Goal: Task Accomplishment & Management: Complete application form

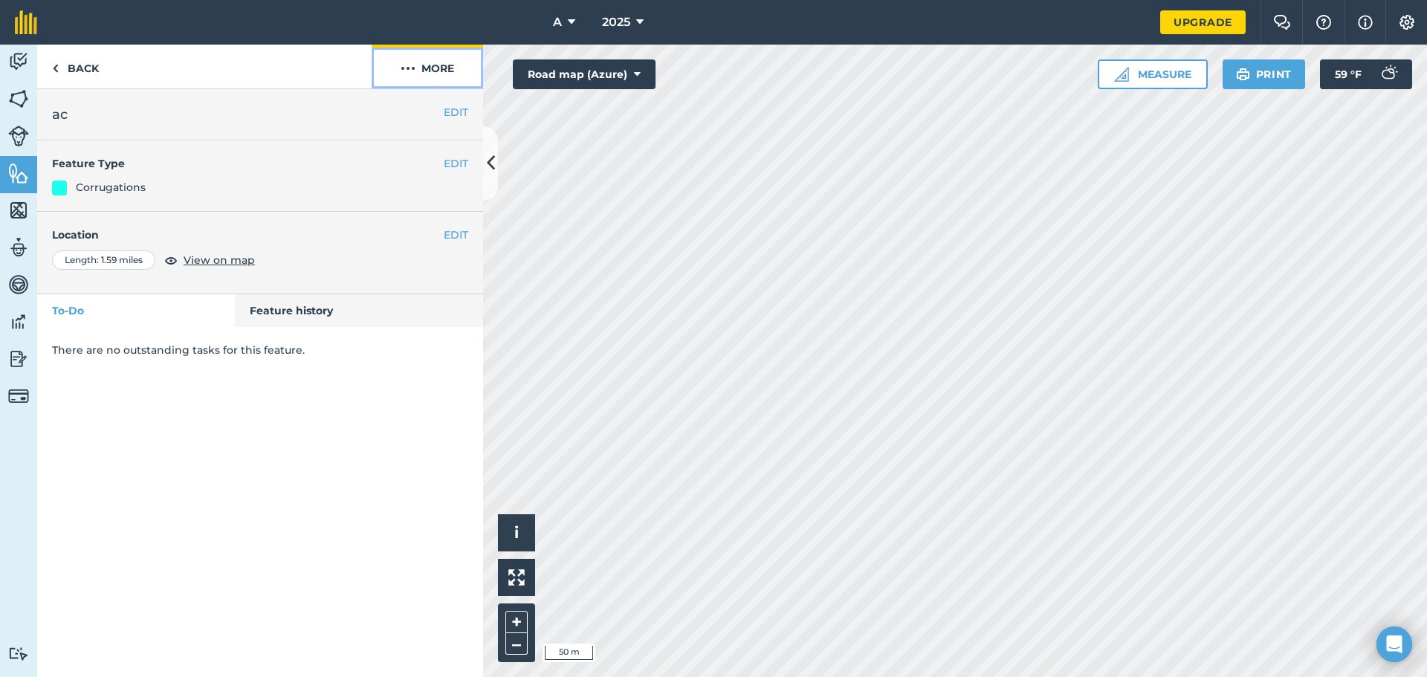
click at [413, 60] on img at bounding box center [408, 68] width 15 height 18
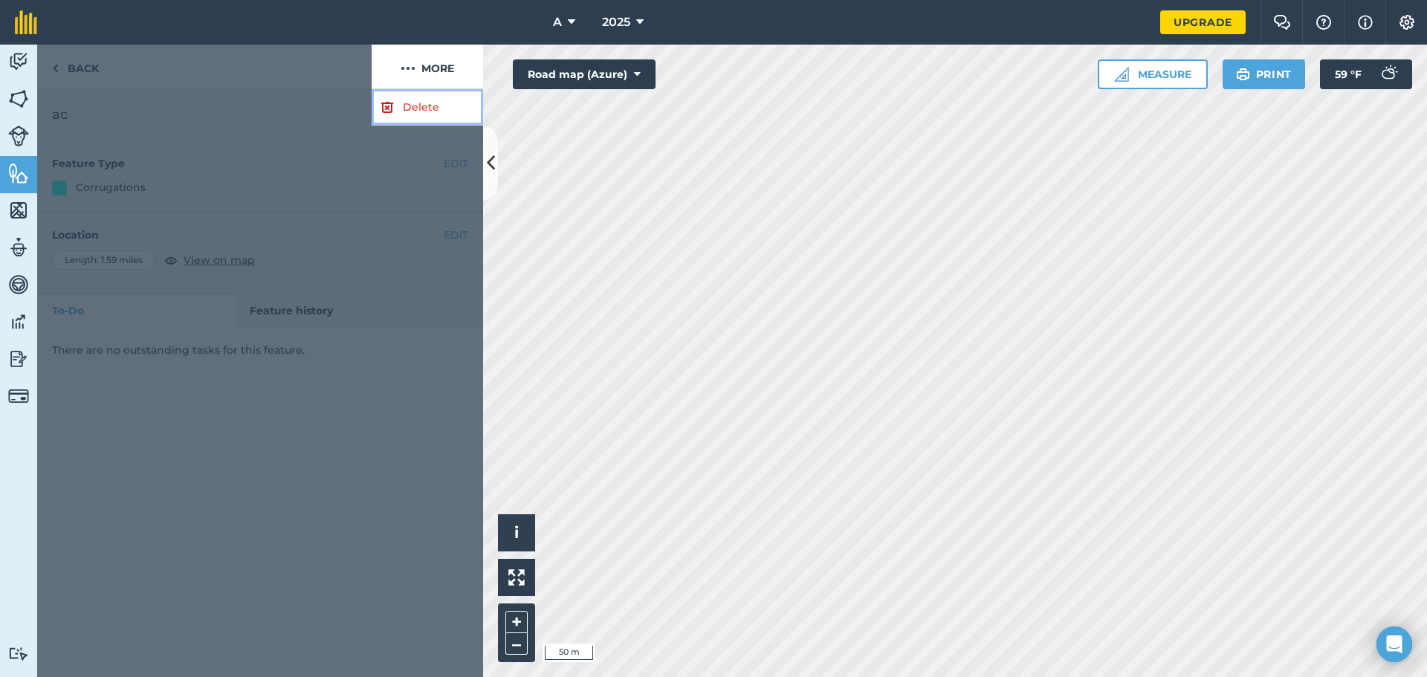
click at [420, 109] on link "Delete" at bounding box center [428, 107] width 112 height 36
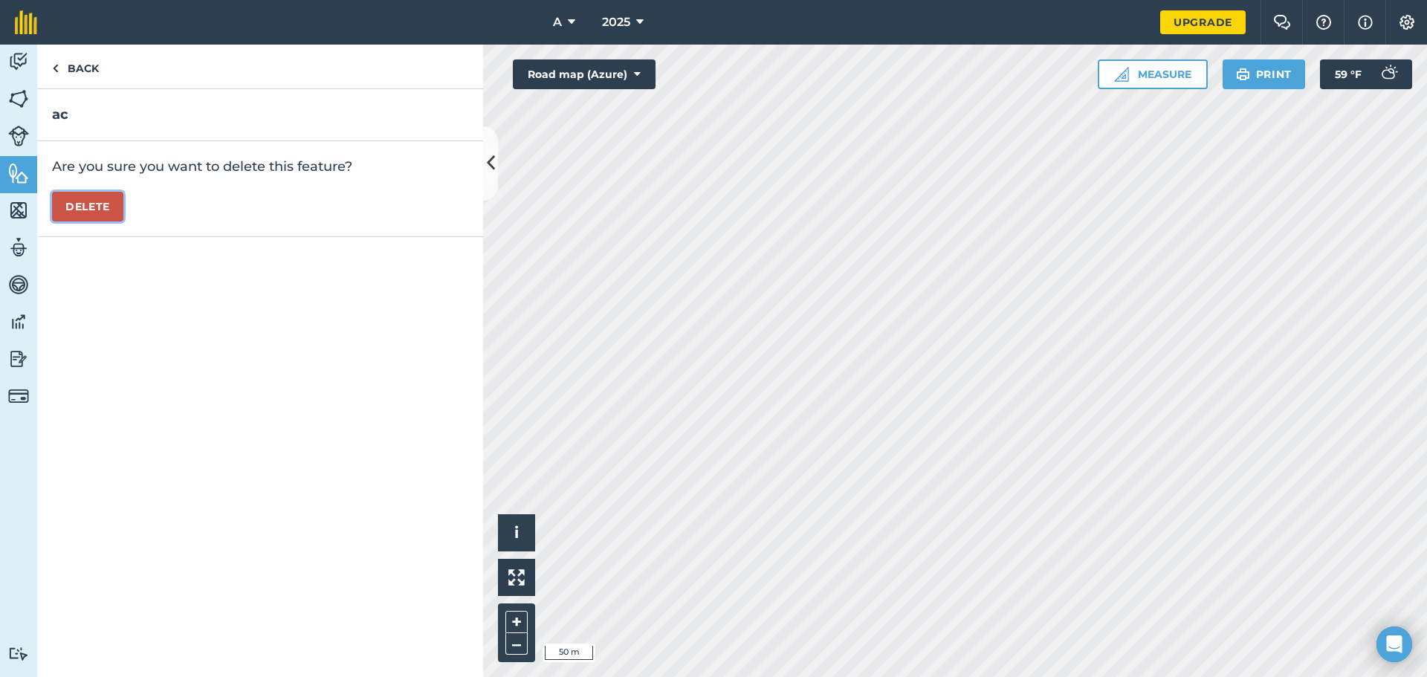
click at [81, 207] on button "Delete" at bounding box center [87, 207] width 71 height 30
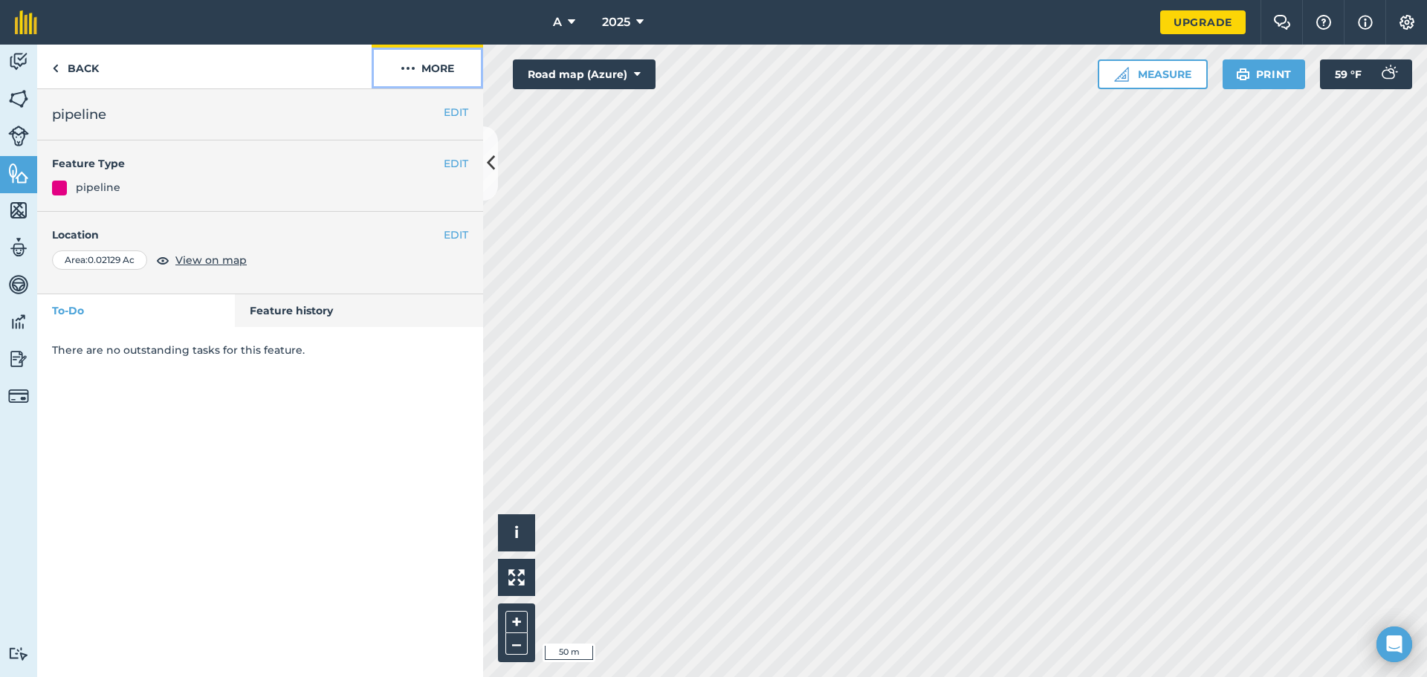
click at [444, 68] on button "More" at bounding box center [428, 67] width 112 height 44
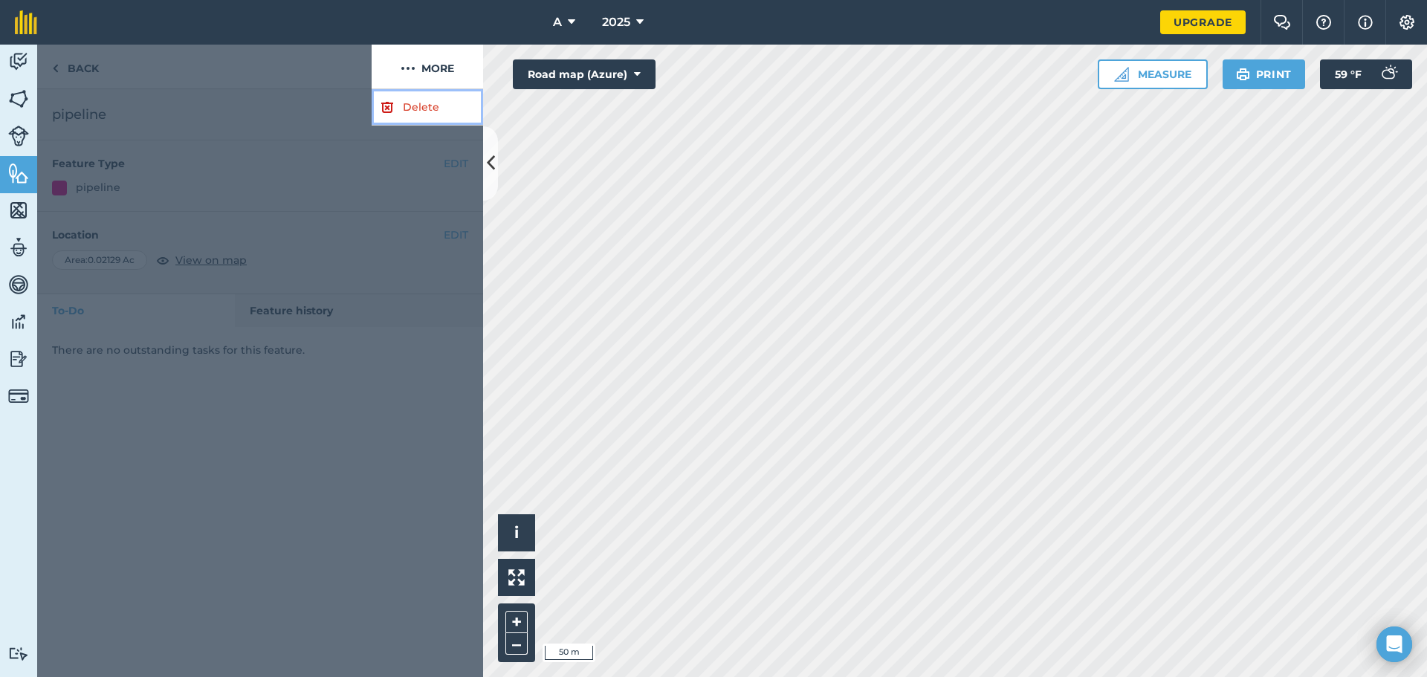
click at [414, 110] on link "Delete" at bounding box center [428, 107] width 112 height 36
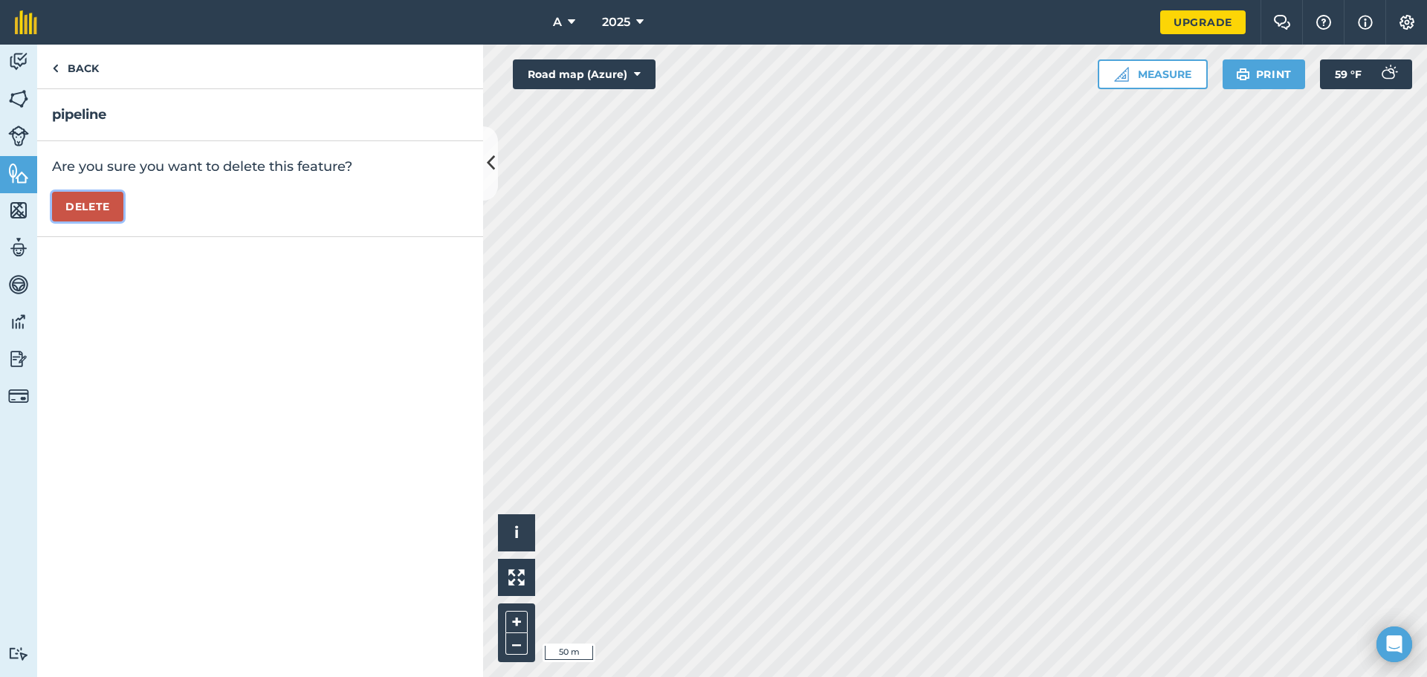
click at [105, 216] on button "Delete" at bounding box center [87, 207] width 71 height 30
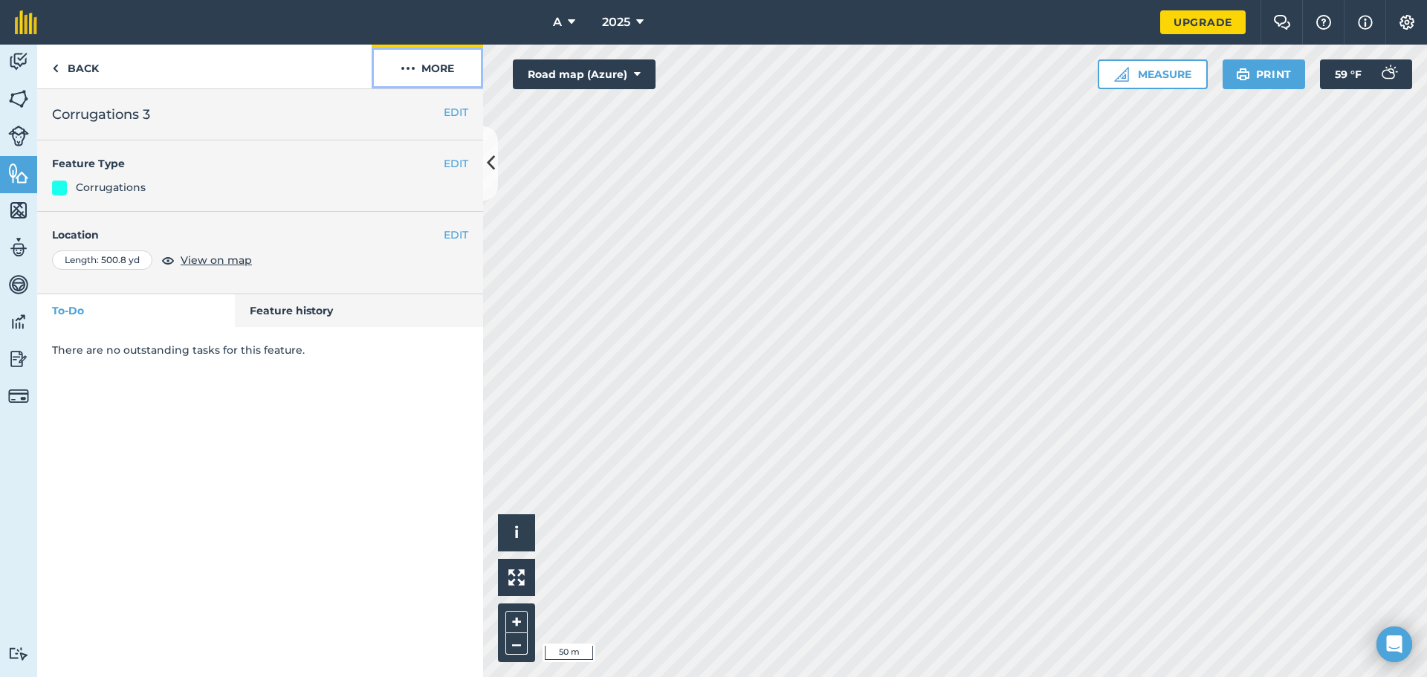
click at [428, 76] on button "More" at bounding box center [428, 67] width 112 height 44
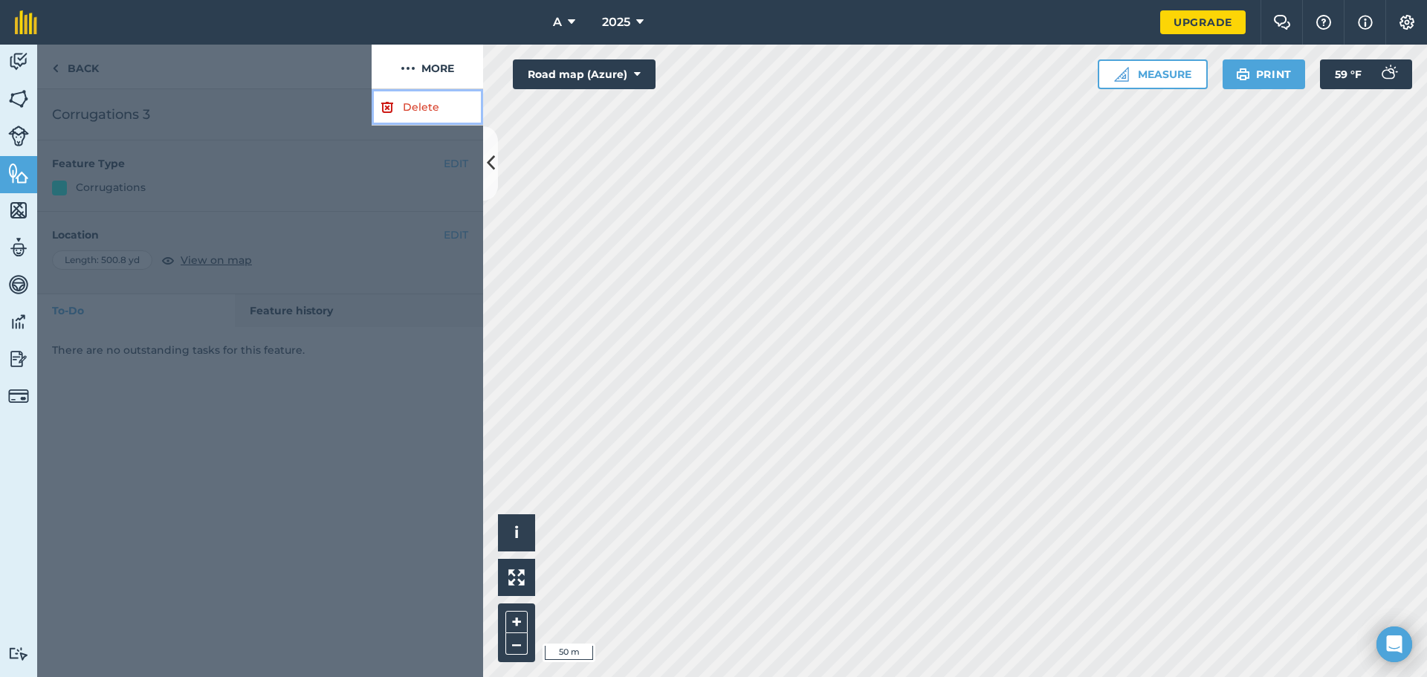
click at [401, 113] on link "Delete" at bounding box center [428, 107] width 112 height 36
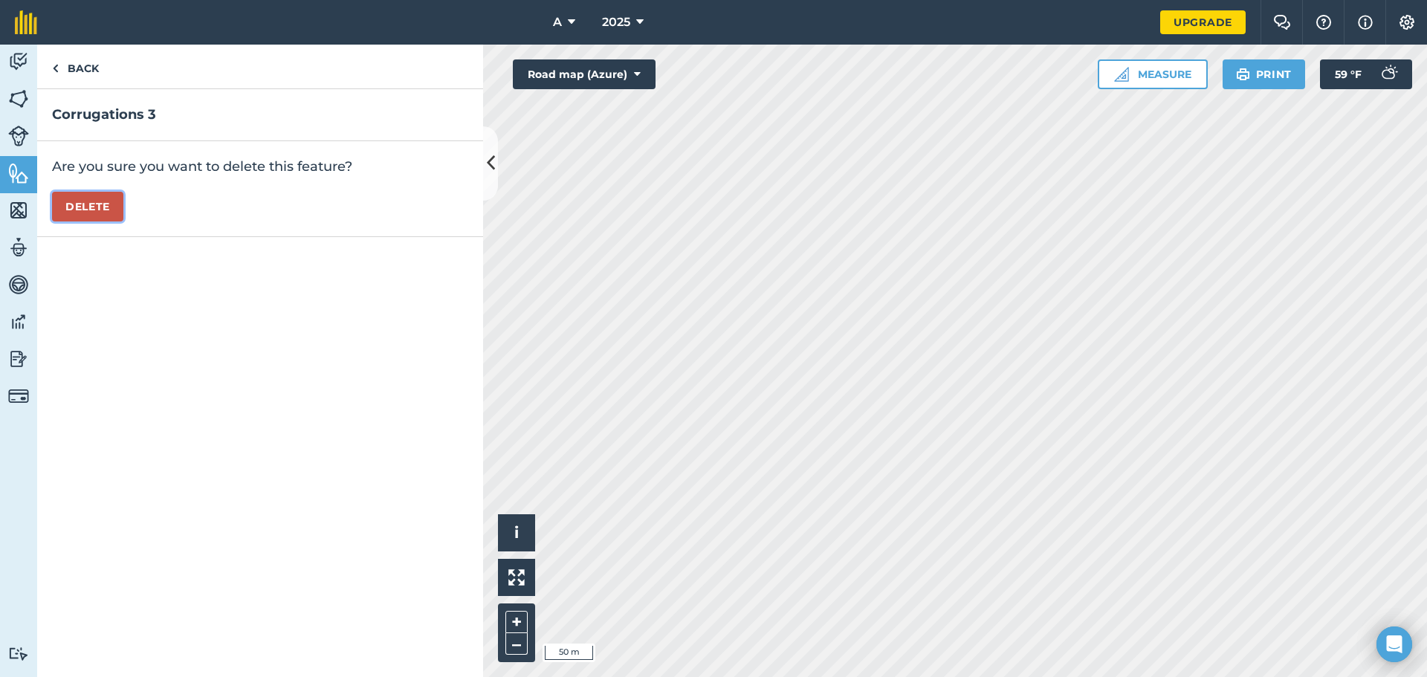
click at [109, 208] on button "Delete" at bounding box center [87, 207] width 71 height 30
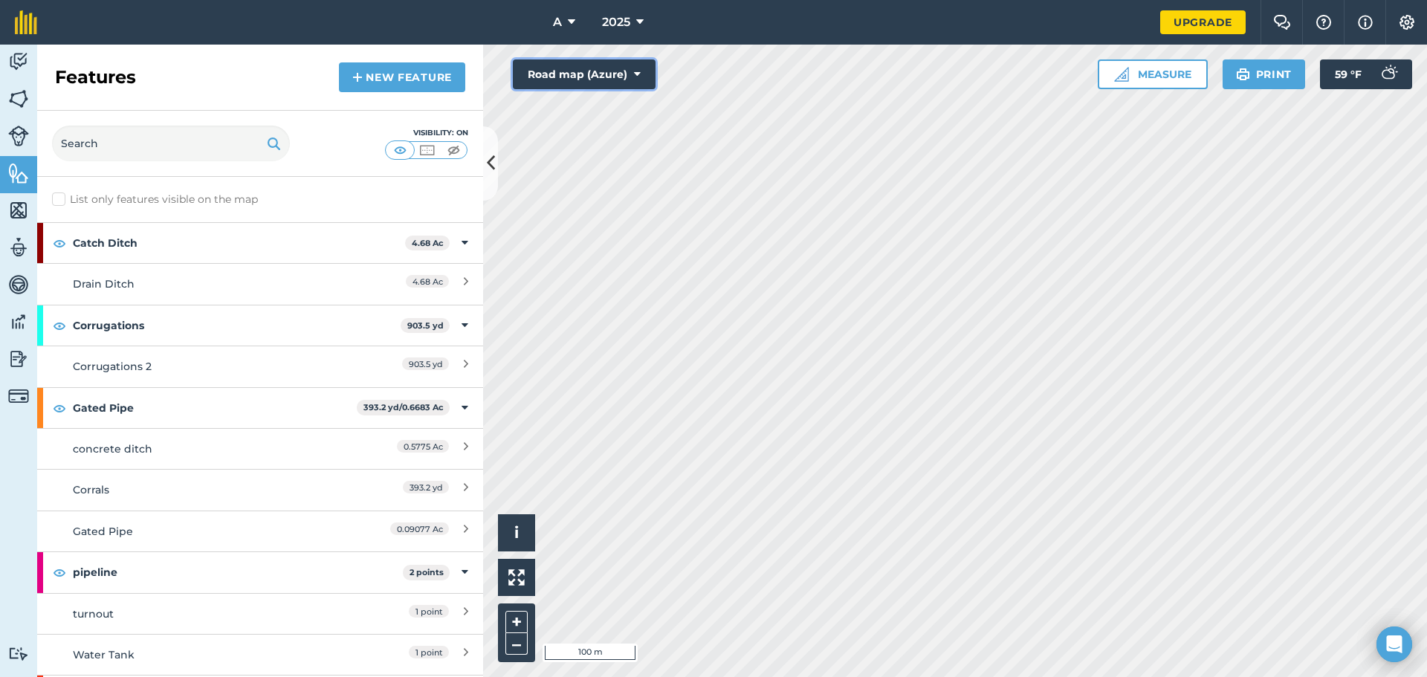
click at [593, 62] on button "Road map (Azure)" at bounding box center [584, 74] width 143 height 30
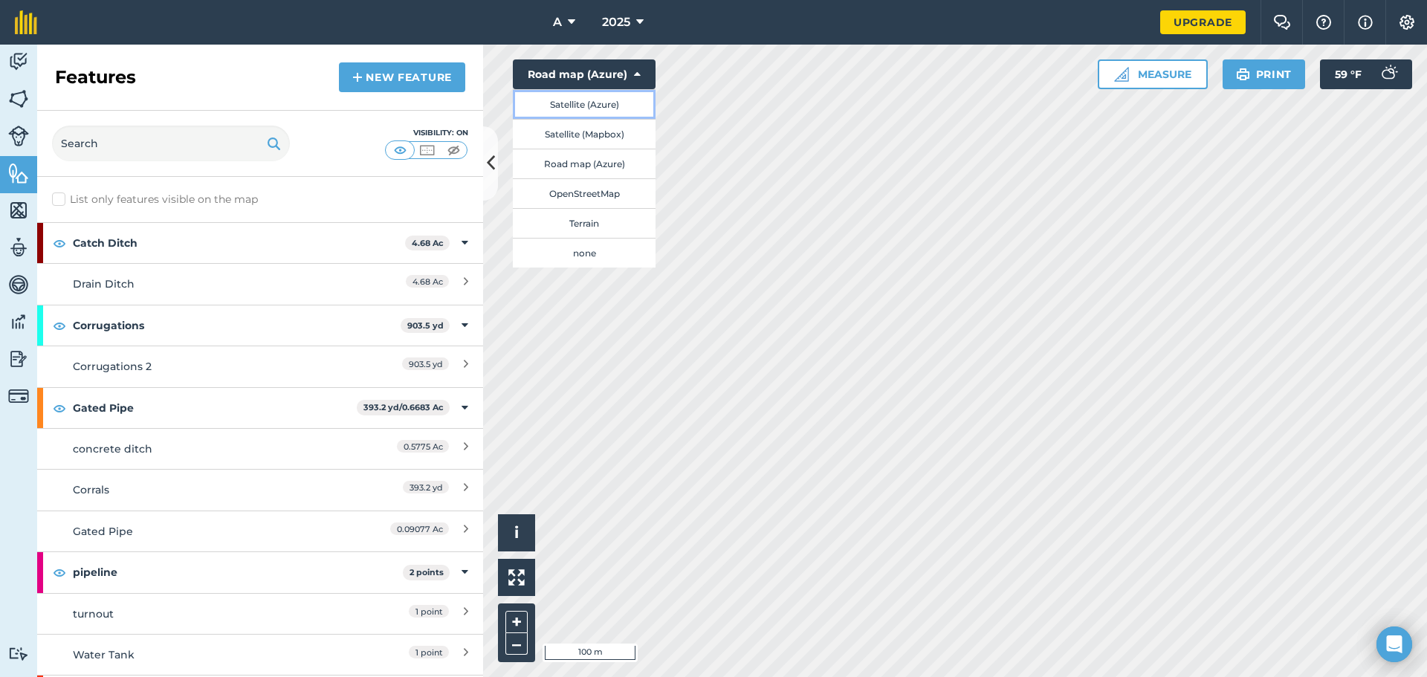
click at [604, 109] on button "Satellite (Azure)" at bounding box center [584, 104] width 143 height 30
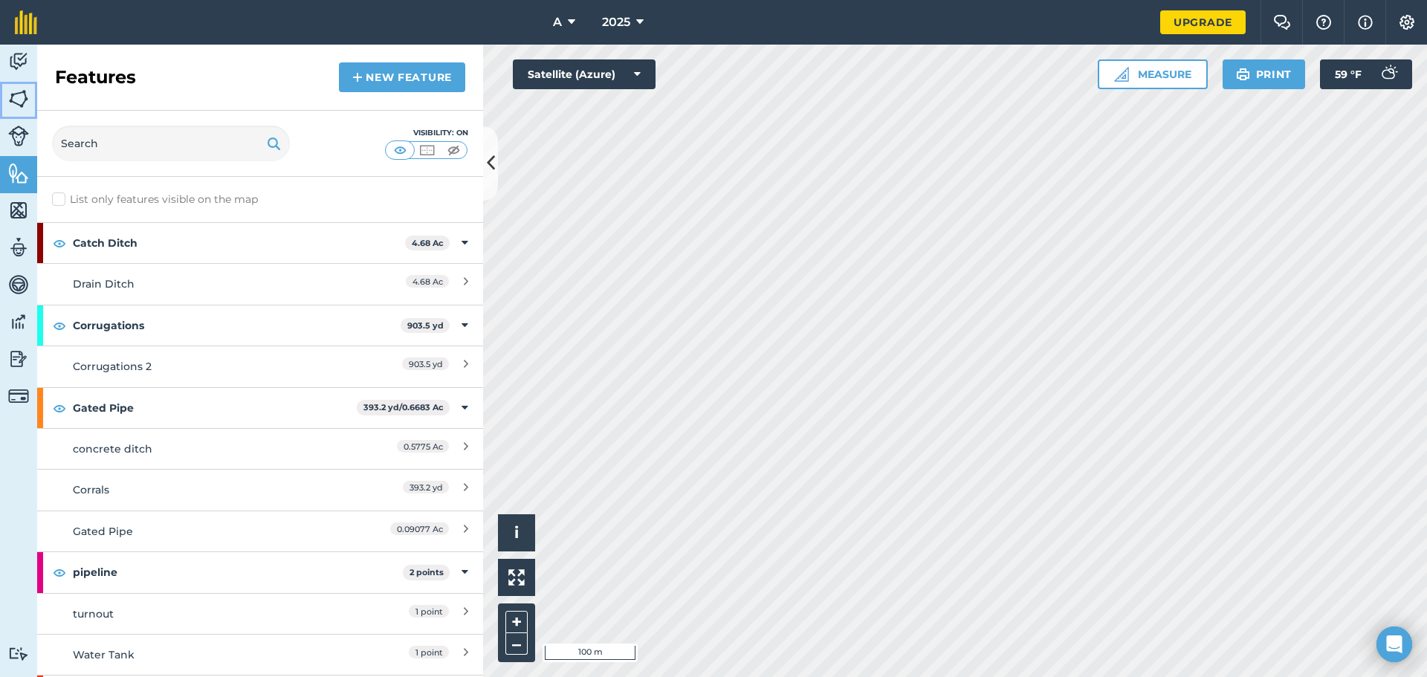
click at [12, 102] on img at bounding box center [18, 99] width 21 height 22
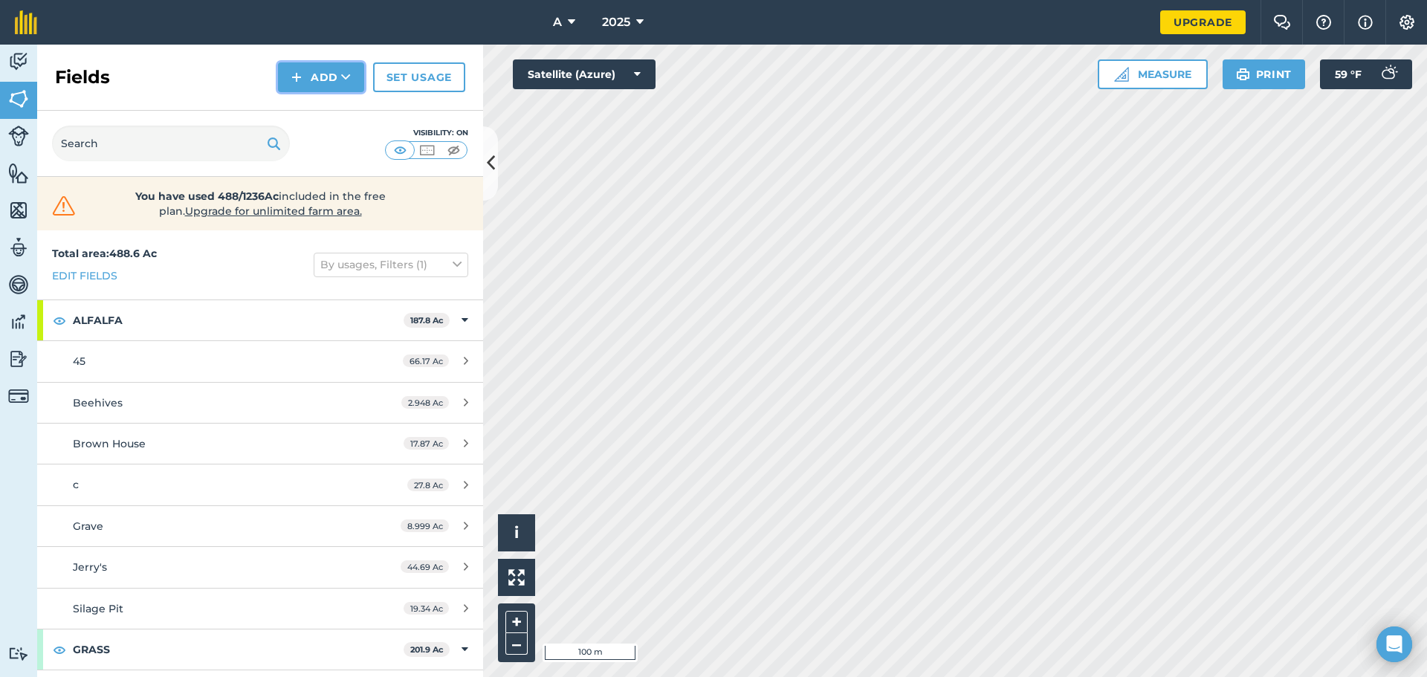
click at [337, 71] on button "Add" at bounding box center [321, 77] width 86 height 30
click at [323, 103] on link "Draw" at bounding box center [321, 110] width 82 height 33
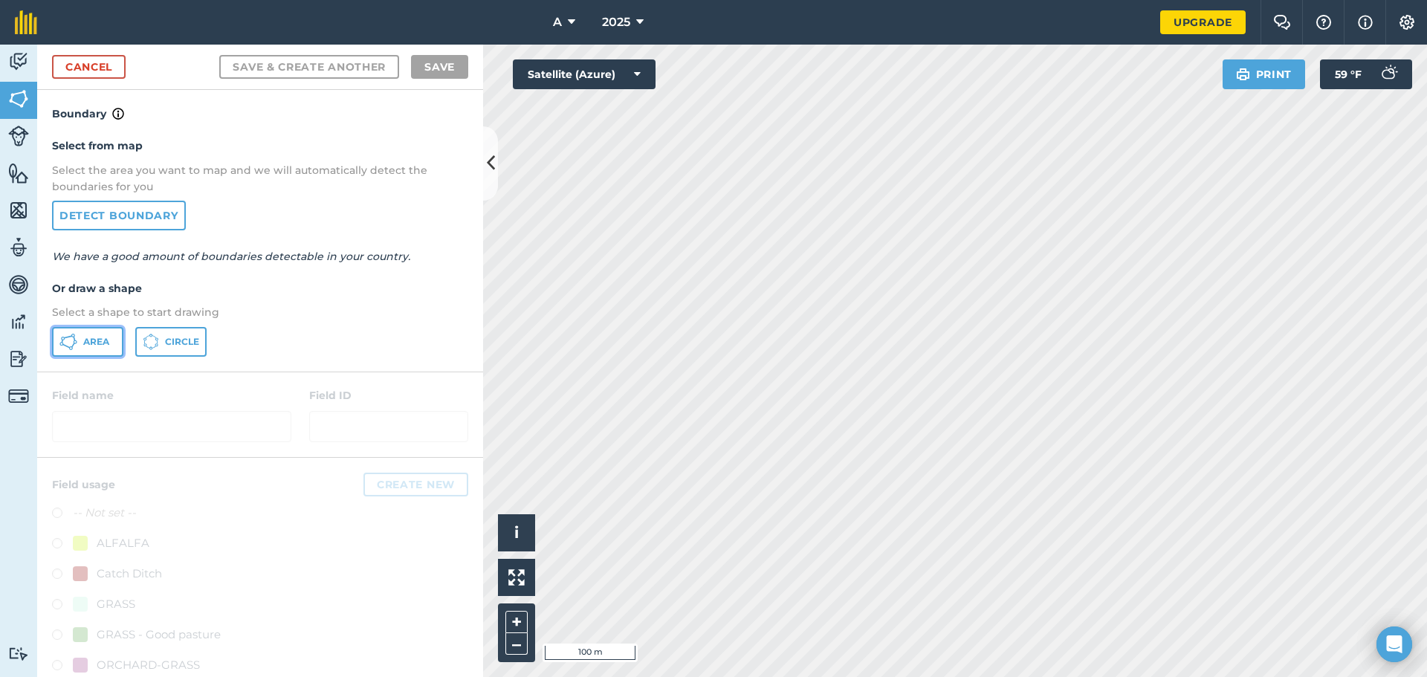
click at [91, 349] on button "Area" at bounding box center [87, 342] width 71 height 30
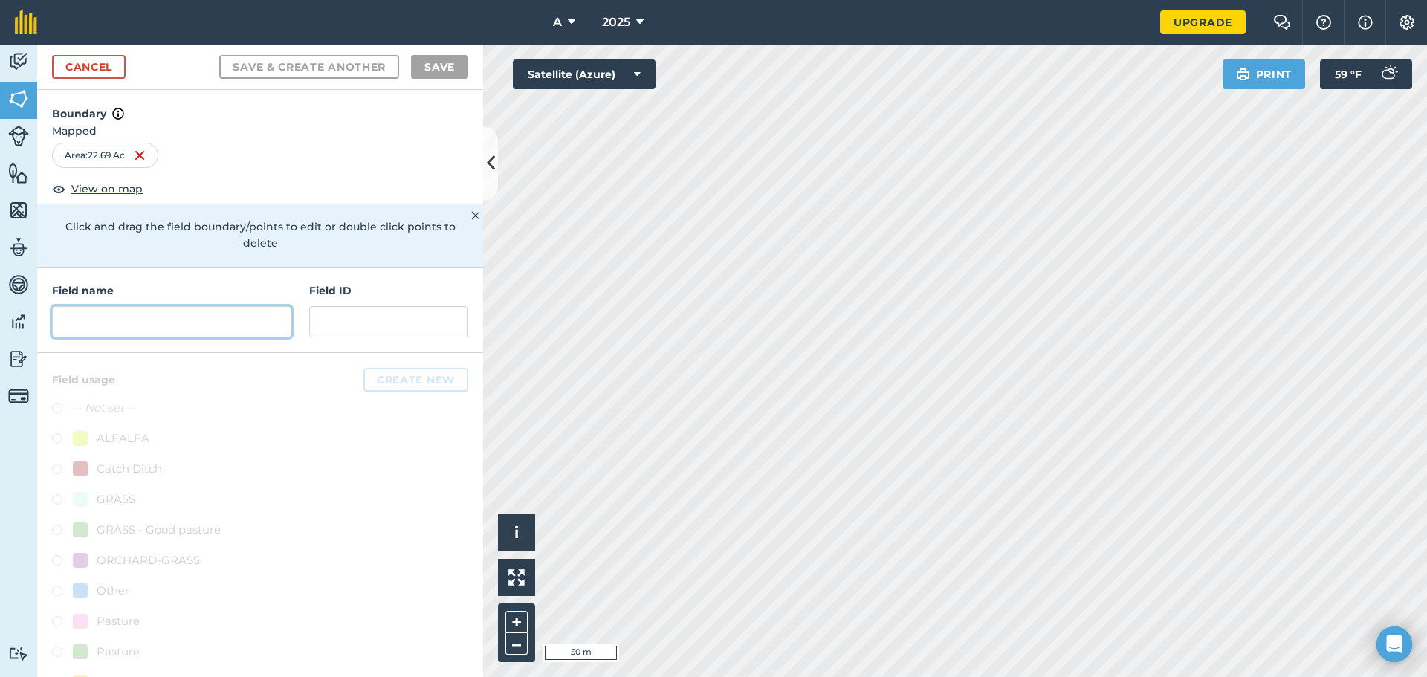
click at [178, 329] on input "text" at bounding box center [171, 321] width 239 height 31
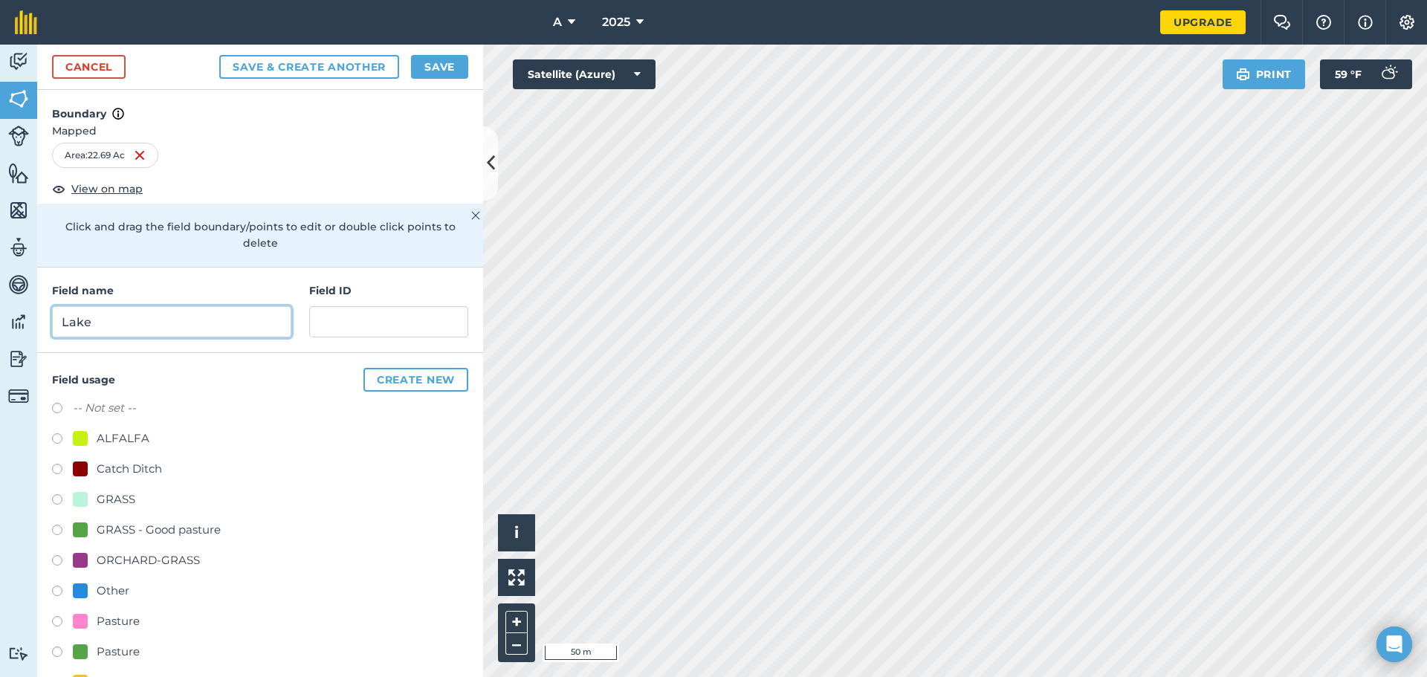
type input "Lake"
click at [133, 430] on div "-- Not set -- ALFALFA Catch Ditch GRASS GRASS - Good pasture ORCHARD-GRASS Othe…" at bounding box center [260, 547] width 416 height 296
click at [140, 429] on div "-- Not set -- ALFALFA Catch Ditch GRASS GRASS - Good pasture ORCHARD-GRASS Othe…" at bounding box center [260, 547] width 416 height 296
click at [138, 436] on div "ALFALFA" at bounding box center [123, 439] width 53 height 18
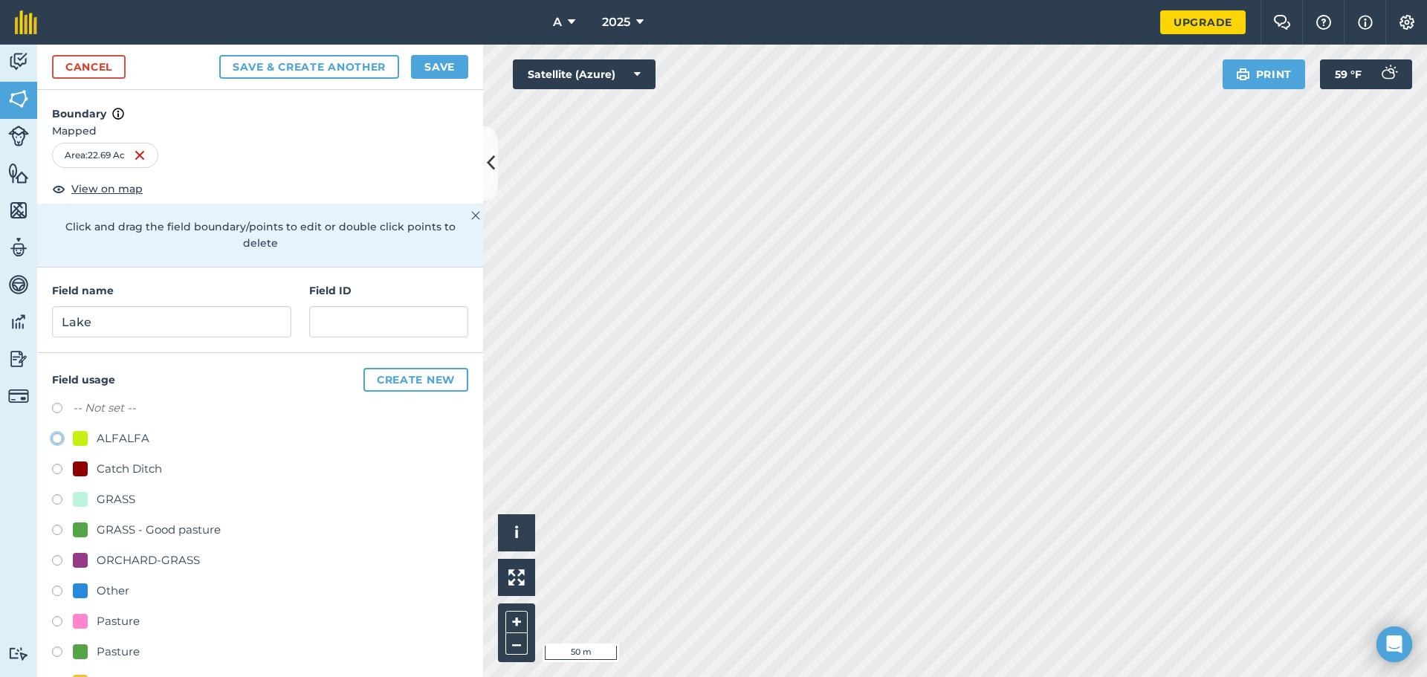
radio input "true"
click at [430, 67] on button "Save" at bounding box center [439, 67] width 57 height 24
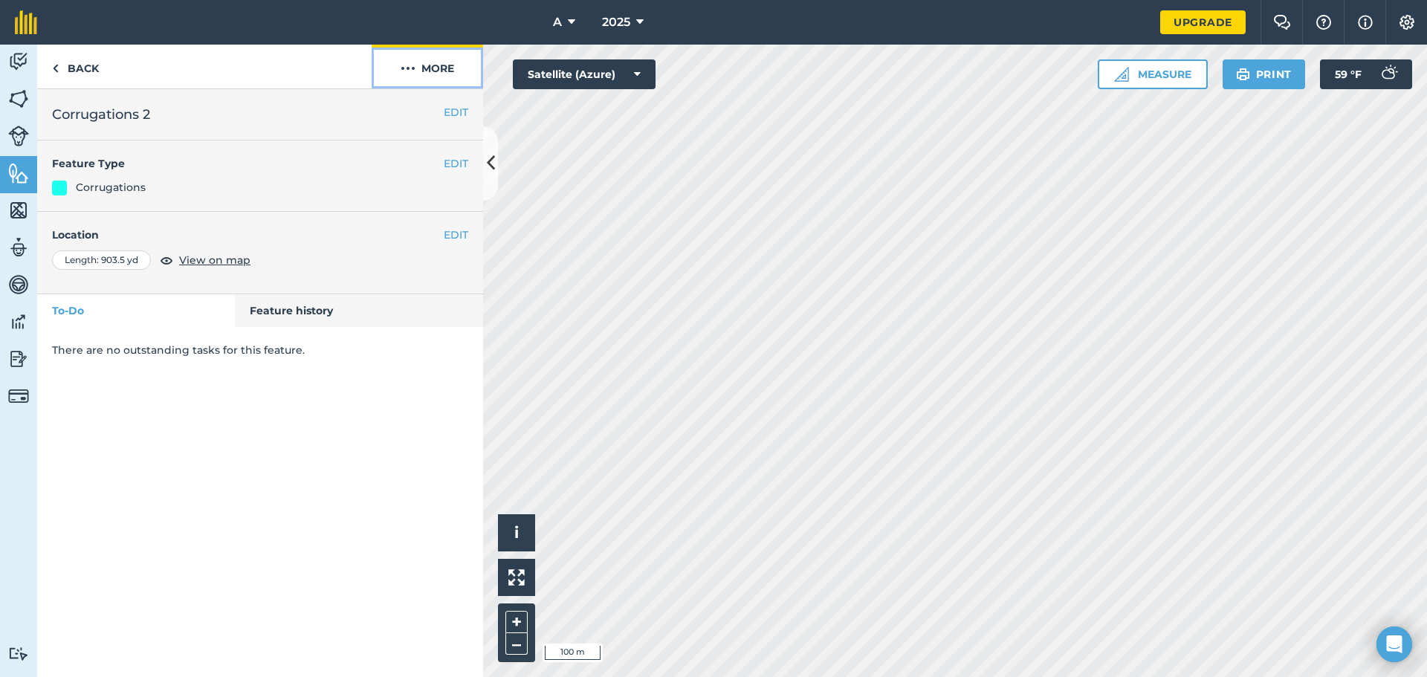
click at [434, 75] on button "More" at bounding box center [428, 67] width 112 height 44
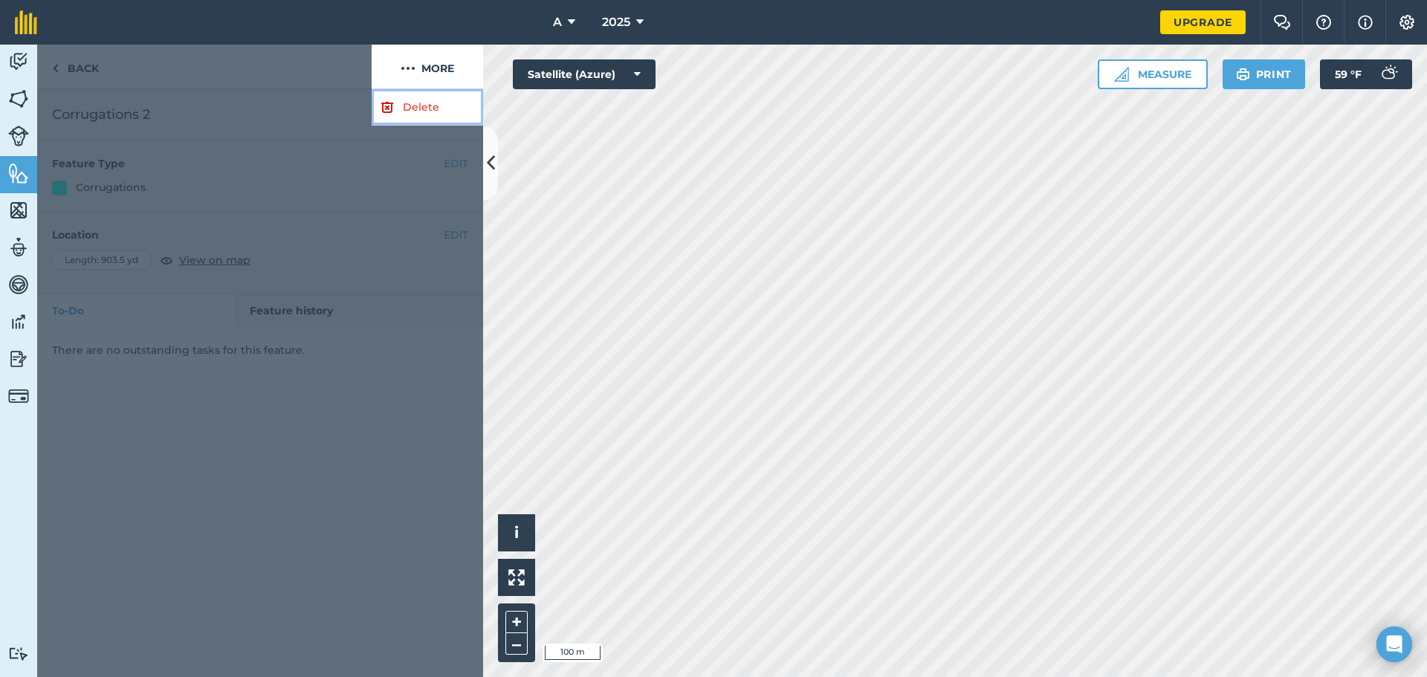
click at [416, 107] on link "Delete" at bounding box center [428, 107] width 112 height 36
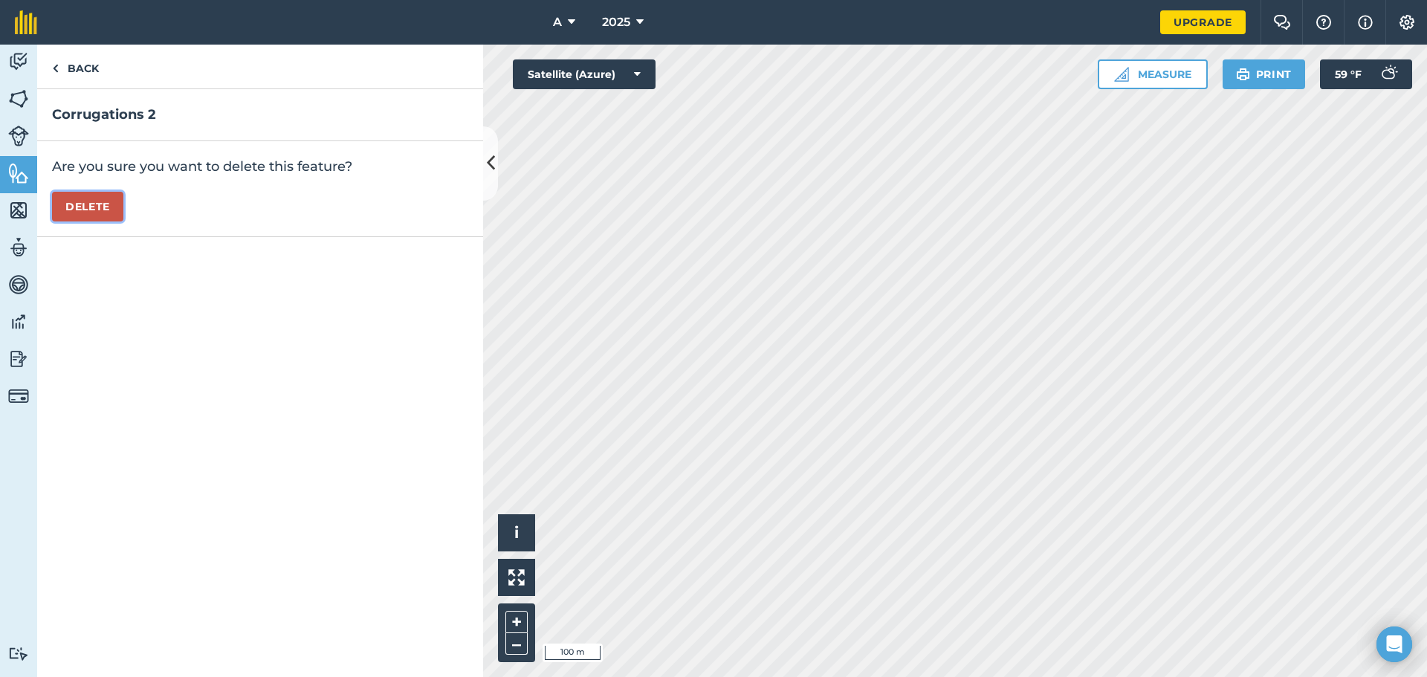
click at [92, 219] on button "Delete" at bounding box center [87, 207] width 71 height 30
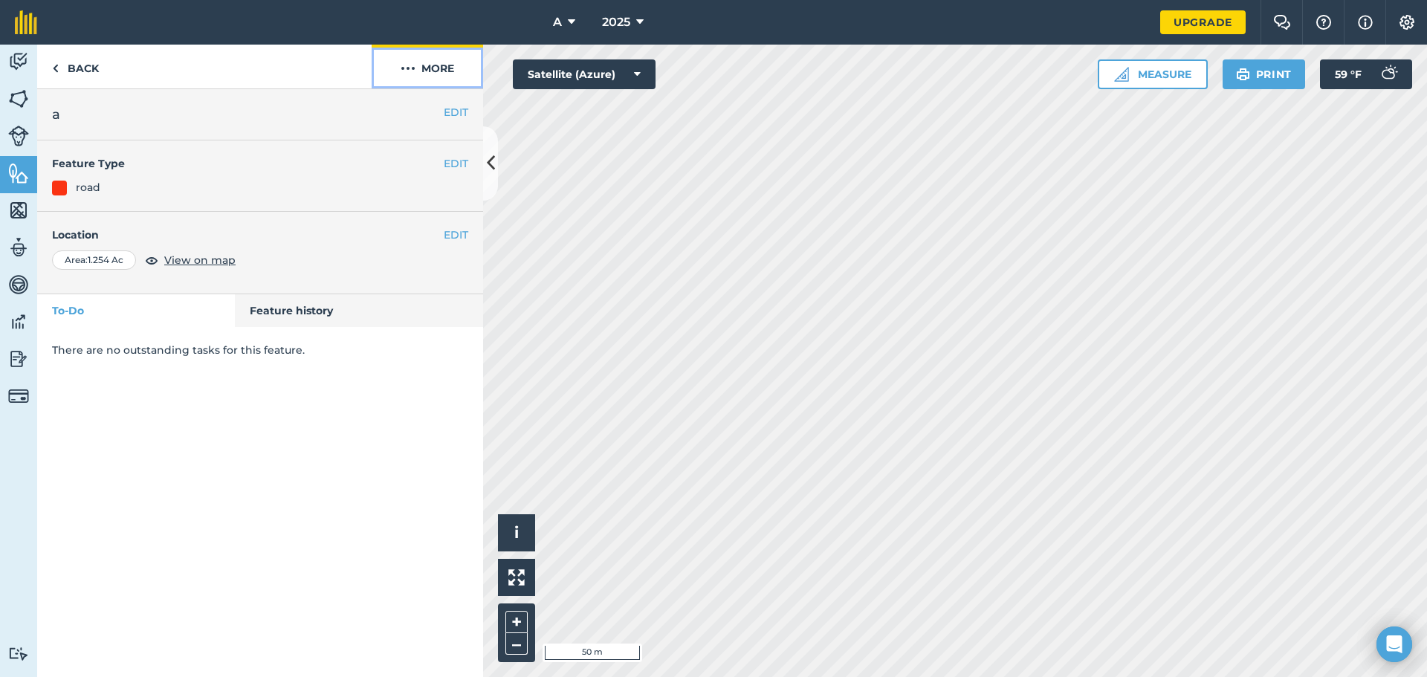
click at [424, 68] on button "More" at bounding box center [428, 67] width 112 height 44
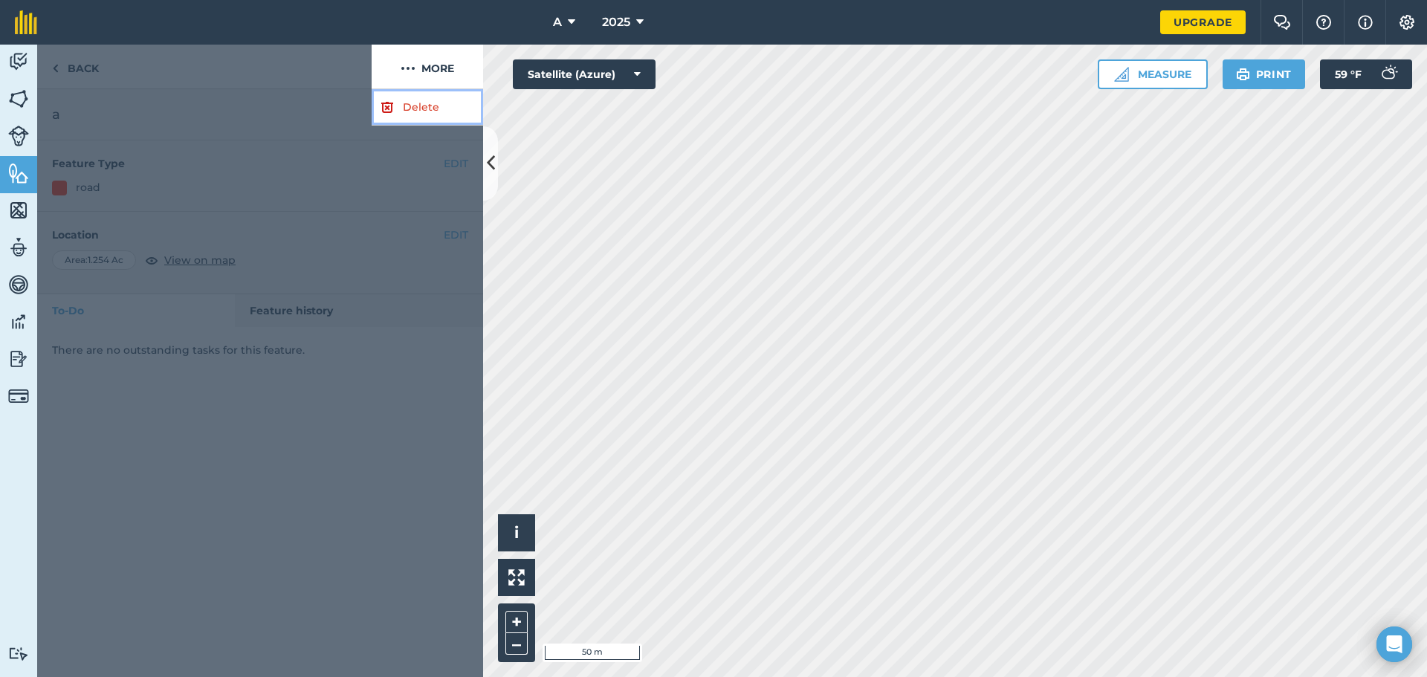
click at [416, 110] on link "Delete" at bounding box center [428, 107] width 112 height 36
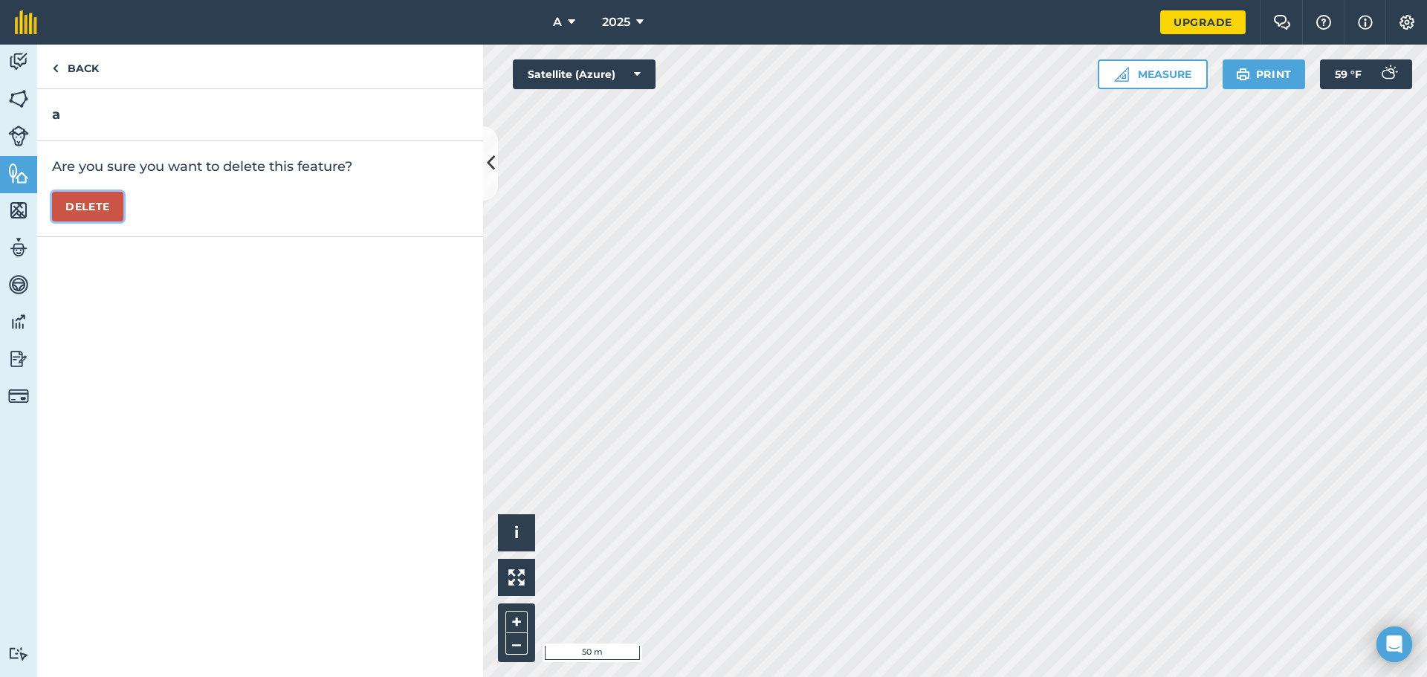
click at [111, 196] on button "Delete" at bounding box center [87, 207] width 71 height 30
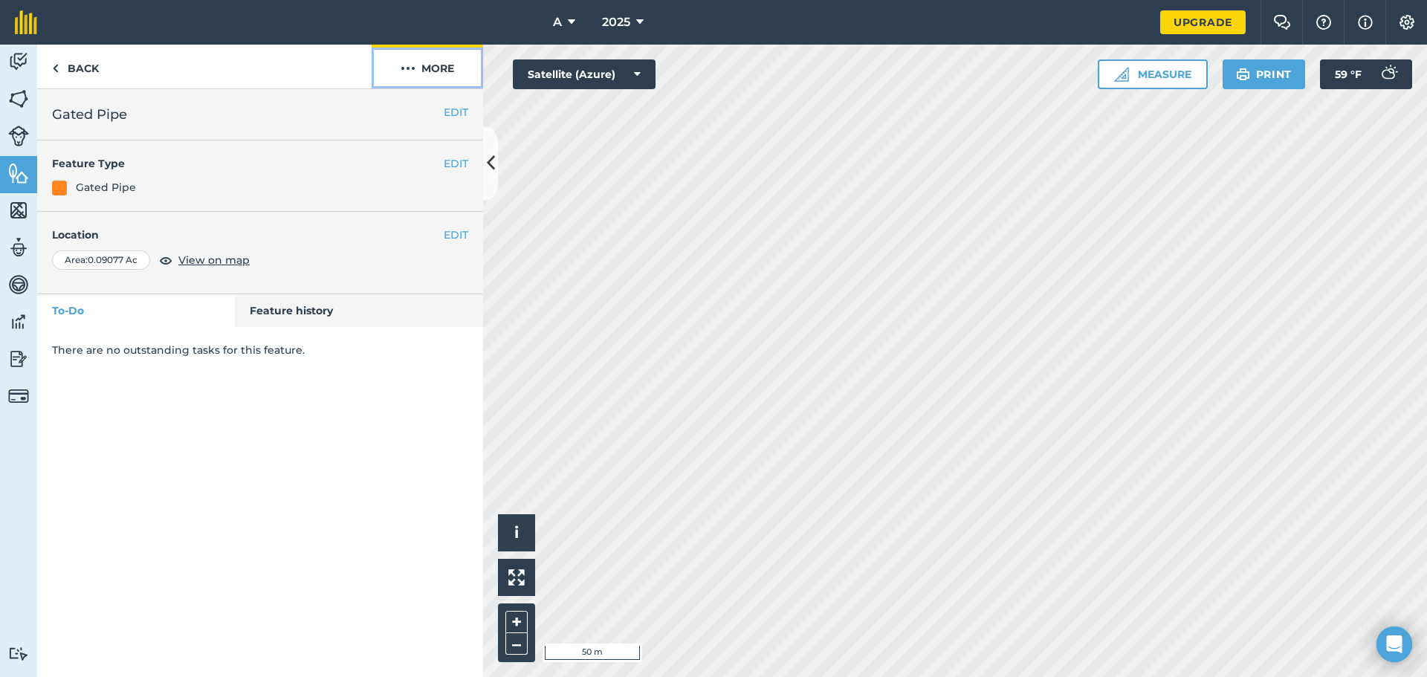
click at [425, 62] on button "More" at bounding box center [428, 67] width 112 height 44
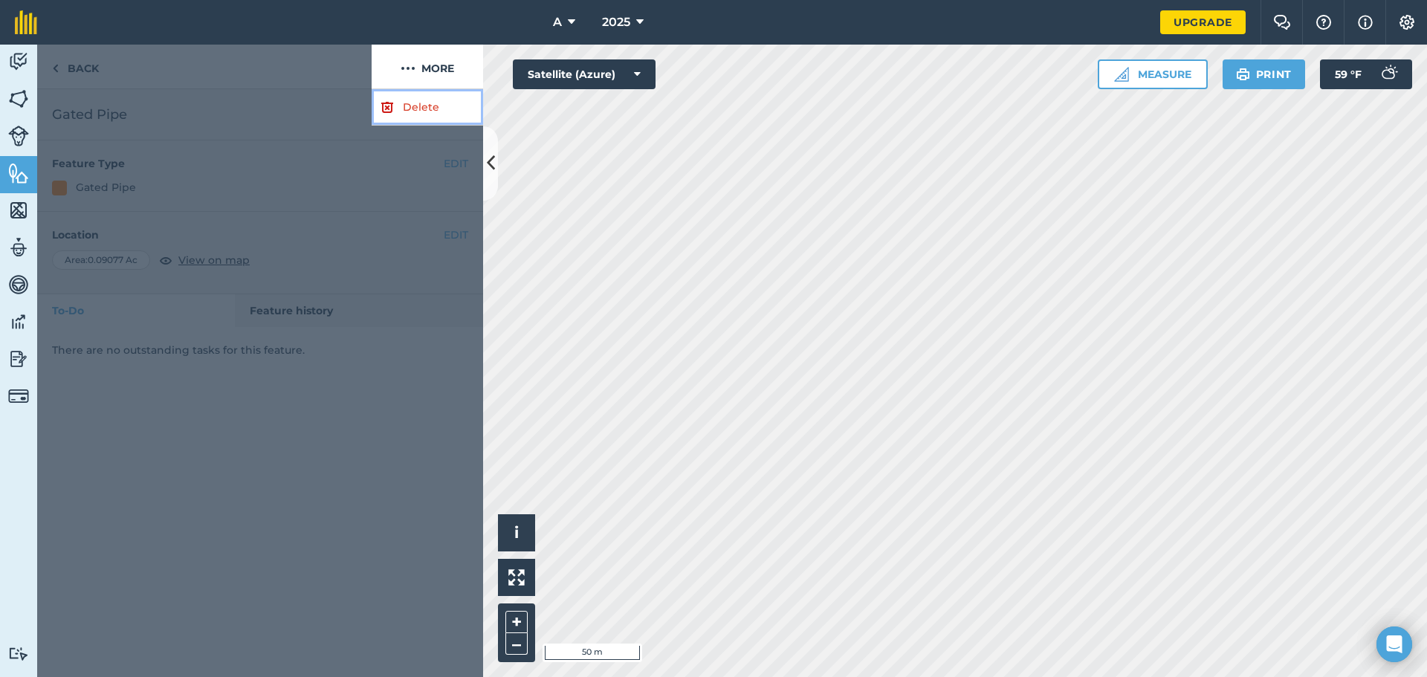
click at [418, 98] on link "Delete" at bounding box center [428, 107] width 112 height 36
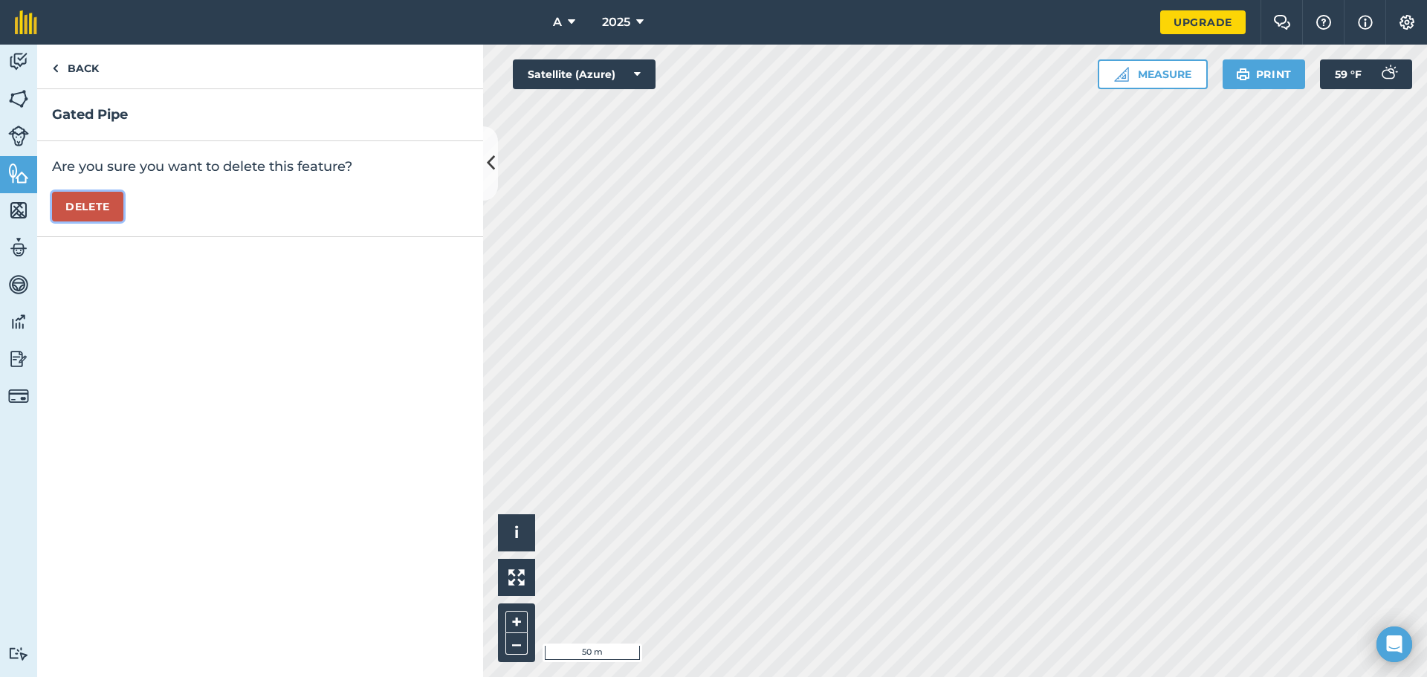
click at [109, 204] on button "Delete" at bounding box center [87, 207] width 71 height 30
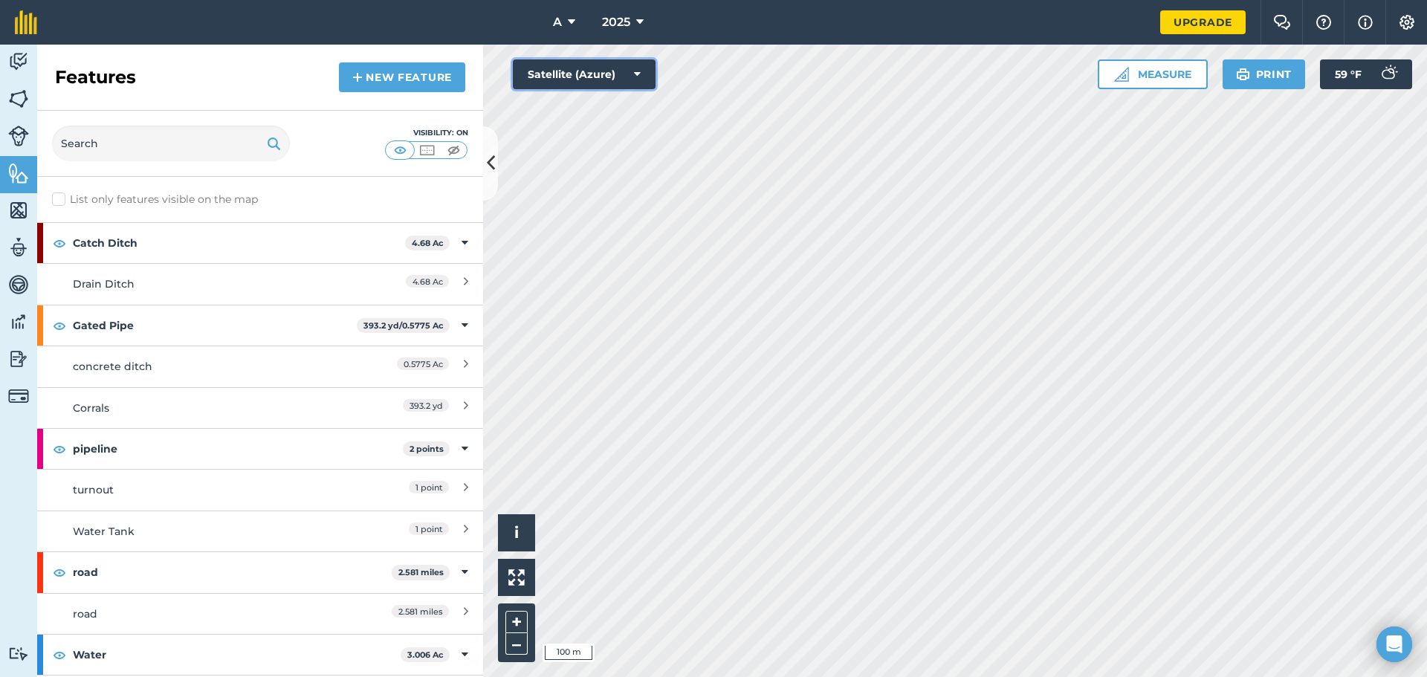
click at [638, 70] on icon at bounding box center [637, 74] width 7 height 15
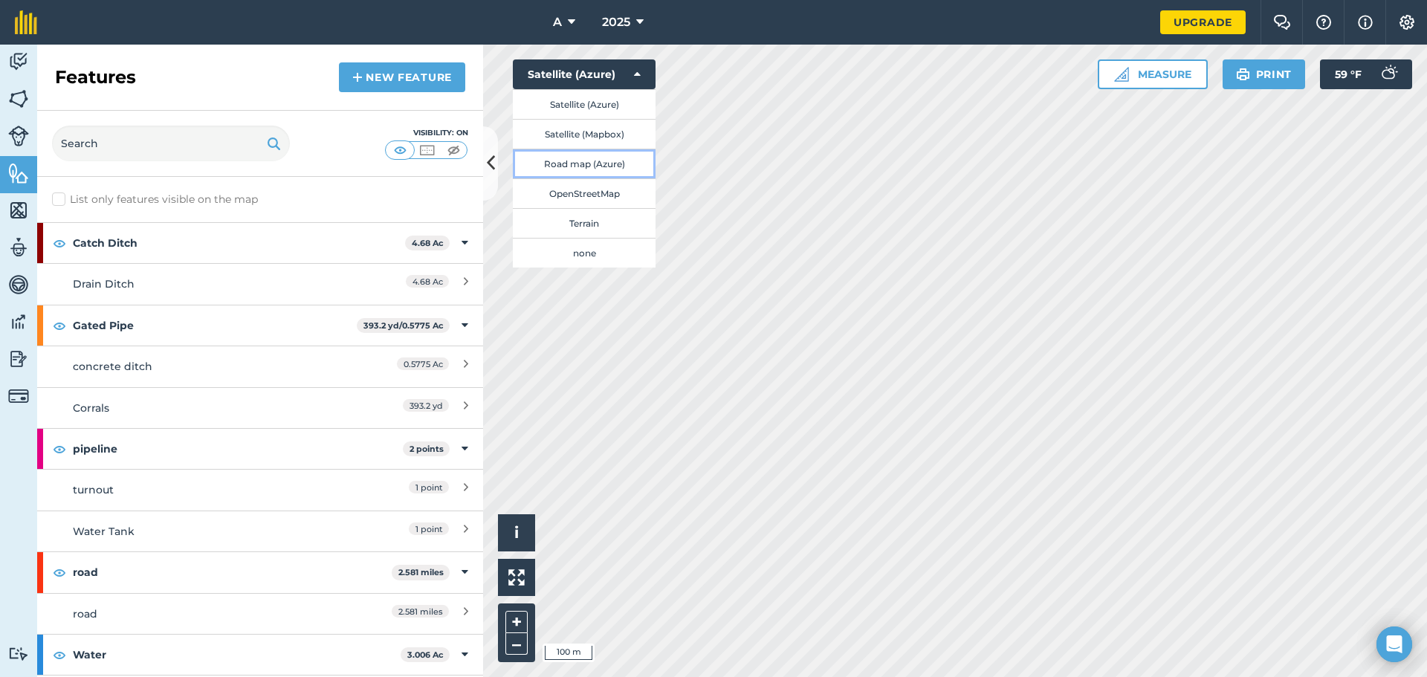
click at [602, 170] on button "Road map (Azure)" at bounding box center [584, 164] width 143 height 30
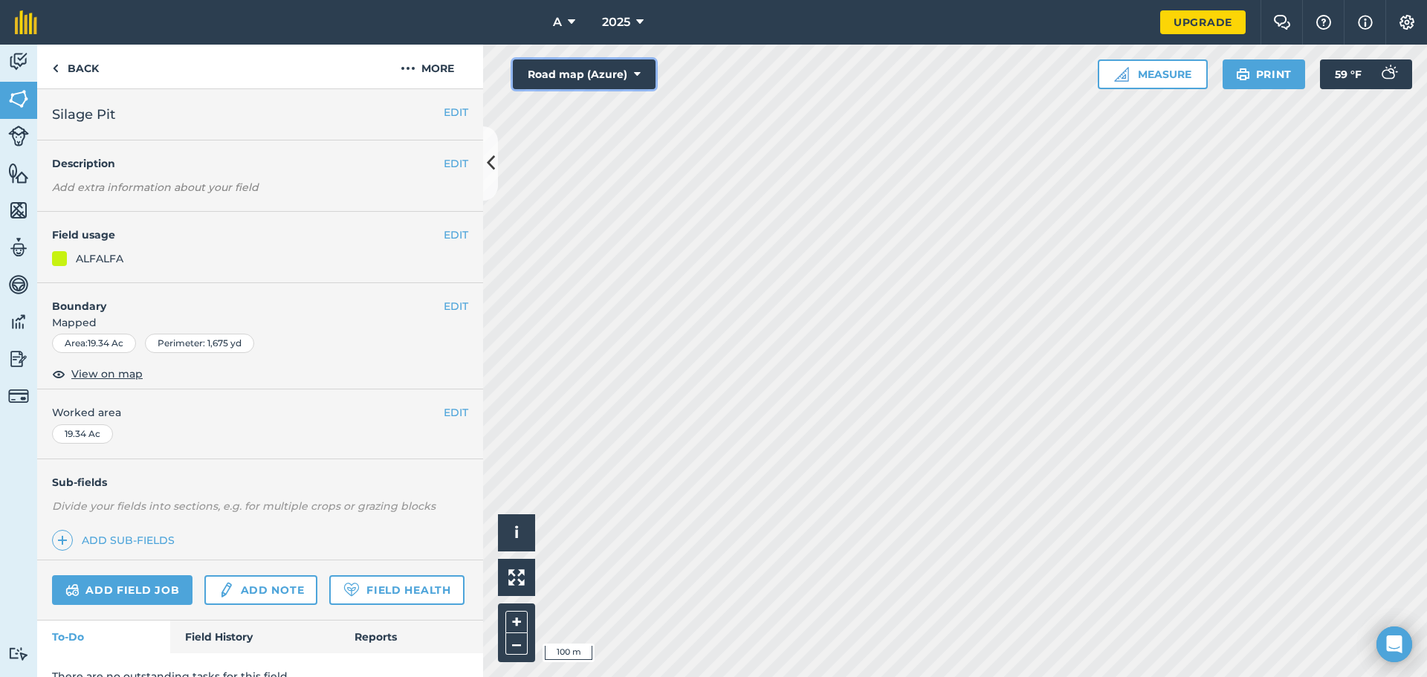
click at [628, 75] on button "Road map (Azure)" at bounding box center [584, 74] width 143 height 30
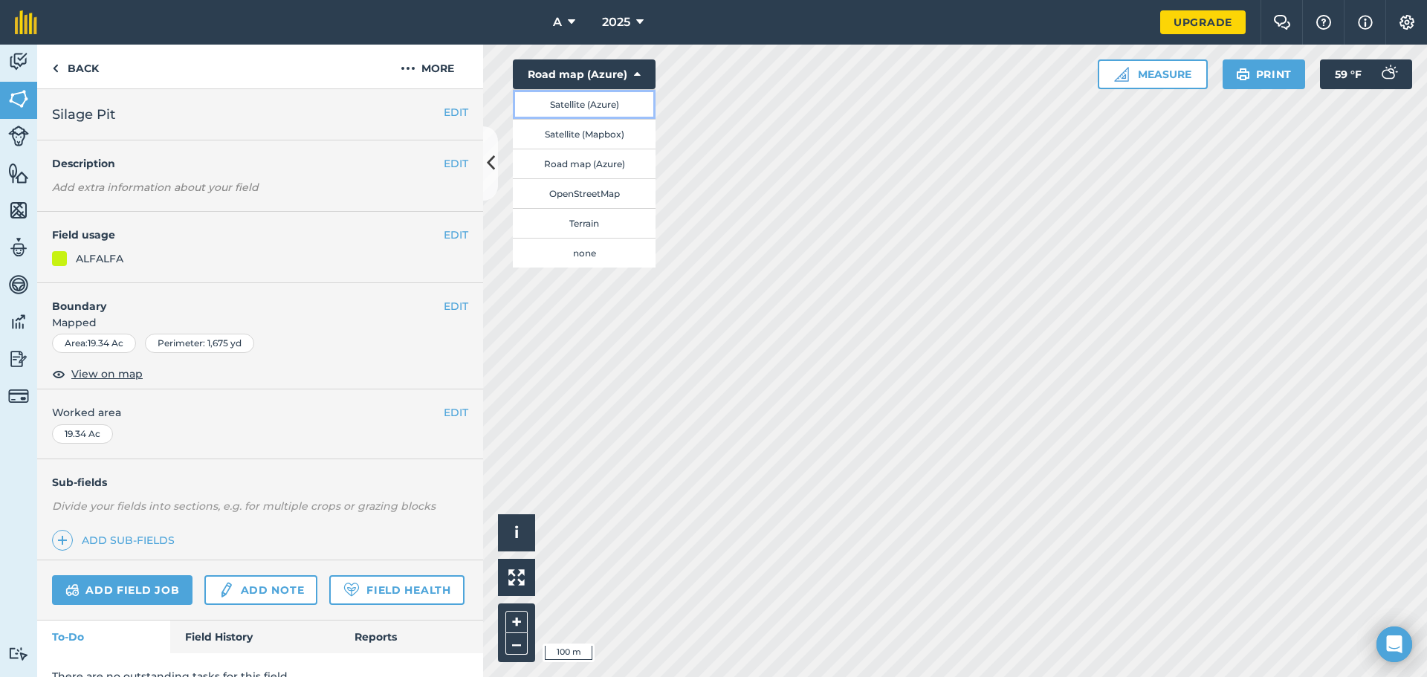
click at [610, 100] on button "Satellite (Azure)" at bounding box center [584, 104] width 143 height 30
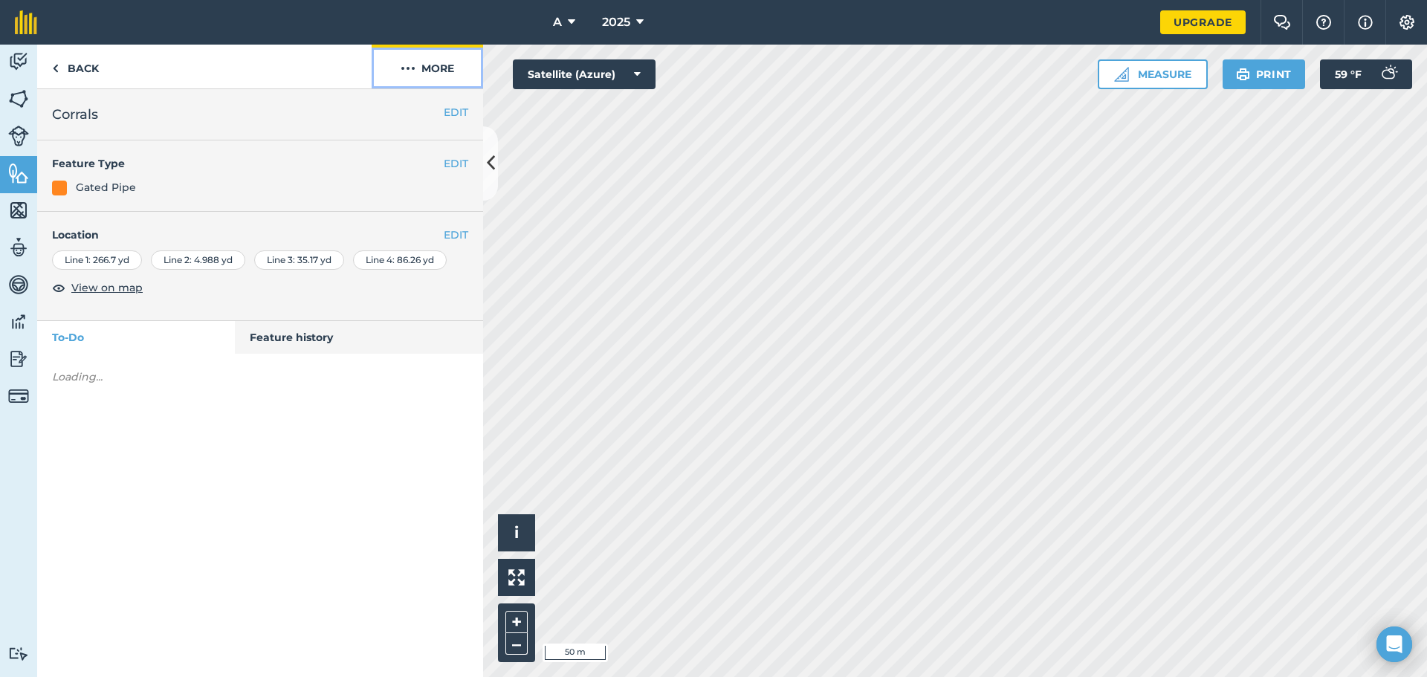
click at [434, 55] on button "More" at bounding box center [428, 67] width 112 height 44
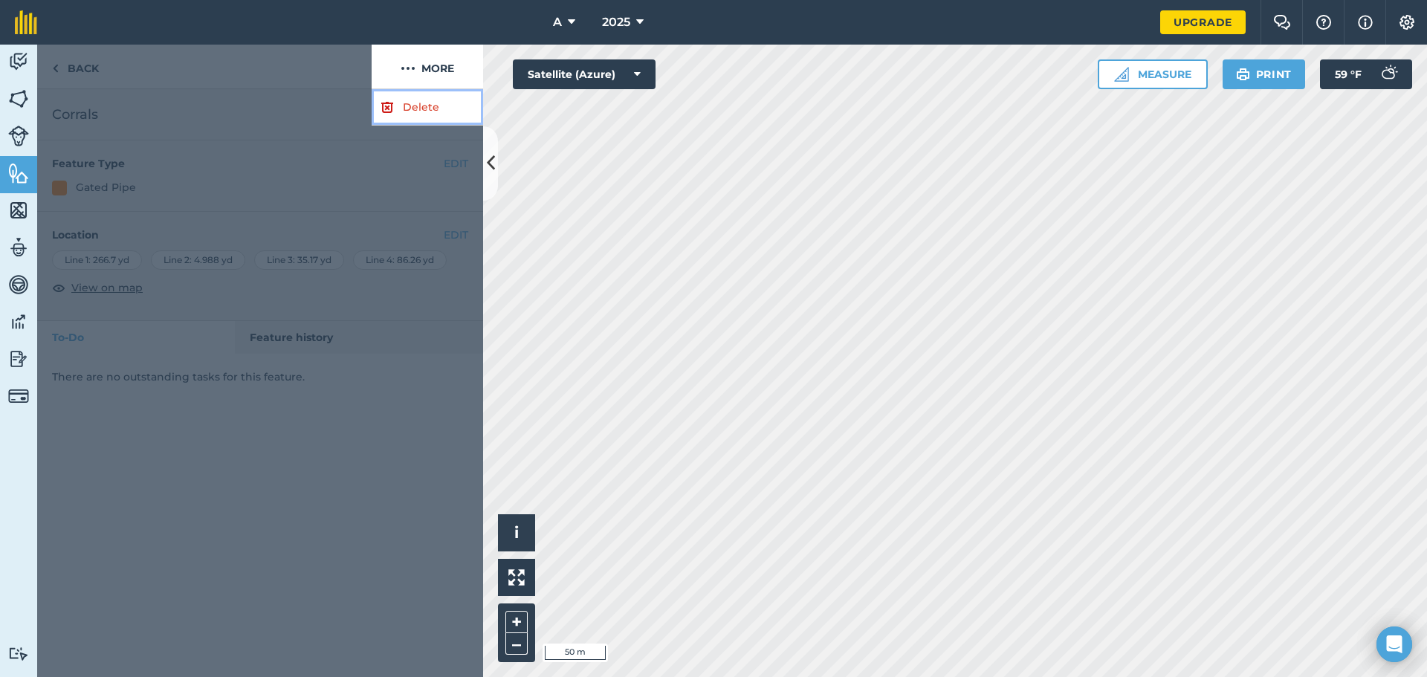
click at [431, 117] on link "Delete" at bounding box center [428, 107] width 112 height 36
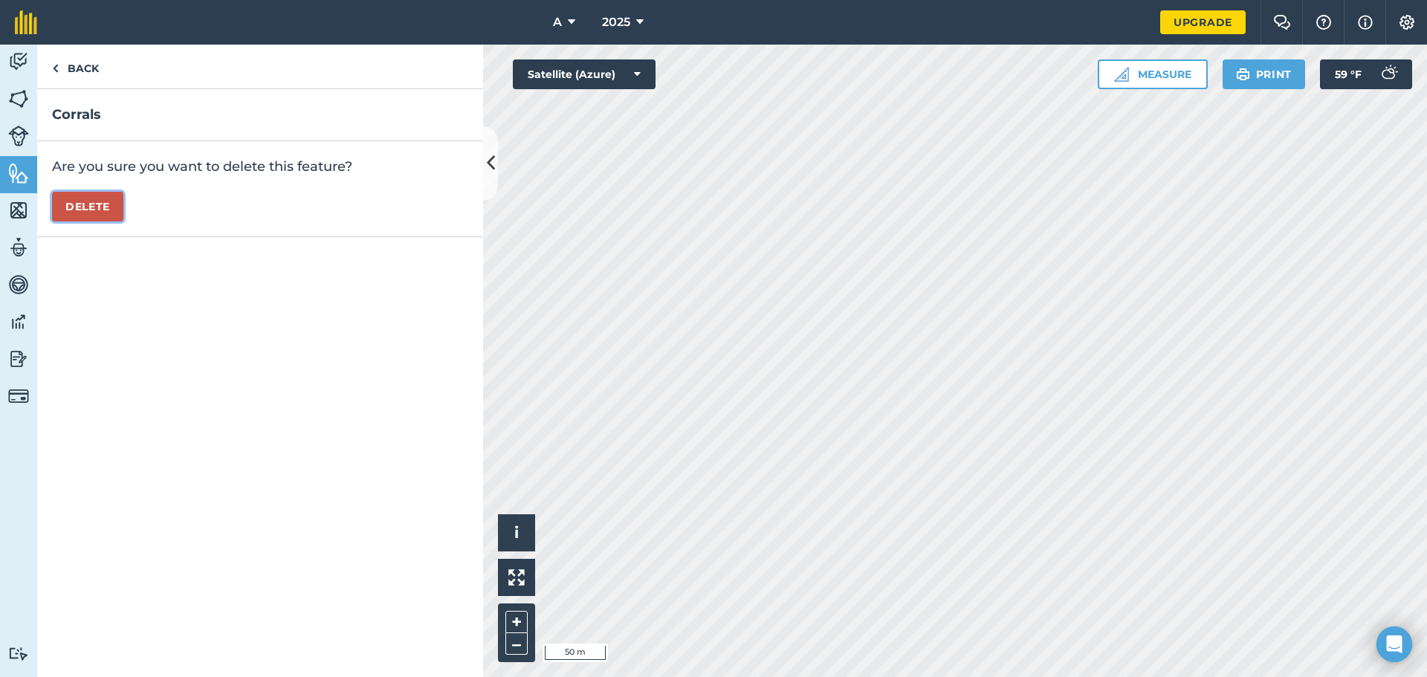
click at [102, 212] on button "Delete" at bounding box center [87, 207] width 71 height 30
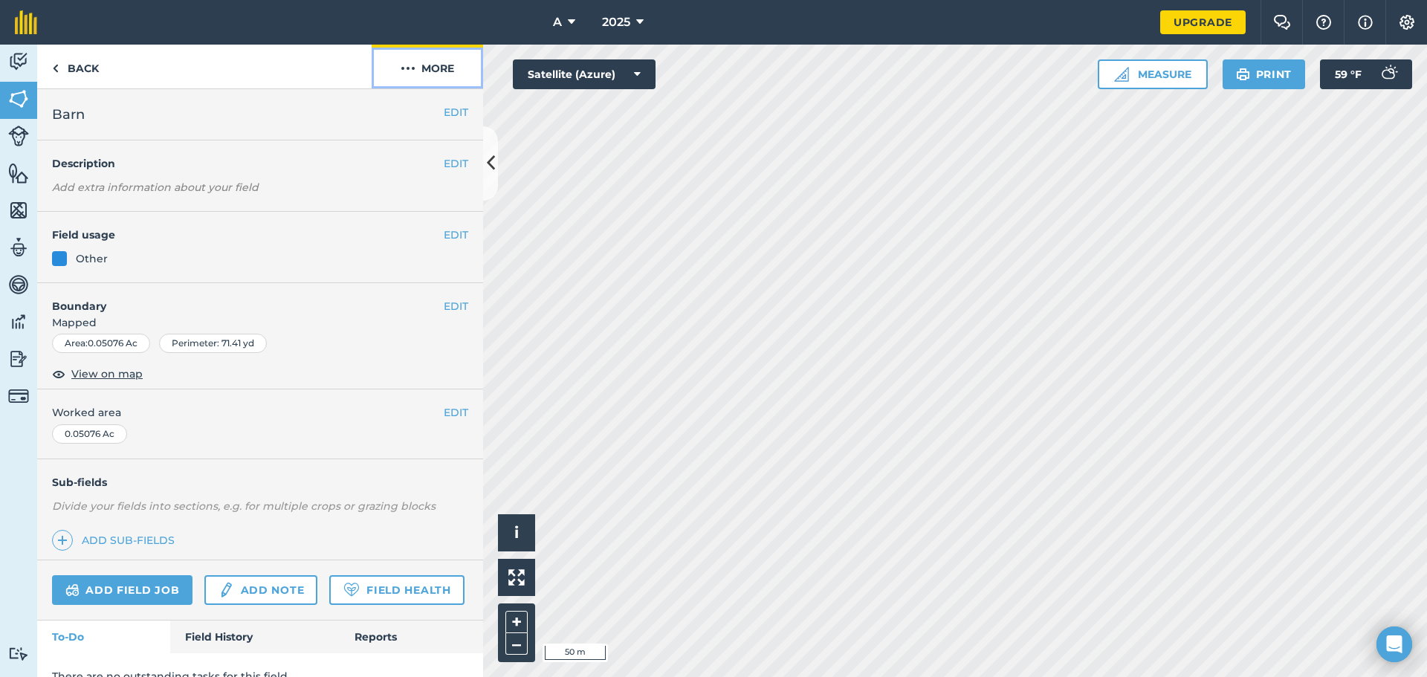
click at [421, 71] on button "More" at bounding box center [428, 67] width 112 height 44
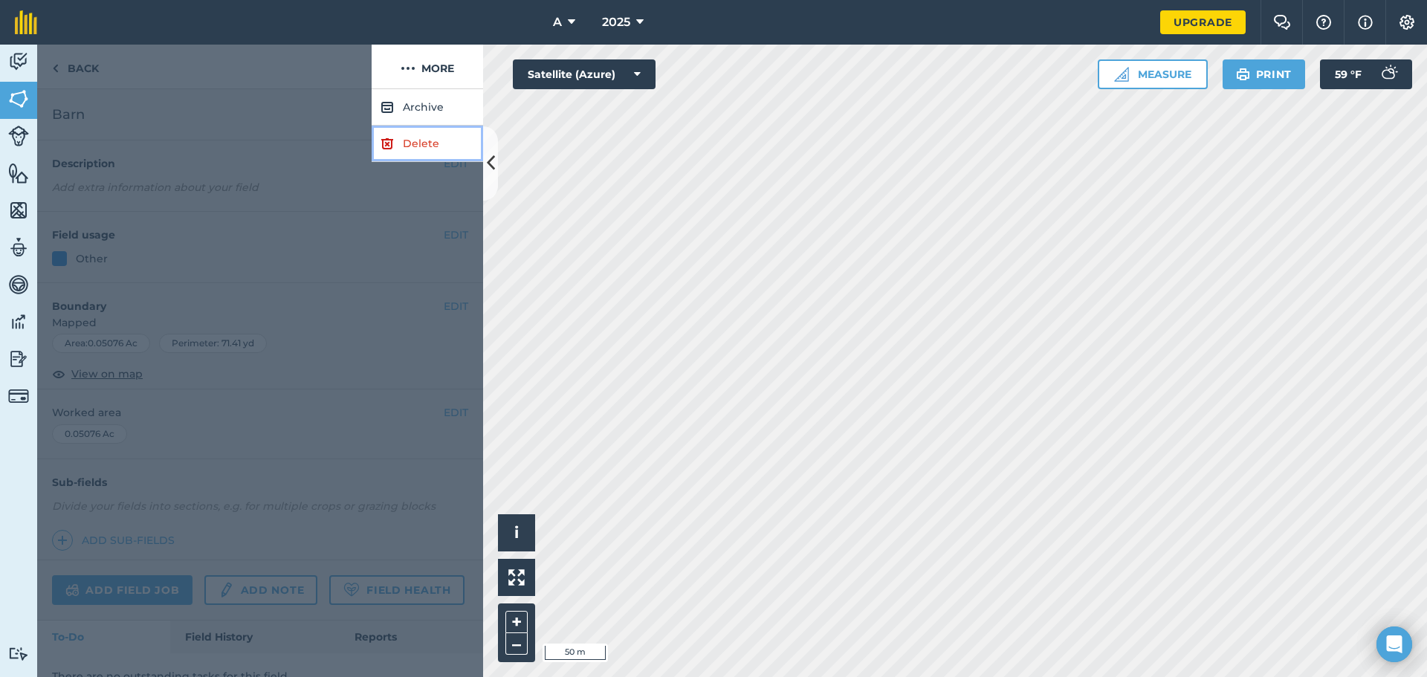
click at [382, 156] on link "Delete" at bounding box center [428, 144] width 112 height 36
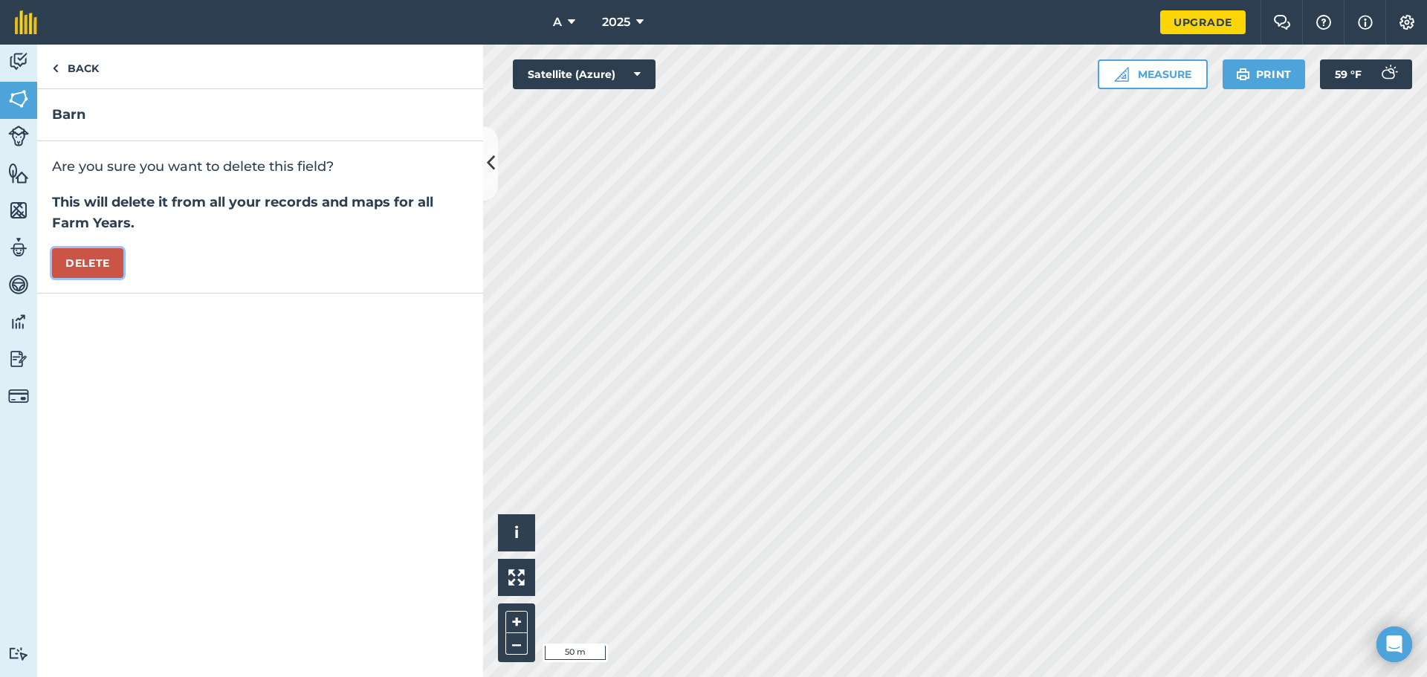
click at [117, 264] on button "Delete" at bounding box center [87, 263] width 71 height 30
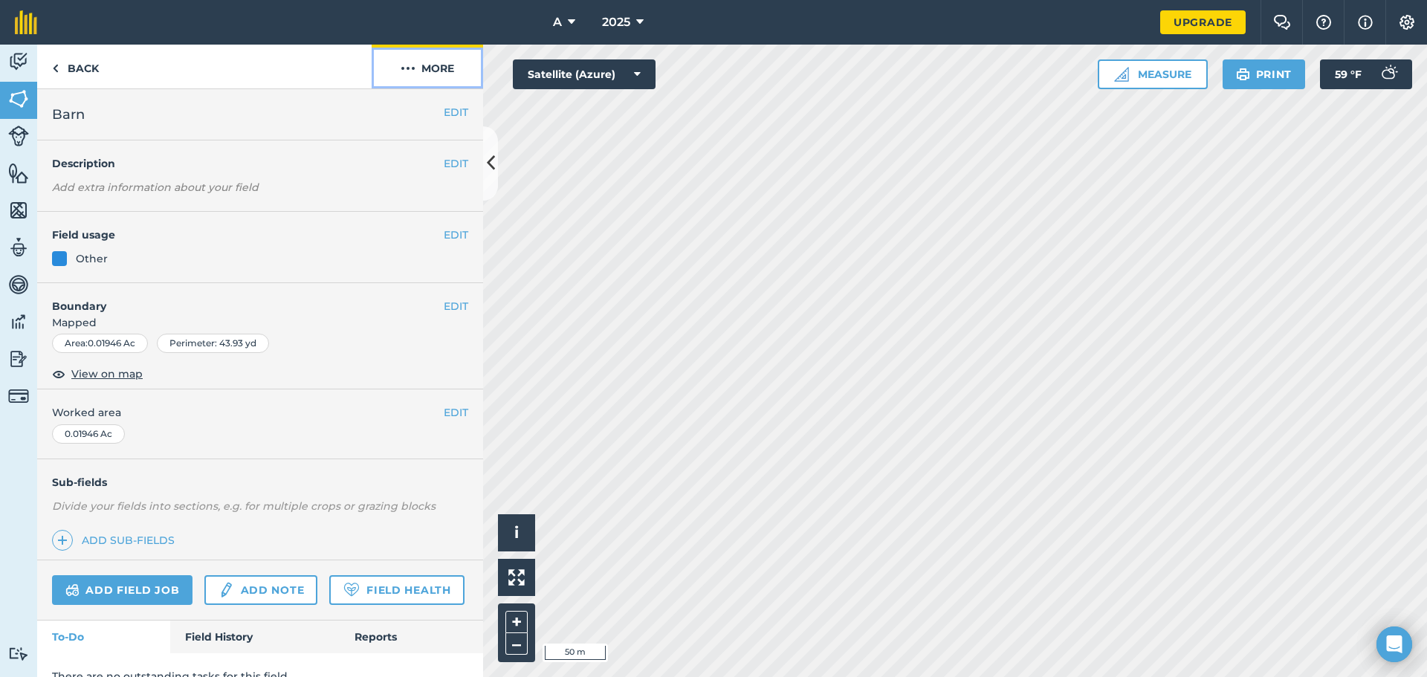
drag, startPoint x: 445, startPoint y: 65, endPoint x: 440, endPoint y: 75, distance: 10.6
click at [444, 69] on button "More" at bounding box center [428, 67] width 112 height 44
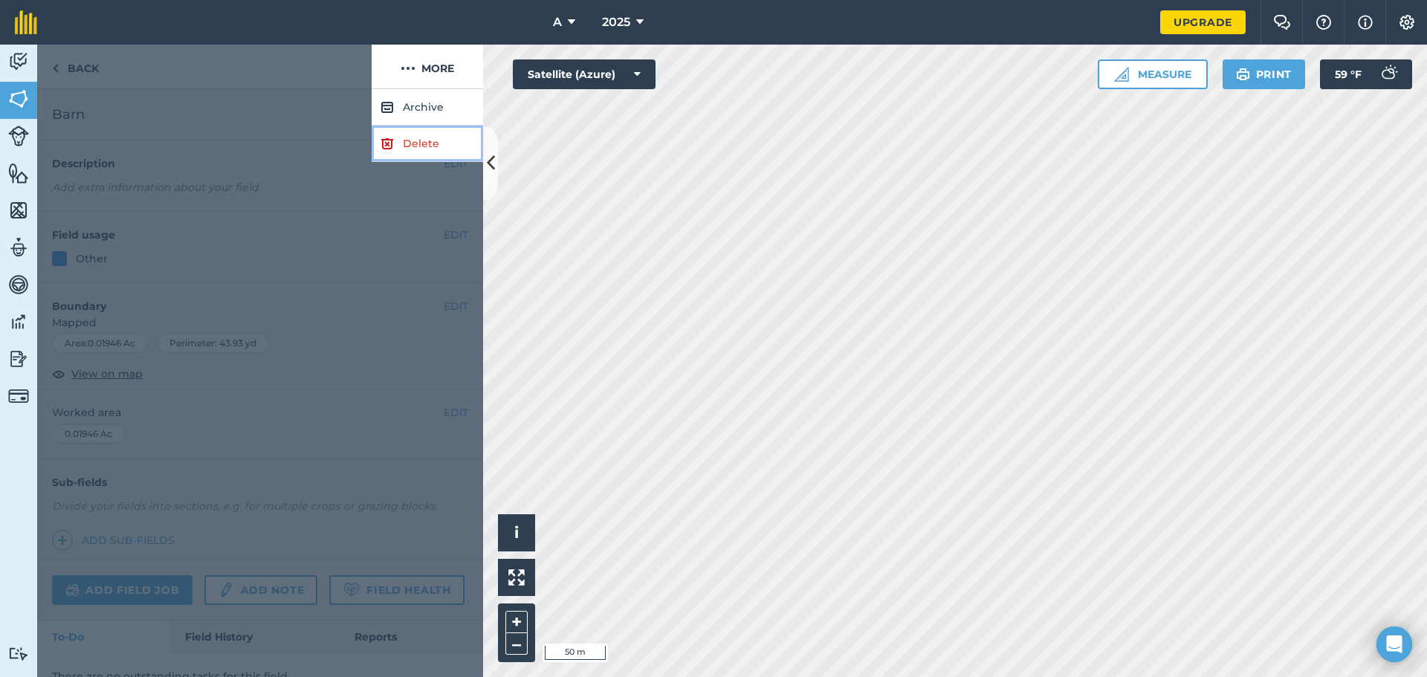
click at [402, 137] on link "Delete" at bounding box center [428, 144] width 112 height 36
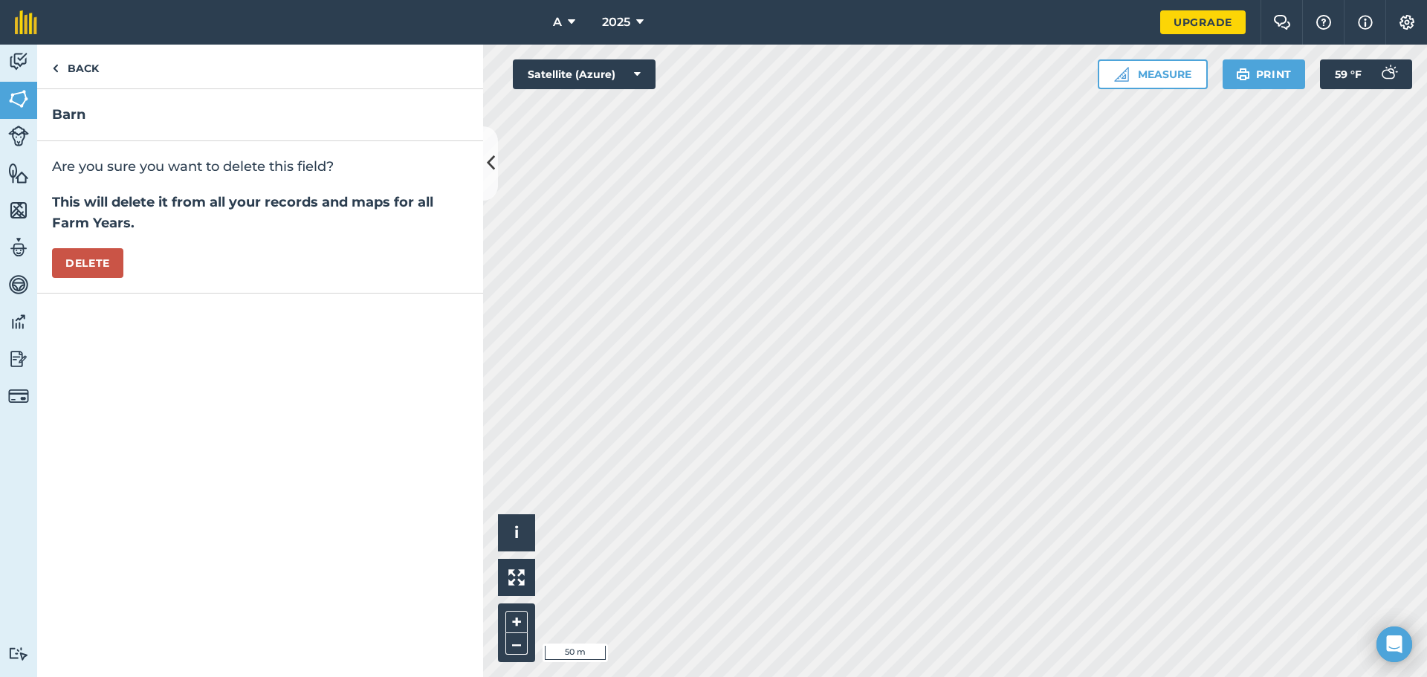
click at [127, 272] on div "Are you sure you want to delete this field? This will delete it from all your r…" at bounding box center [260, 217] width 446 height 152
click at [109, 265] on button "Delete" at bounding box center [87, 263] width 71 height 30
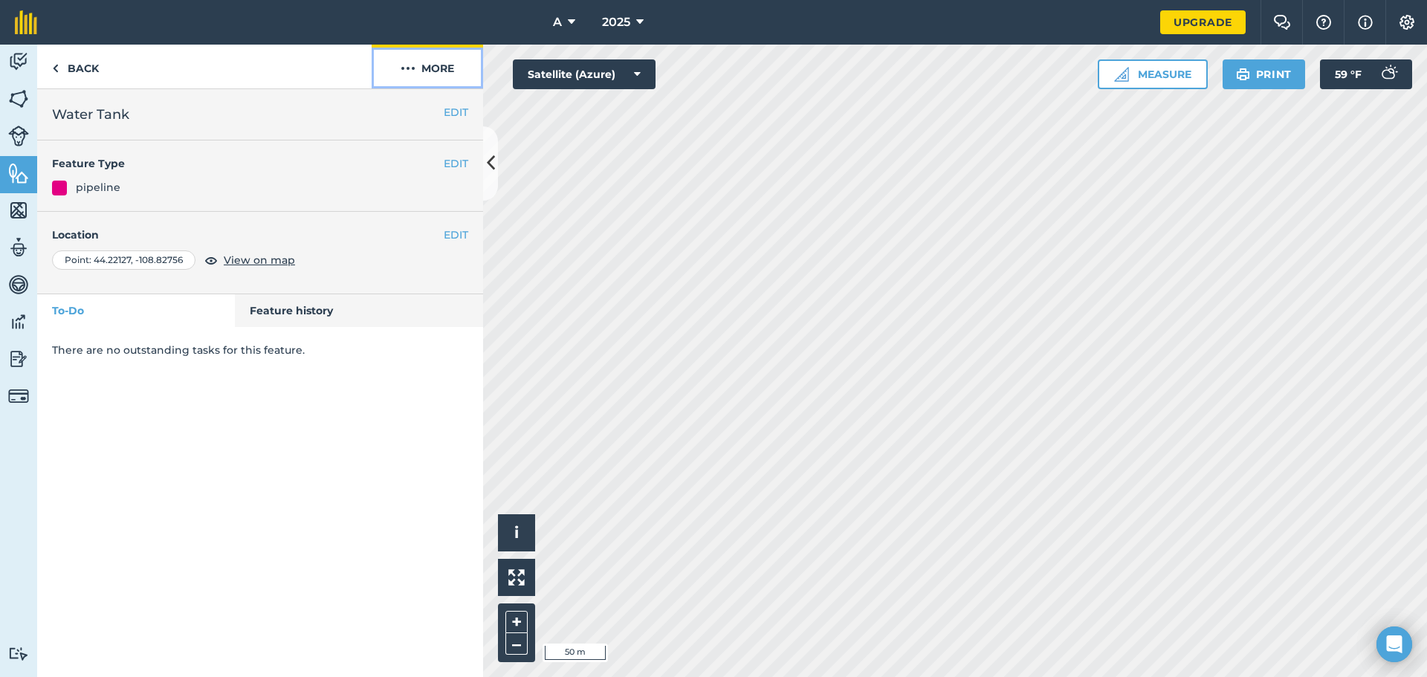
click at [430, 64] on button "More" at bounding box center [428, 67] width 112 height 44
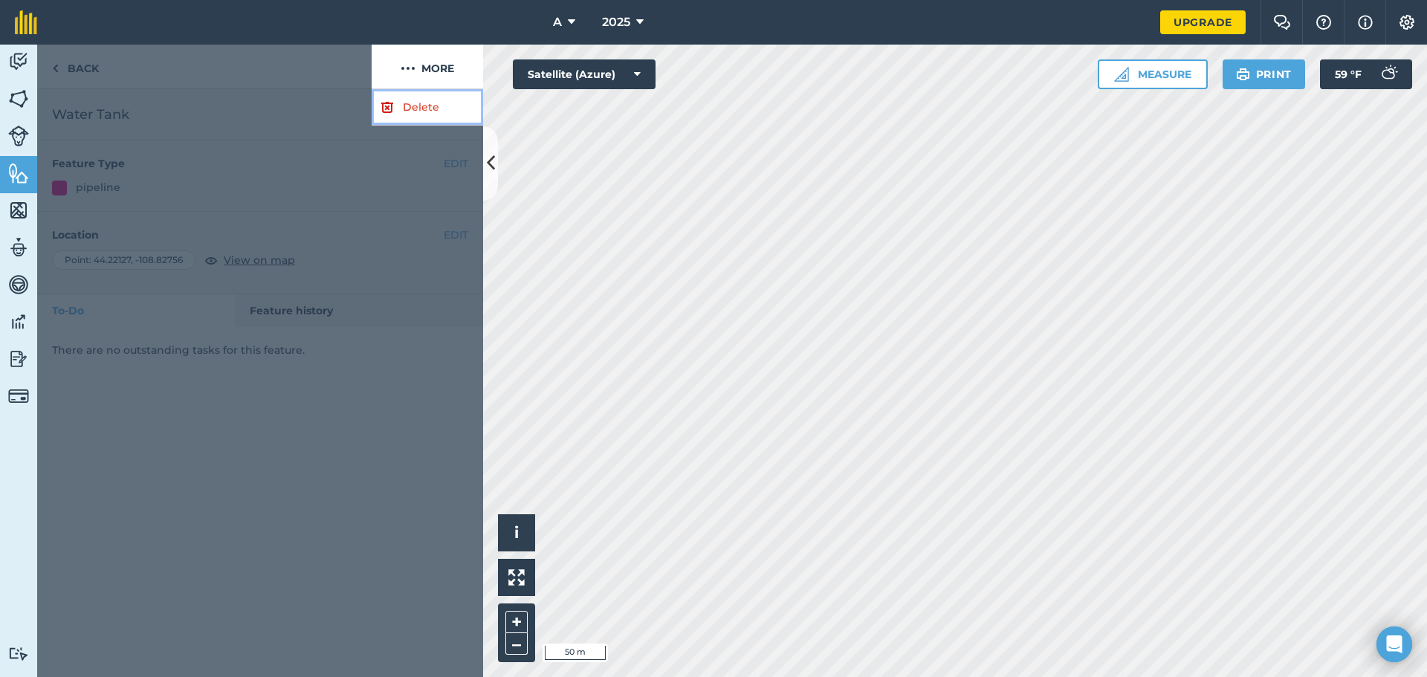
click at [377, 110] on link "Delete" at bounding box center [428, 107] width 112 height 36
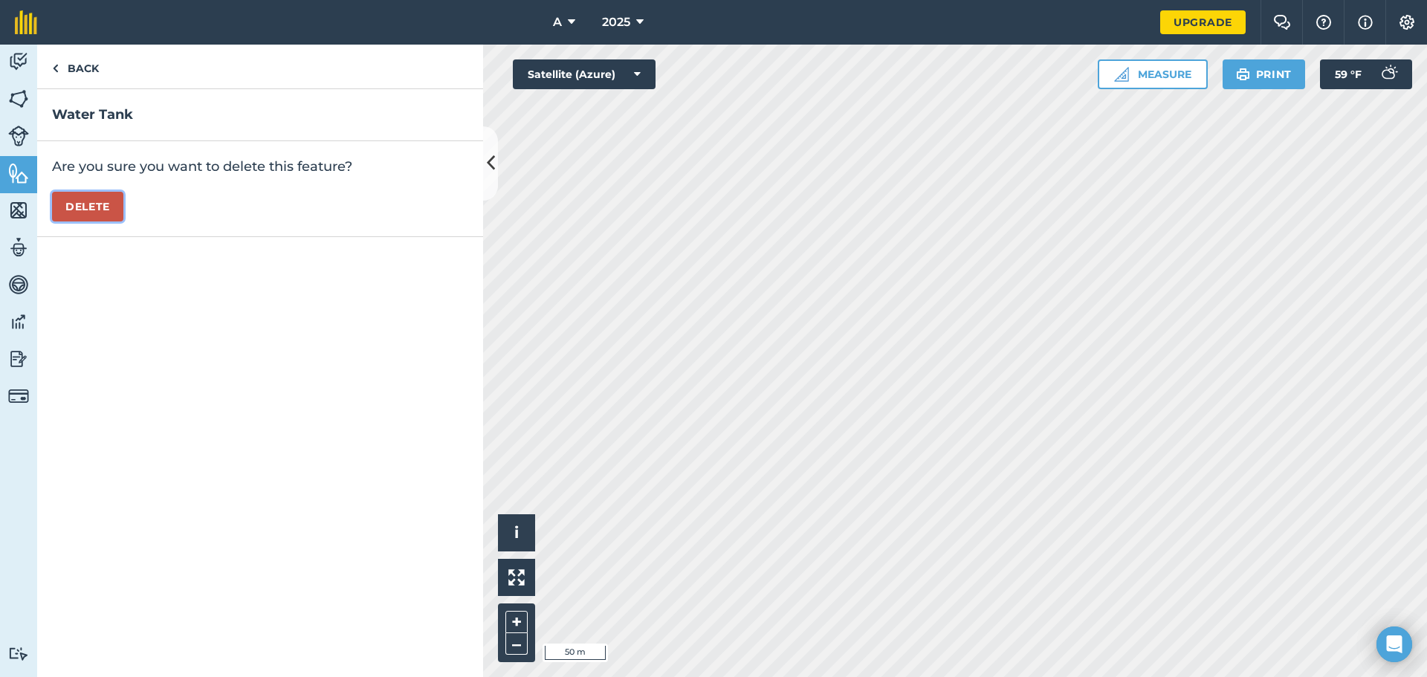
click at [85, 203] on button "Delete" at bounding box center [87, 207] width 71 height 30
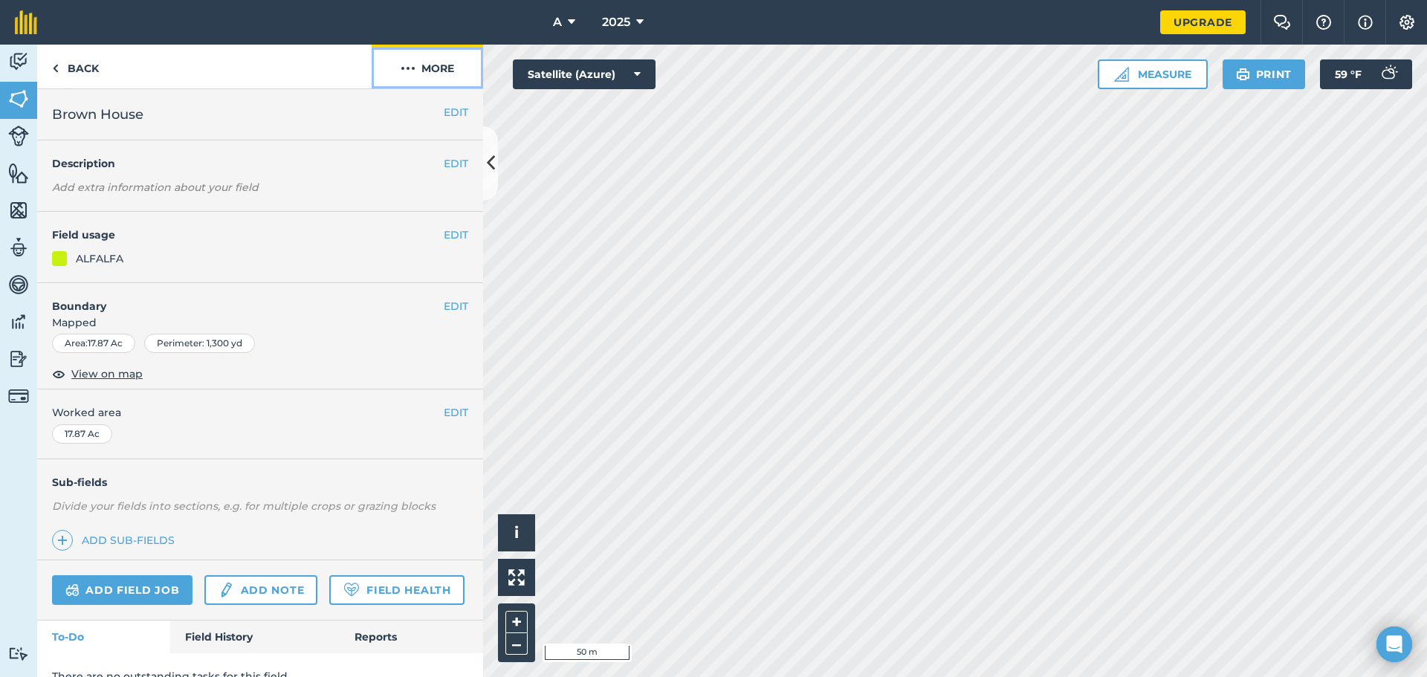
click at [448, 71] on button "More" at bounding box center [428, 67] width 112 height 44
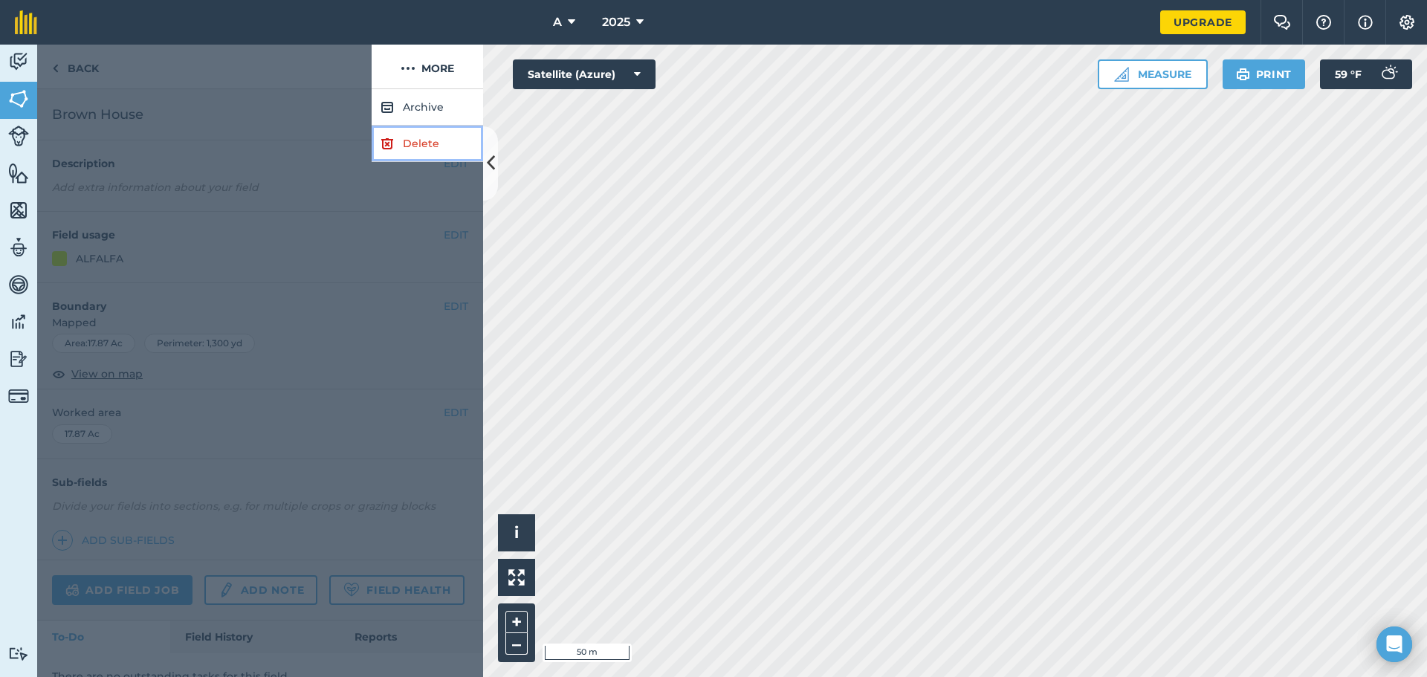
click at [423, 139] on link "Delete" at bounding box center [428, 144] width 112 height 36
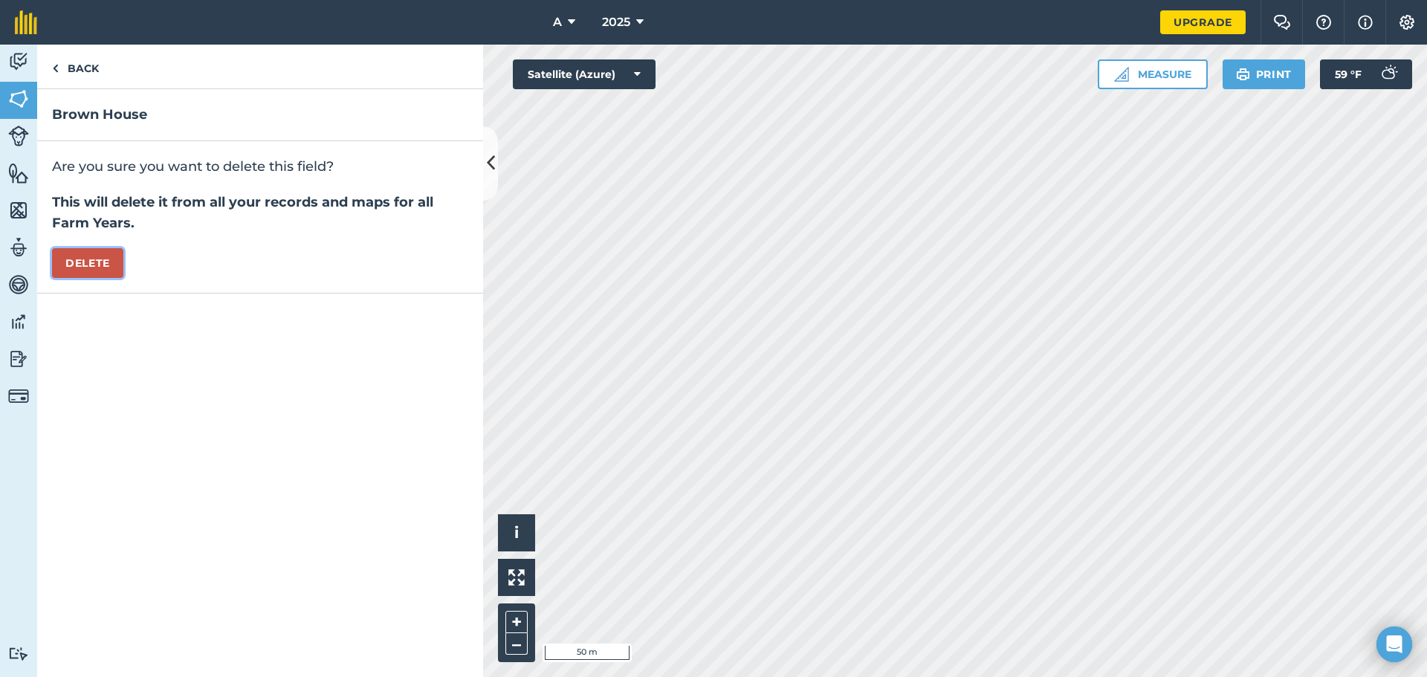
click at [88, 271] on button "Delete" at bounding box center [87, 263] width 71 height 30
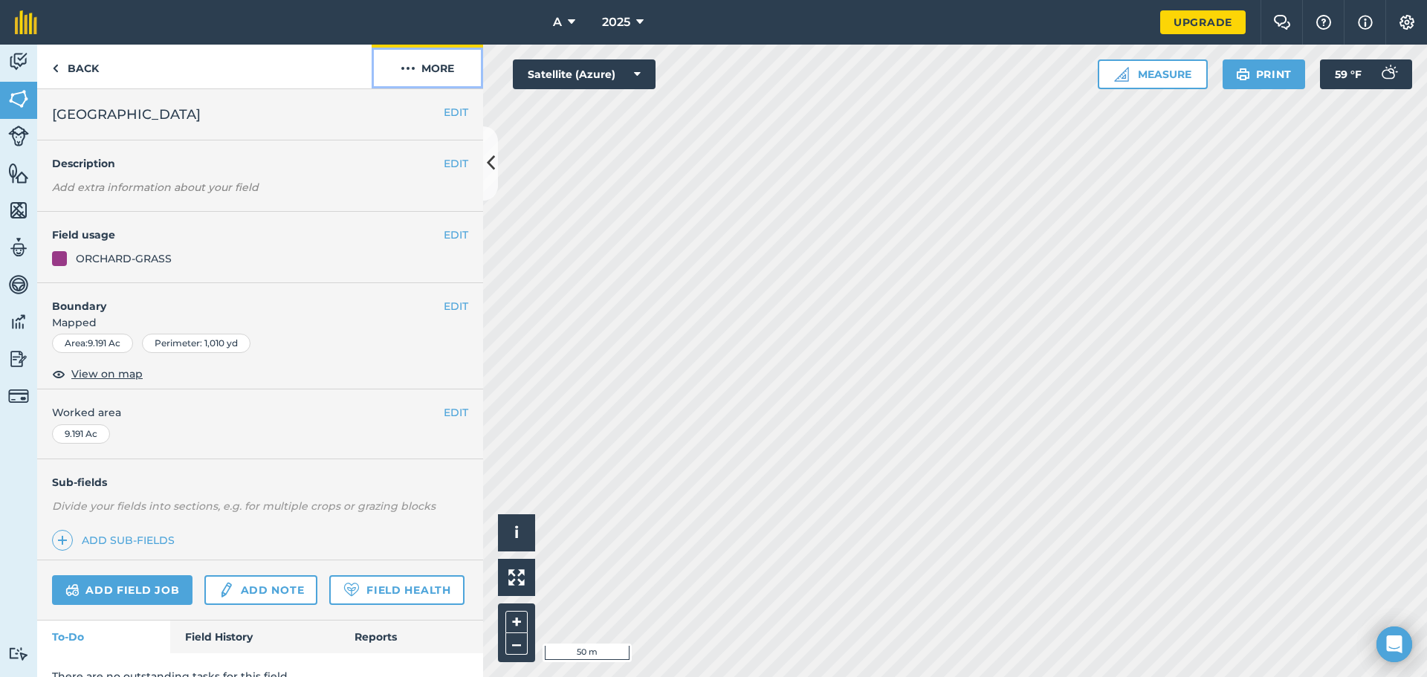
click at [440, 71] on button "More" at bounding box center [428, 67] width 112 height 44
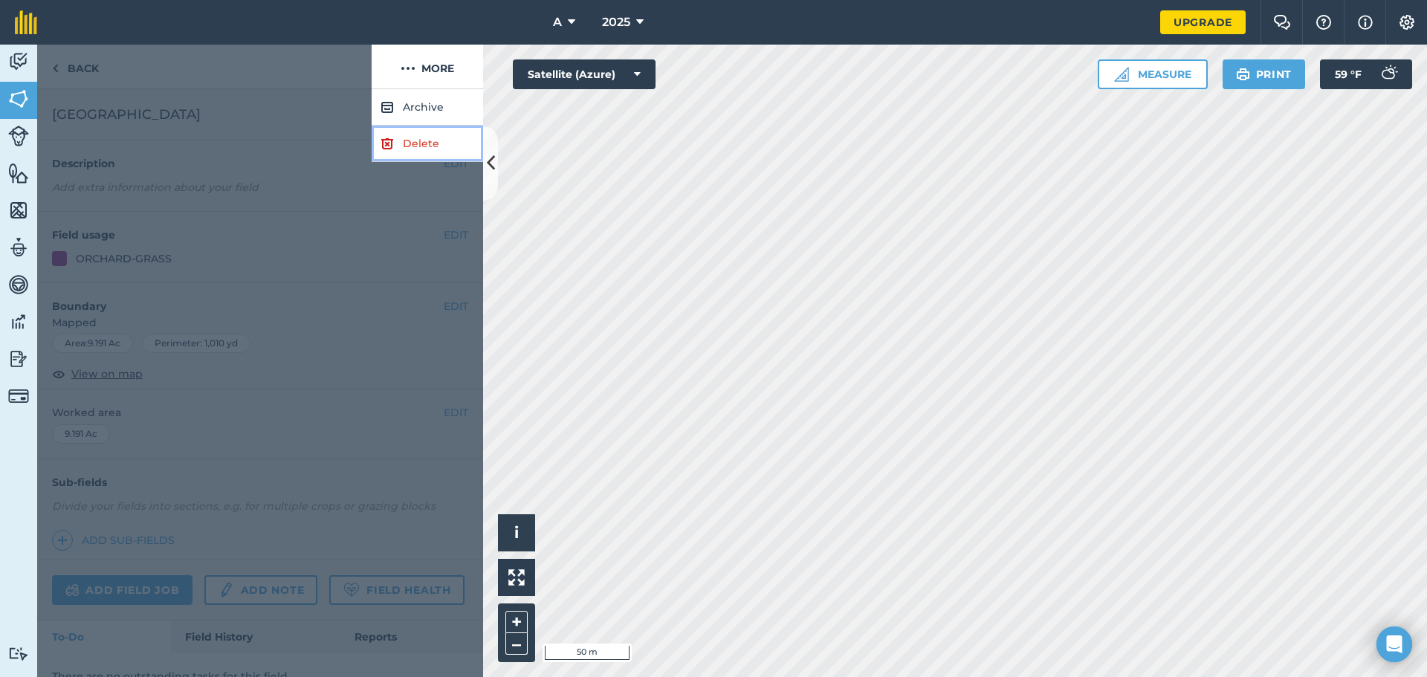
click at [410, 140] on link "Delete" at bounding box center [428, 144] width 112 height 36
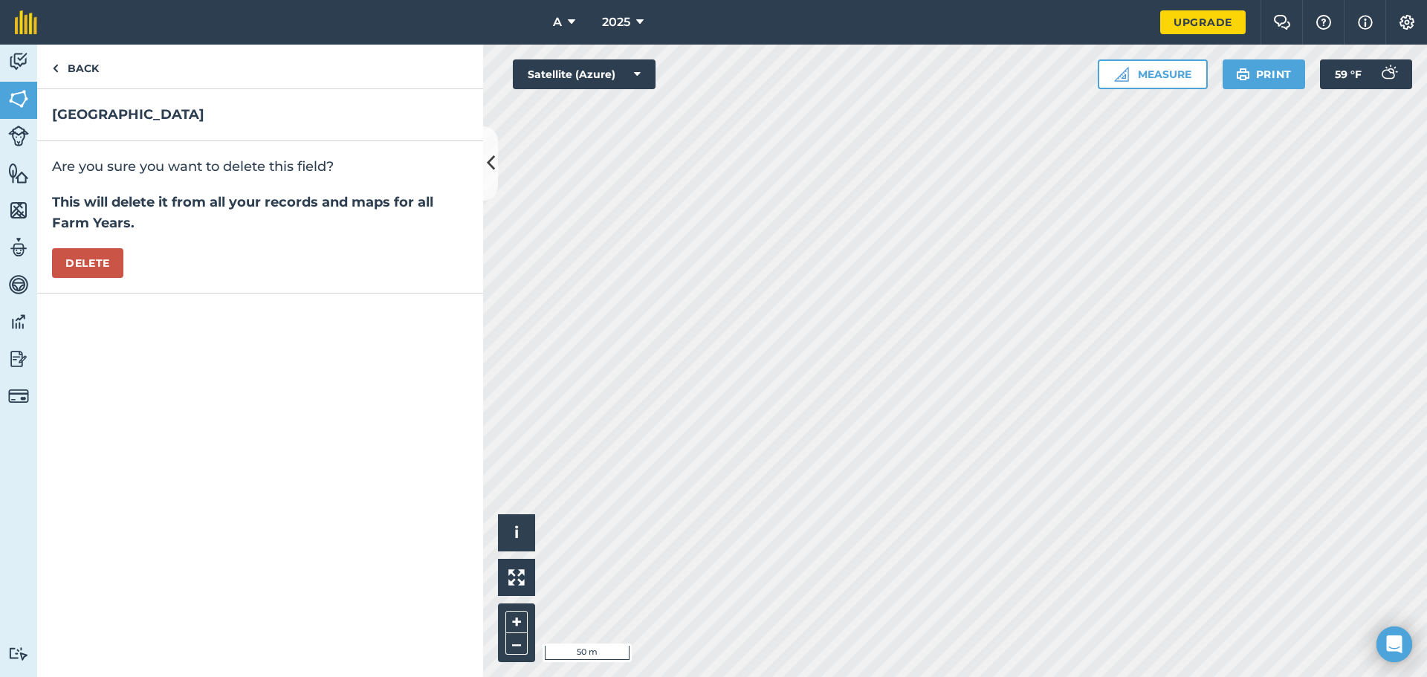
click at [119, 247] on div "Are you sure you want to delete this field? This will delete it from all your r…" at bounding box center [260, 217] width 446 height 152
click at [108, 265] on button "Delete" at bounding box center [87, 263] width 71 height 30
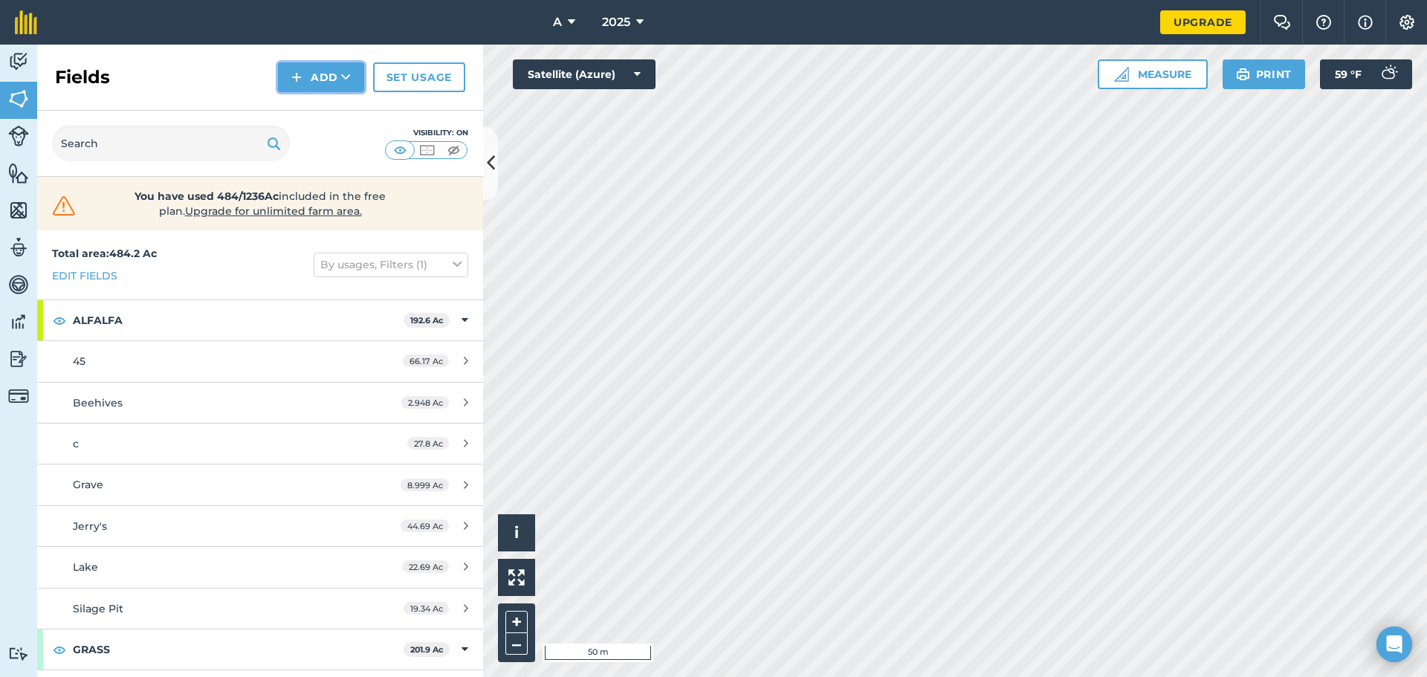
click at [347, 85] on button "Add" at bounding box center [321, 77] width 86 height 30
click at [326, 114] on link "Draw" at bounding box center [321, 110] width 82 height 33
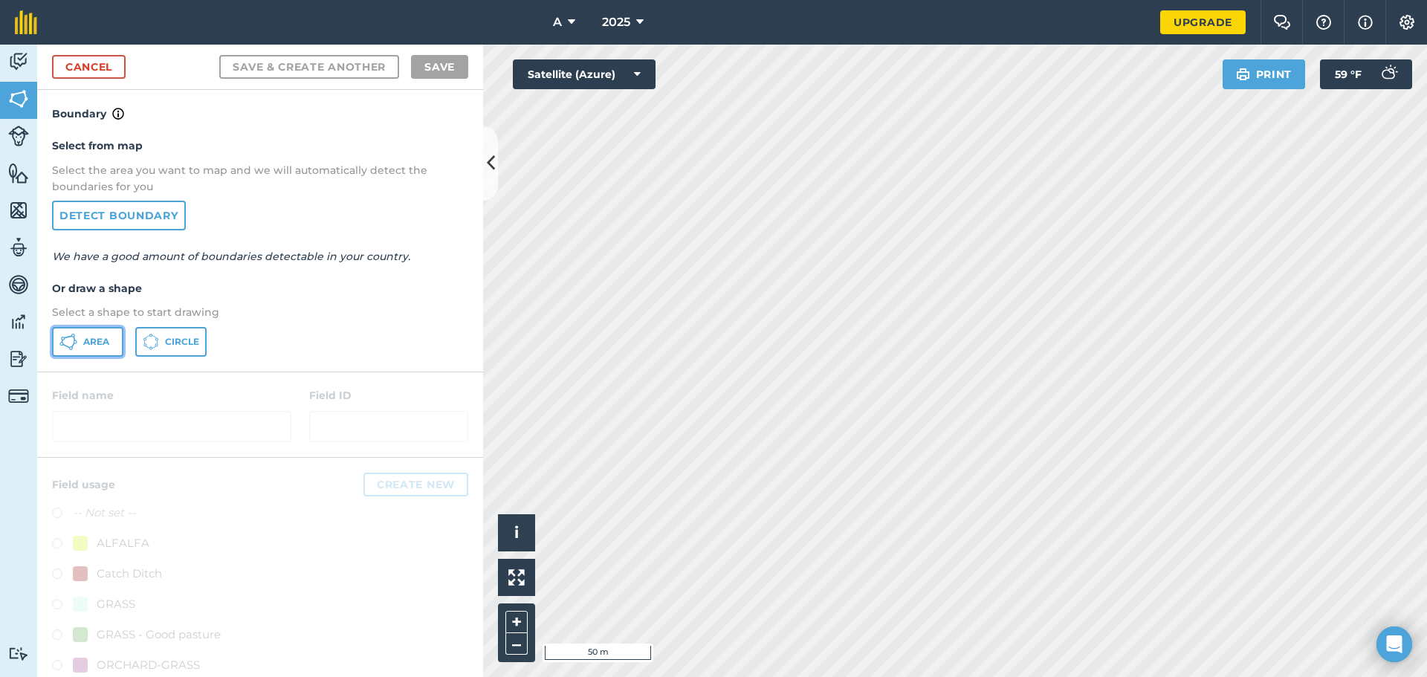
click at [91, 338] on span "Area" at bounding box center [96, 342] width 26 height 12
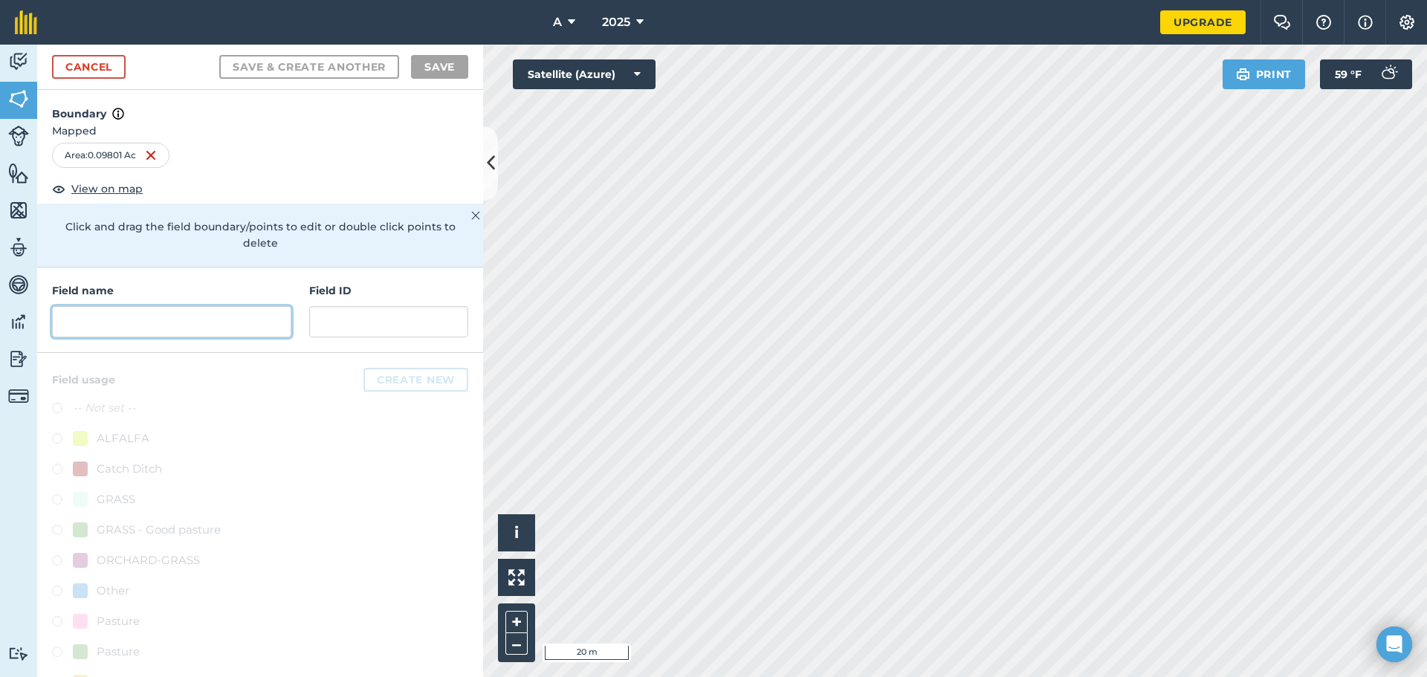
click at [239, 306] on input "text" at bounding box center [171, 321] width 239 height 31
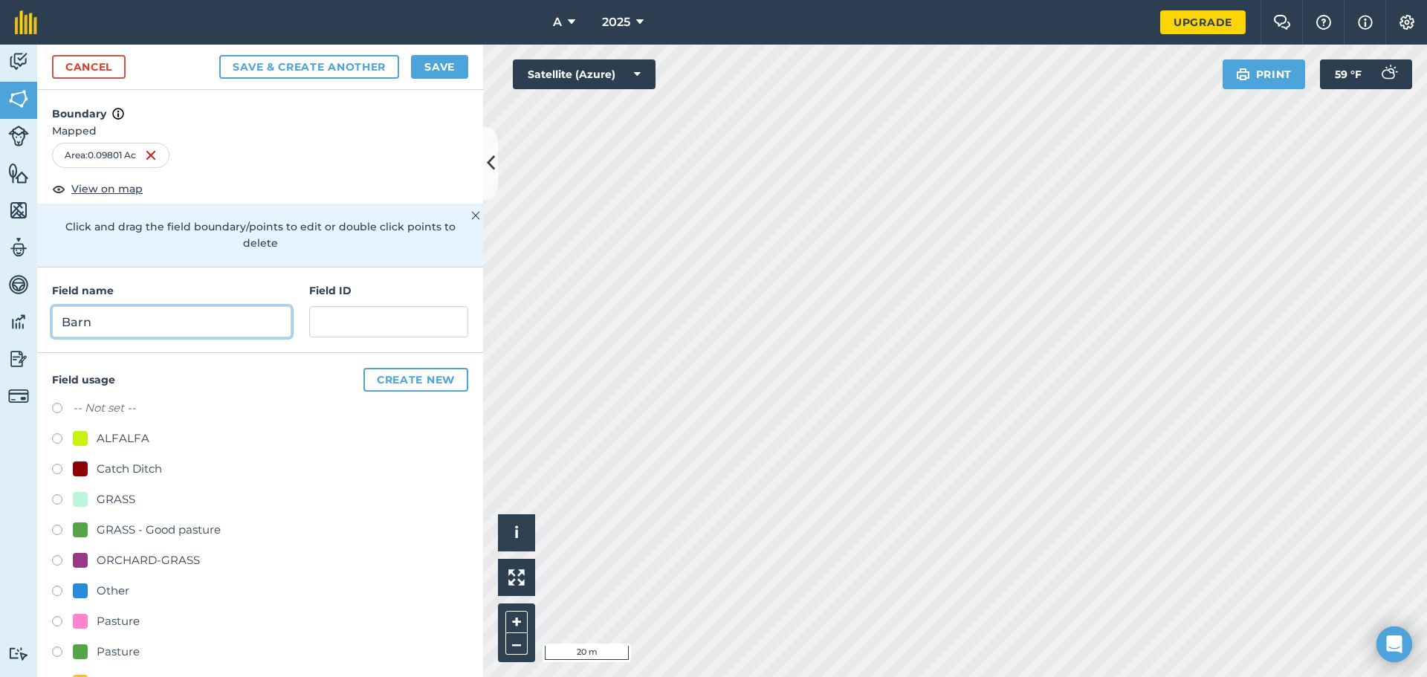
type input "Barn"
click at [126, 594] on div "Other" at bounding box center [113, 591] width 33 height 18
radio input "true"
click at [438, 71] on button "Save" at bounding box center [439, 67] width 57 height 24
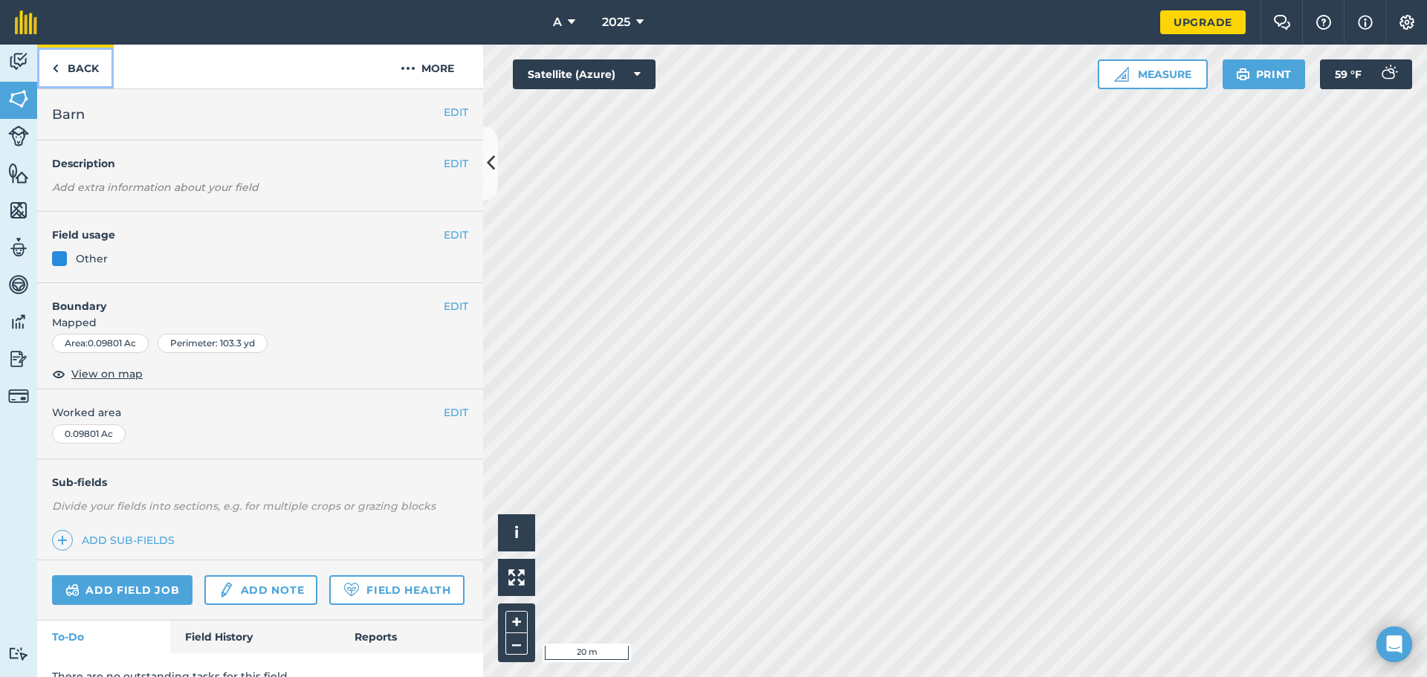
click at [106, 76] on link "Back" at bounding box center [75, 67] width 77 height 44
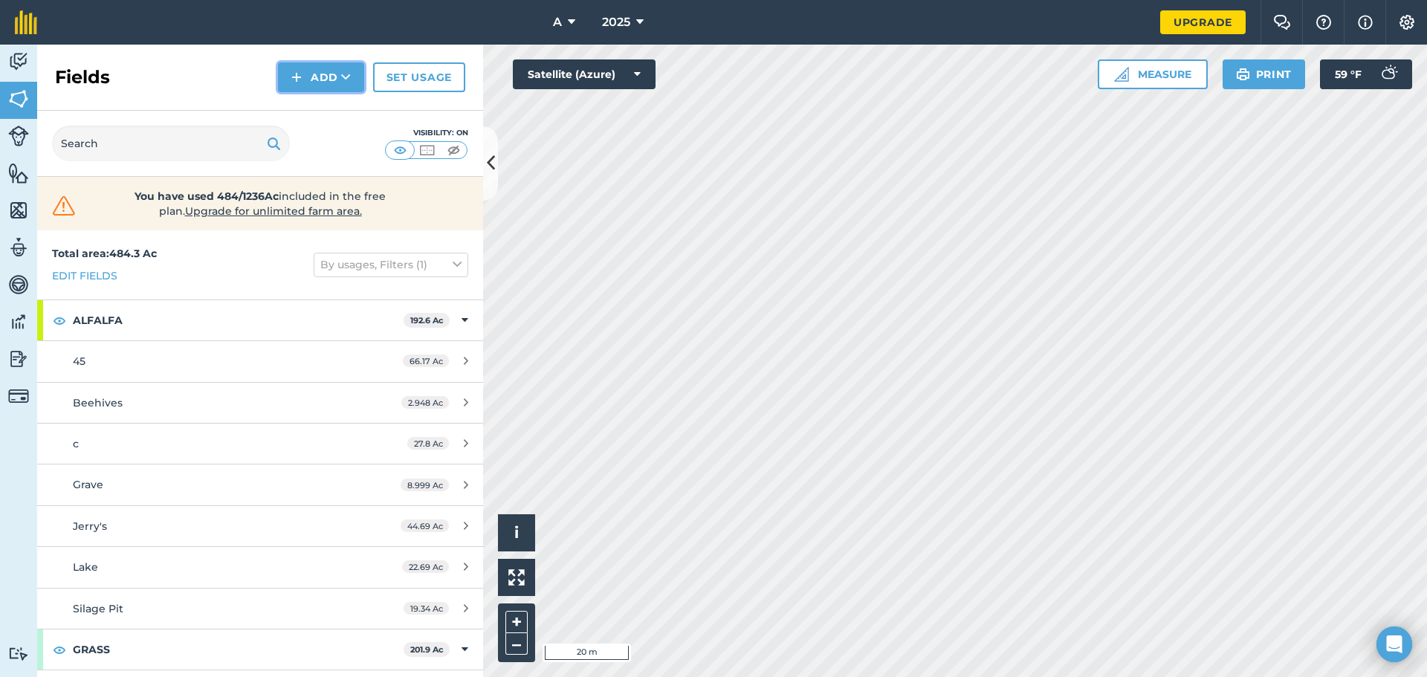
click at [338, 82] on button "Add" at bounding box center [321, 77] width 86 height 30
click at [326, 112] on link "Draw" at bounding box center [321, 110] width 82 height 33
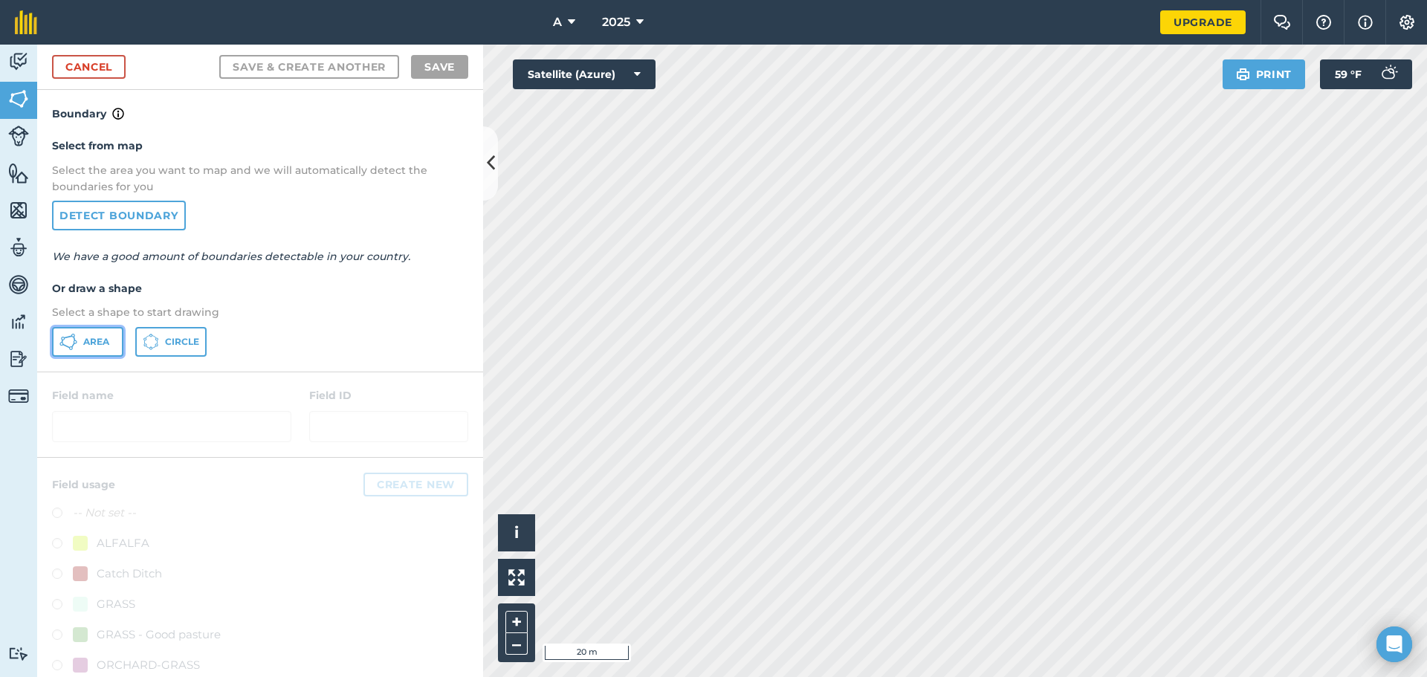
click at [115, 339] on button "Area" at bounding box center [87, 342] width 71 height 30
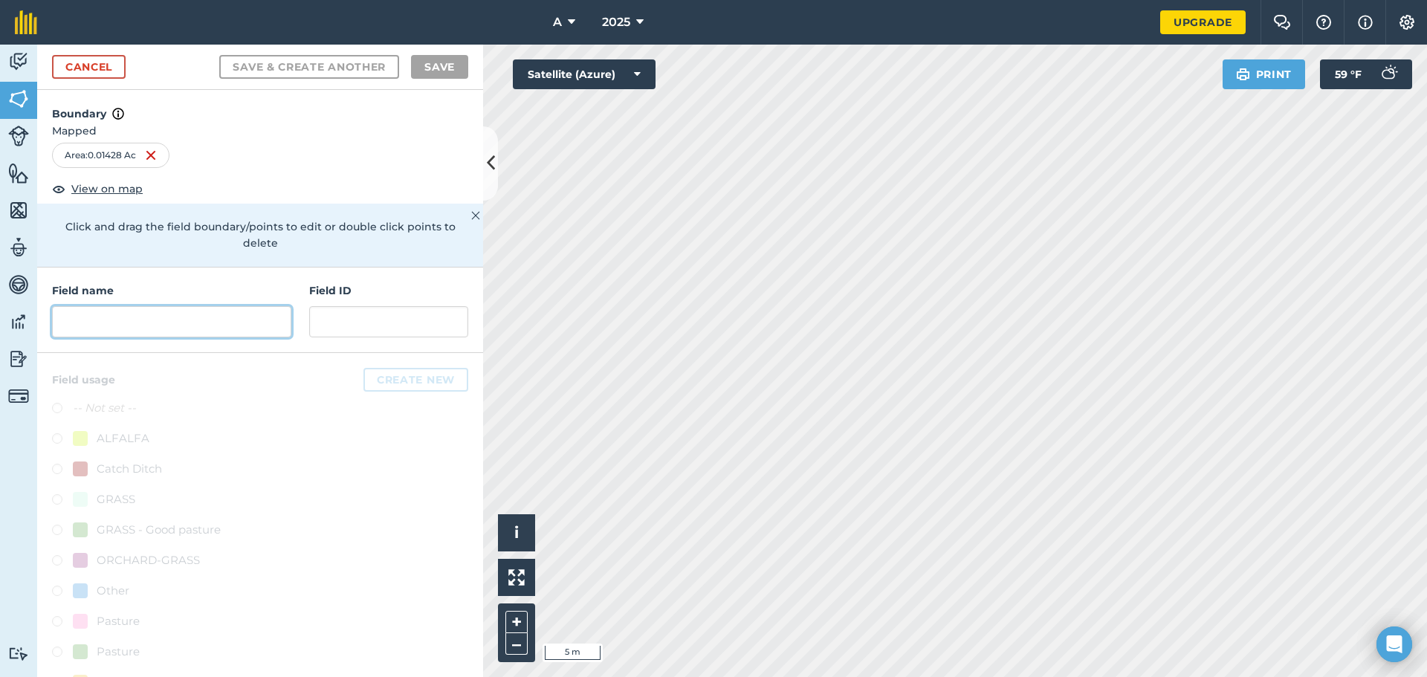
click at [204, 329] on input "text" at bounding box center [171, 321] width 239 height 31
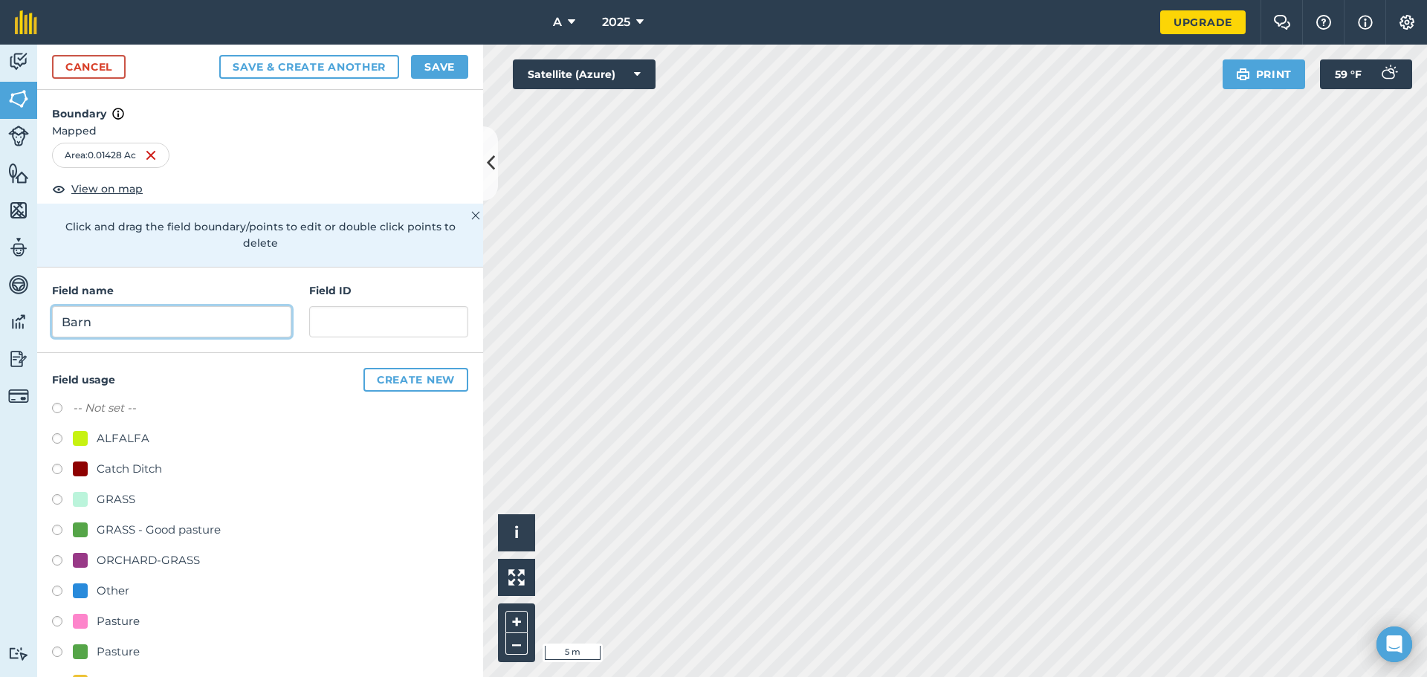
type input "Barn"
click at [219, 55] on button "Save & Create Another" at bounding box center [309, 67] width 180 height 24
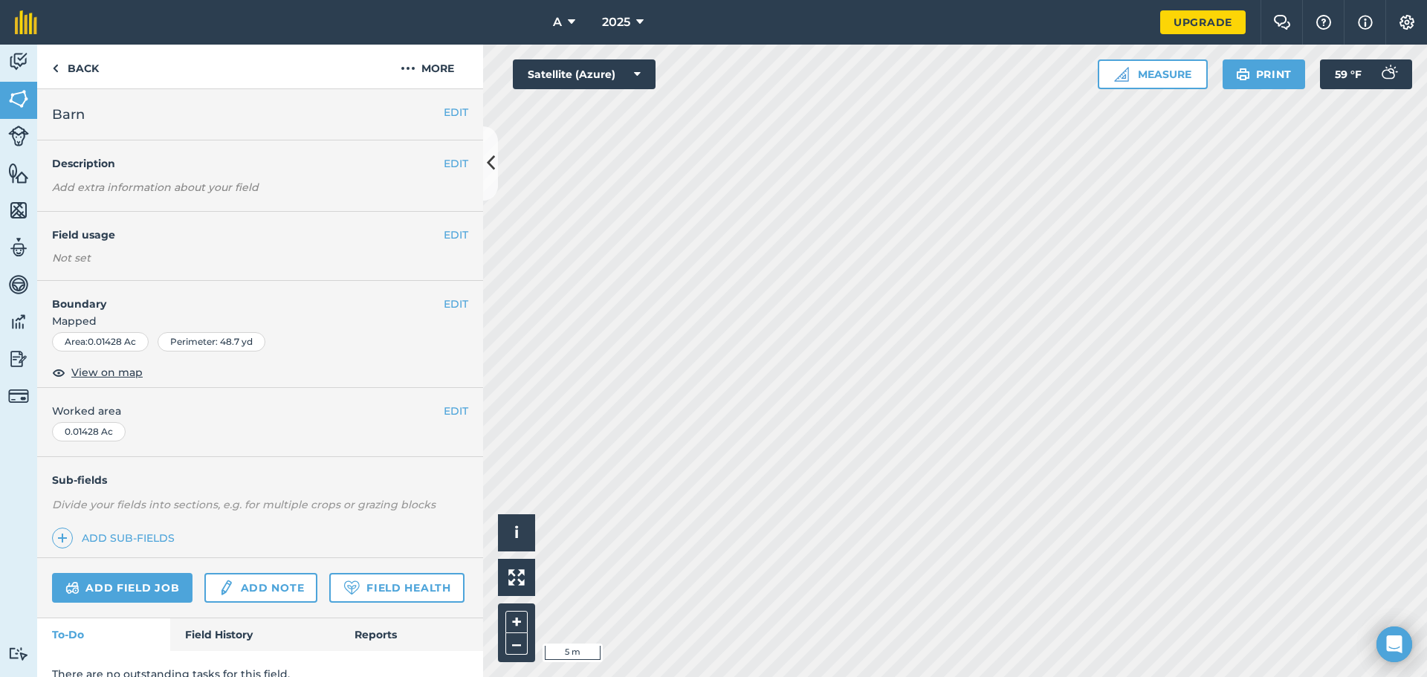
click at [424, 241] on h4 "Field usage" at bounding box center [248, 235] width 392 height 16
click at [427, 239] on h4 "Field usage" at bounding box center [248, 235] width 392 height 16
click at [444, 236] on button "EDIT" at bounding box center [456, 235] width 25 height 16
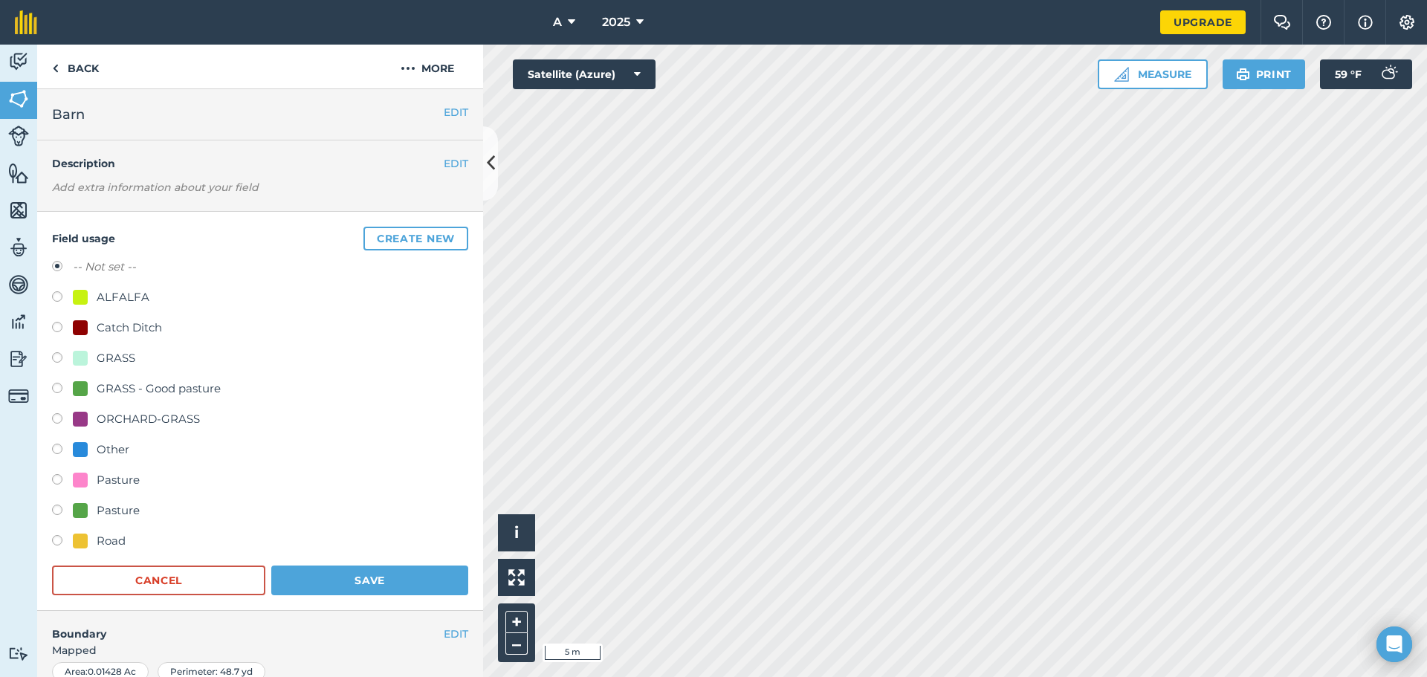
click at [86, 447] on div at bounding box center [80, 449] width 15 height 15
radio input "true"
radio input "false"
drag, startPoint x: 341, startPoint y: 583, endPoint x: 372, endPoint y: 510, distance: 79.3
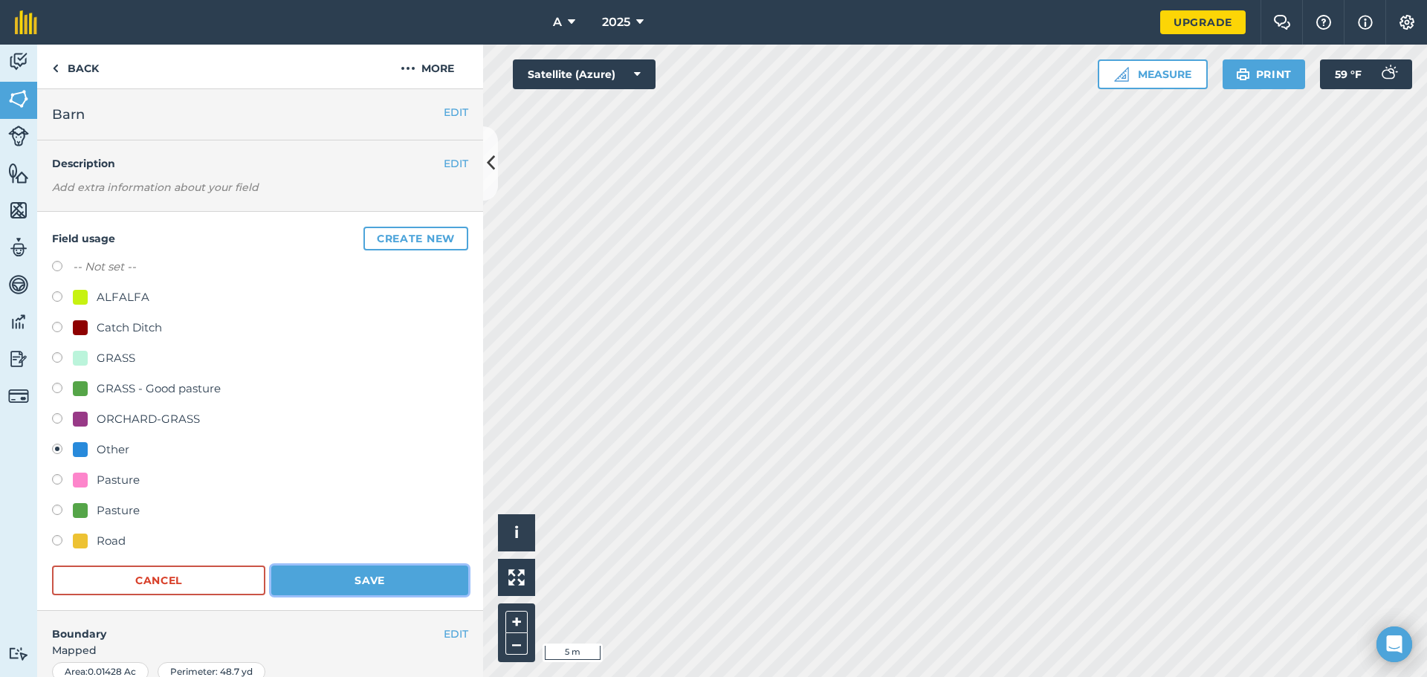
click at [342, 583] on button "Save" at bounding box center [369, 581] width 197 height 30
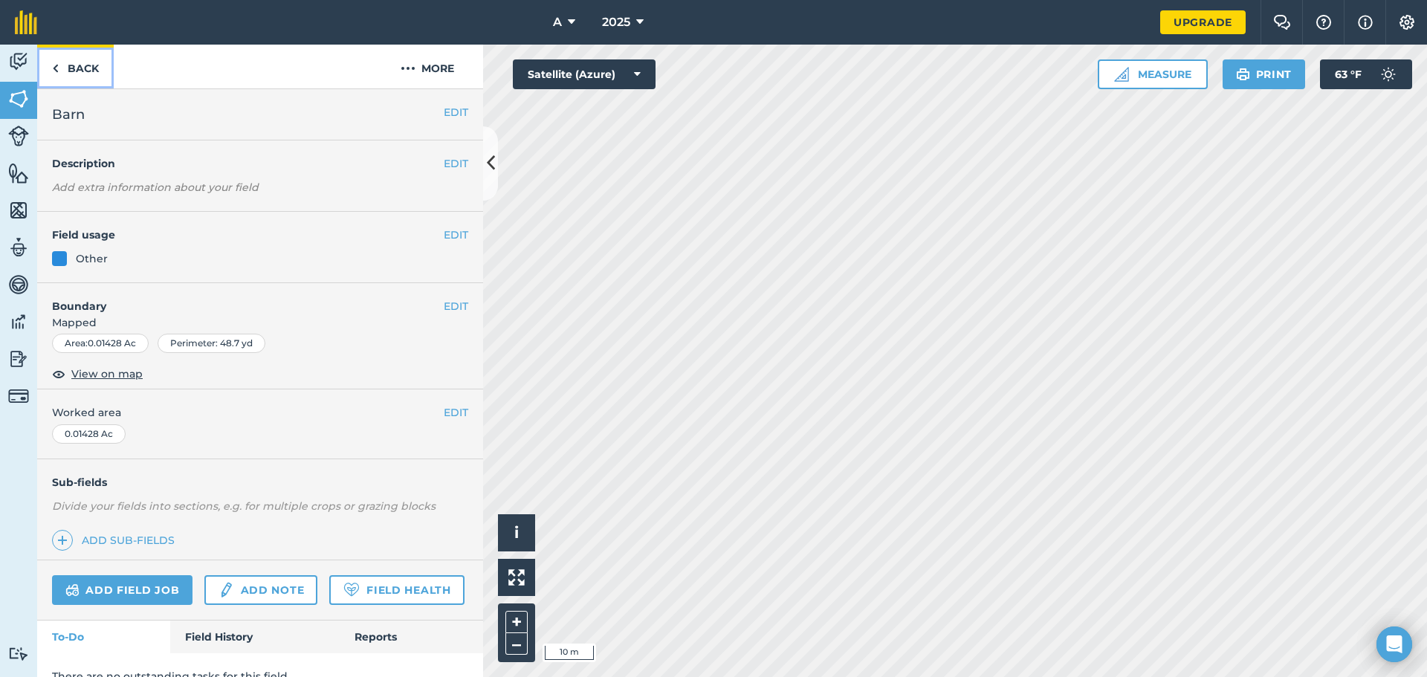
click at [99, 70] on link "Back" at bounding box center [75, 67] width 77 height 44
click at [86, 65] on link "Back" at bounding box center [75, 67] width 77 height 44
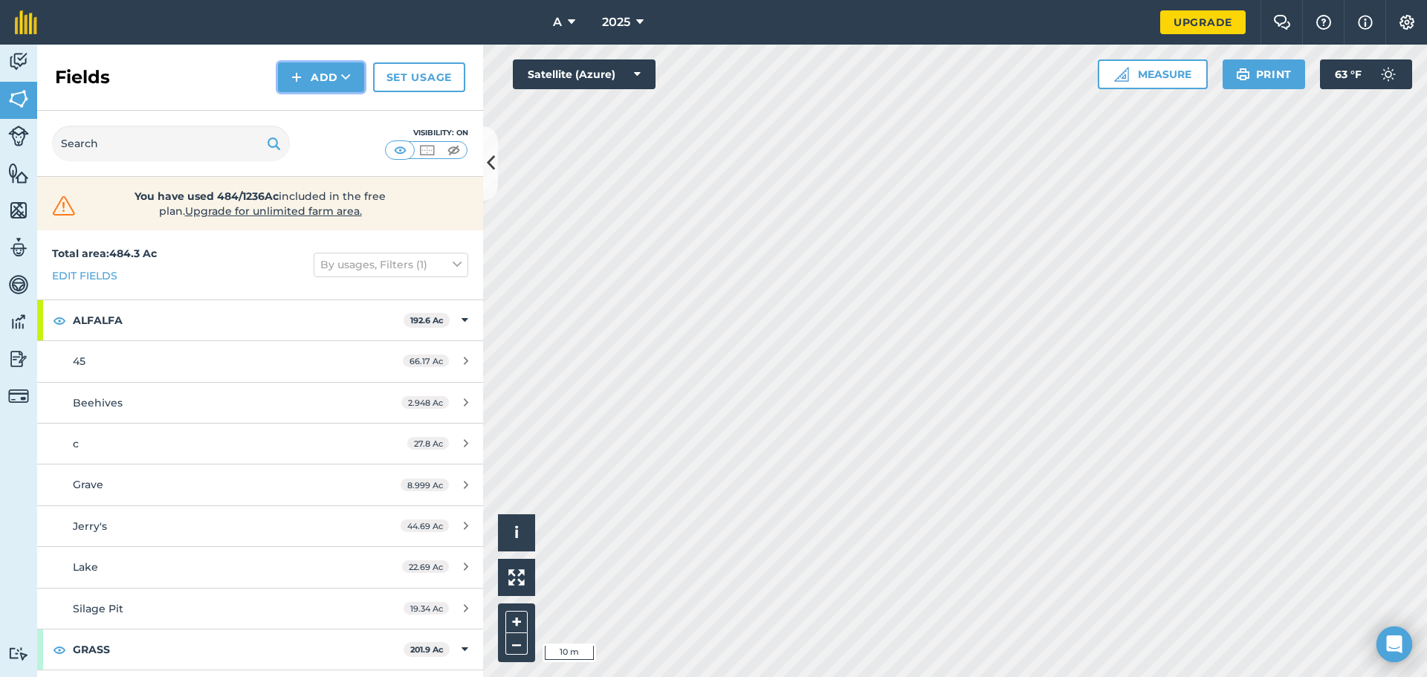
click at [320, 86] on button "Add" at bounding box center [321, 77] width 86 height 30
click at [307, 103] on link "Draw" at bounding box center [321, 110] width 82 height 33
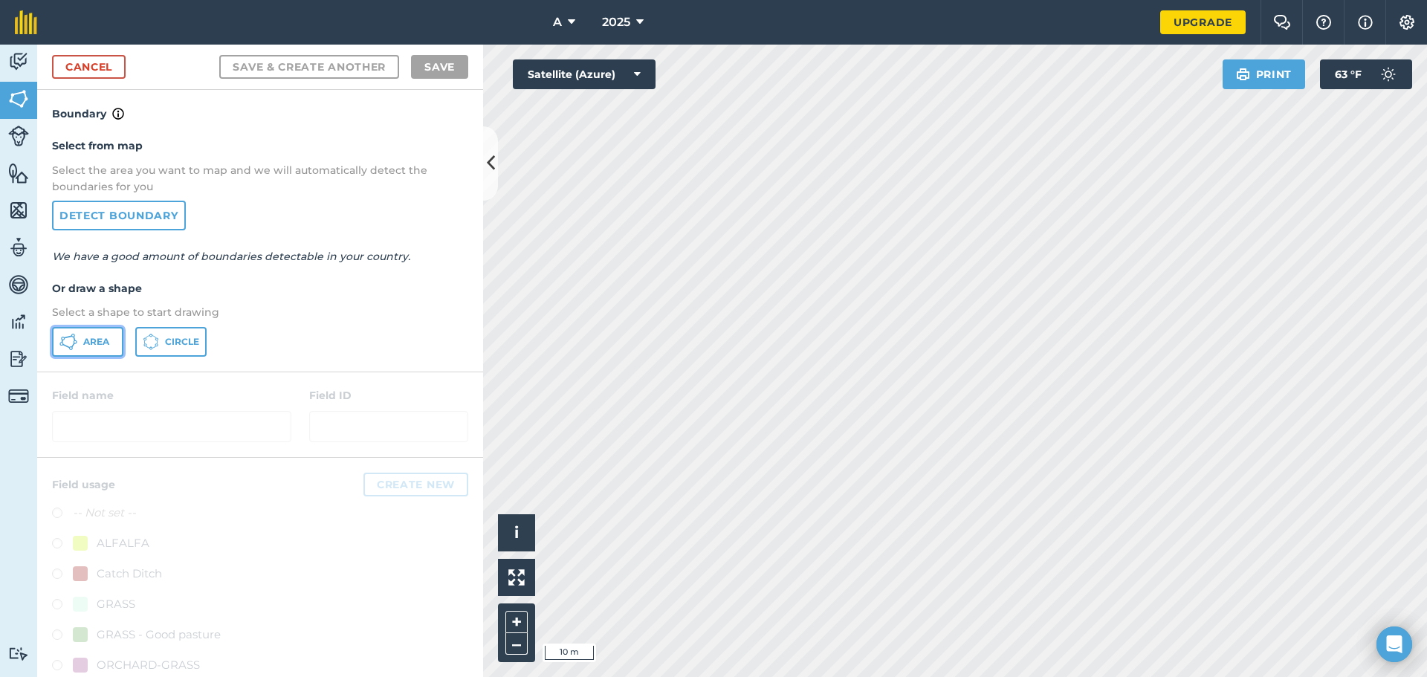
click at [103, 336] on span "Area" at bounding box center [96, 342] width 26 height 12
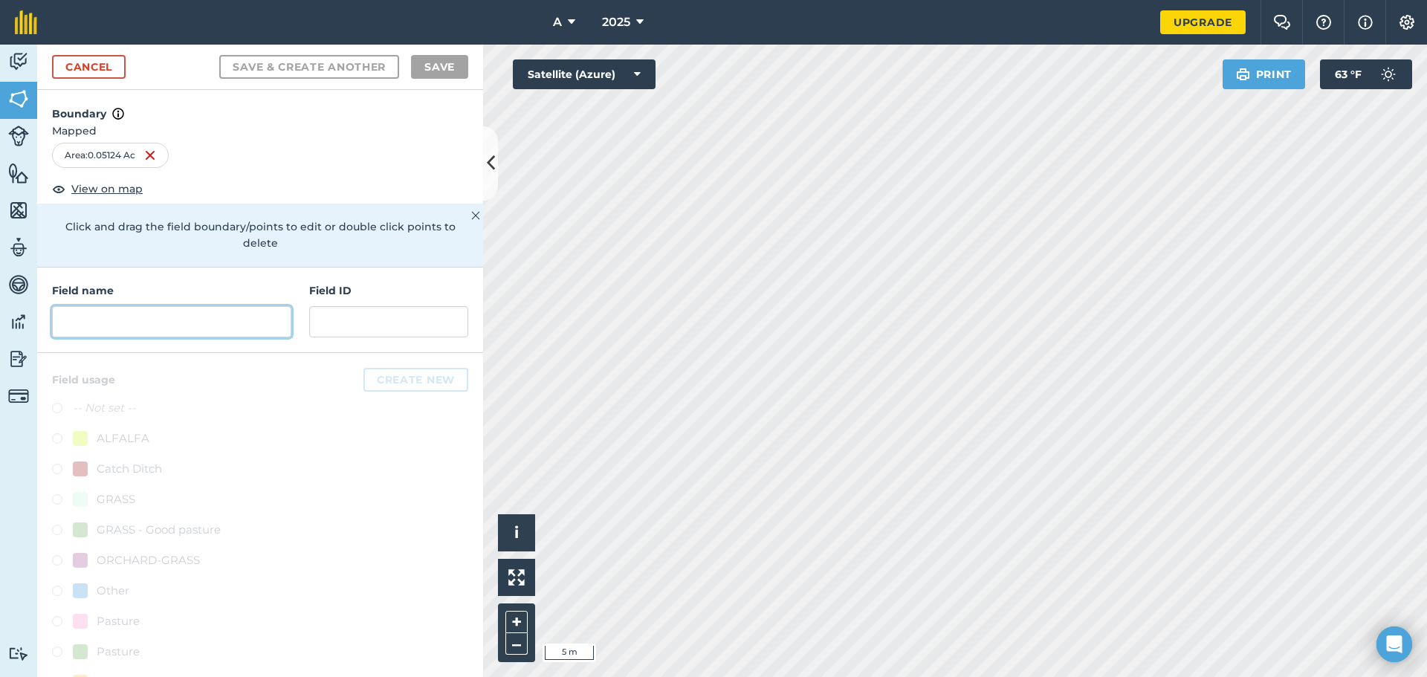
click at [150, 320] on input "text" at bounding box center [171, 321] width 239 height 31
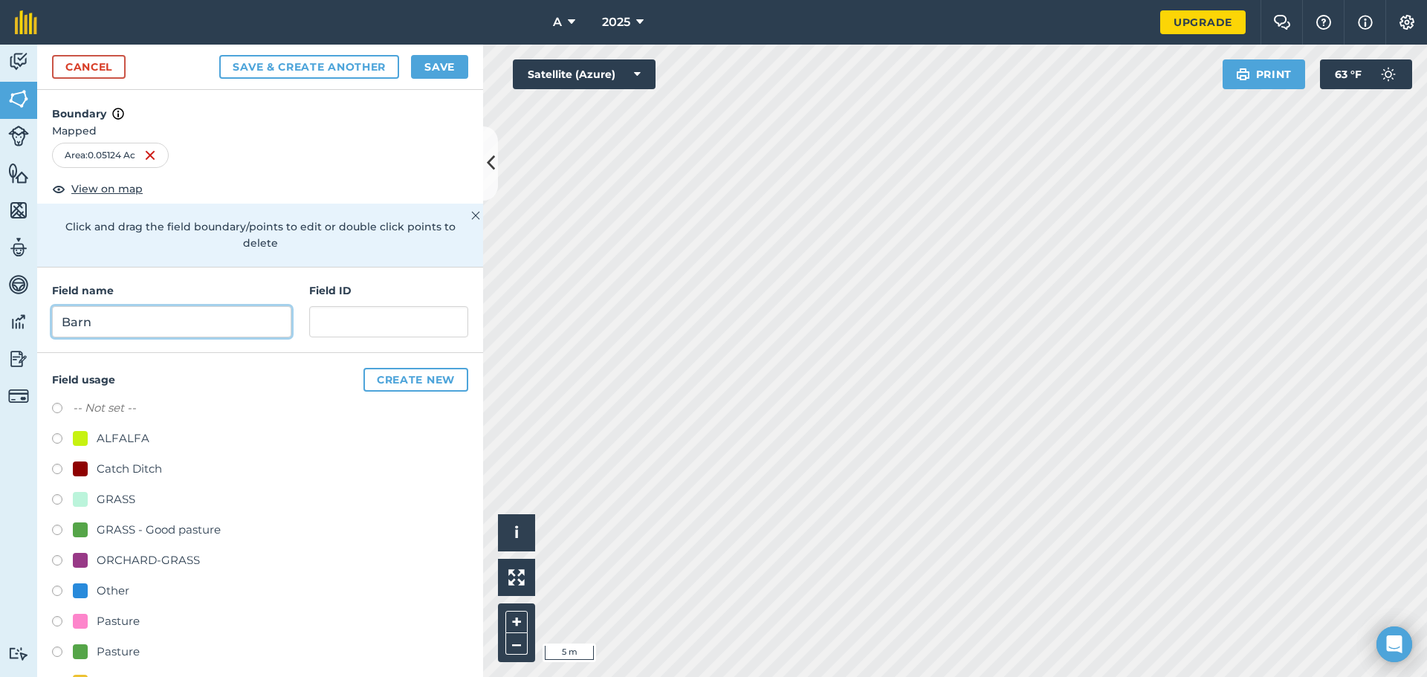
type input "Barn"
click at [119, 585] on div "Other" at bounding box center [113, 591] width 33 height 18
radio input "true"
click at [438, 69] on button "Save" at bounding box center [439, 67] width 57 height 24
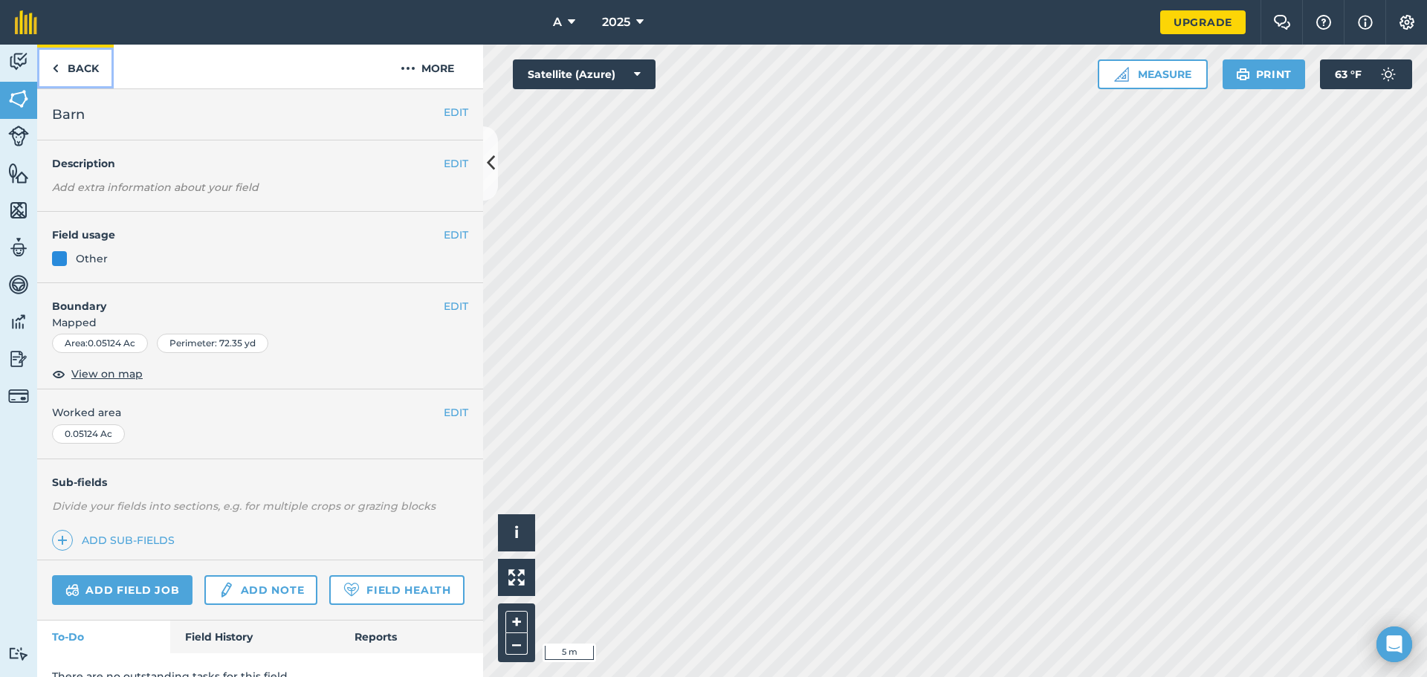
click at [88, 75] on link "Back" at bounding box center [75, 67] width 77 height 44
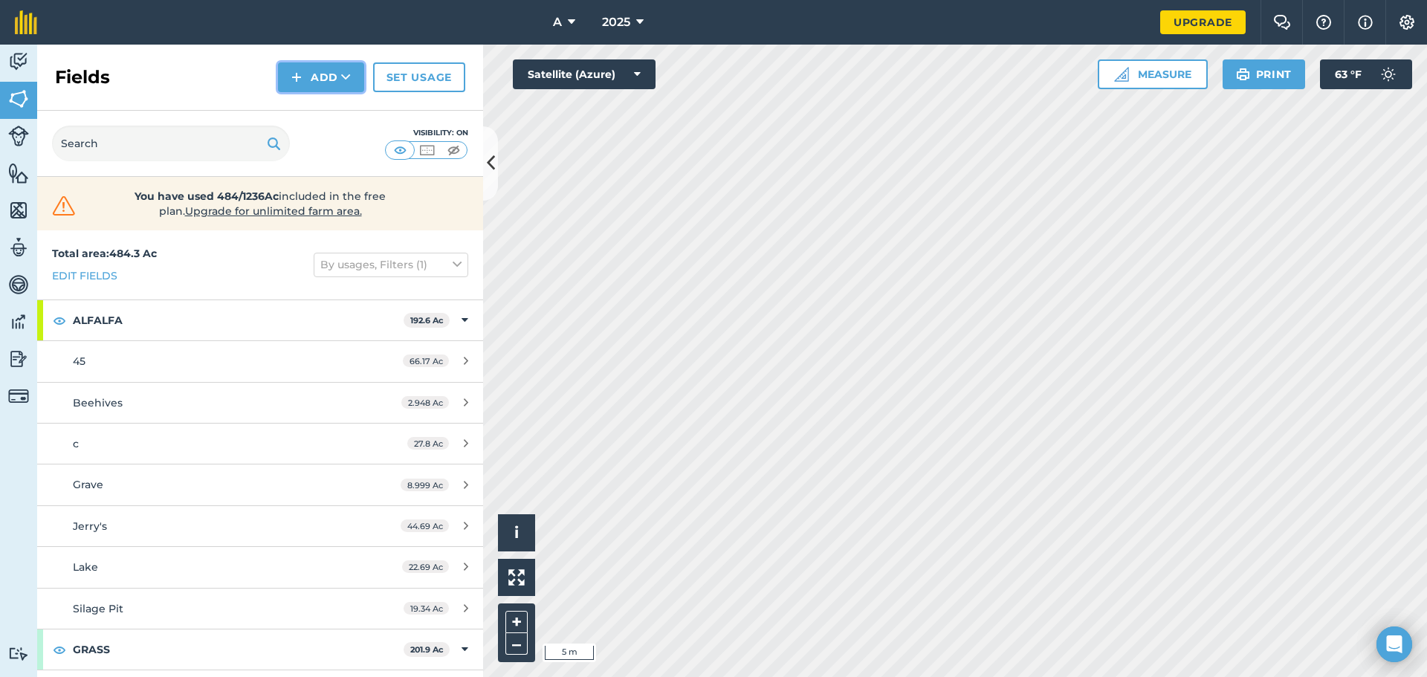
click at [331, 79] on button "Add" at bounding box center [321, 77] width 86 height 30
click at [321, 109] on link "Draw" at bounding box center [321, 110] width 82 height 33
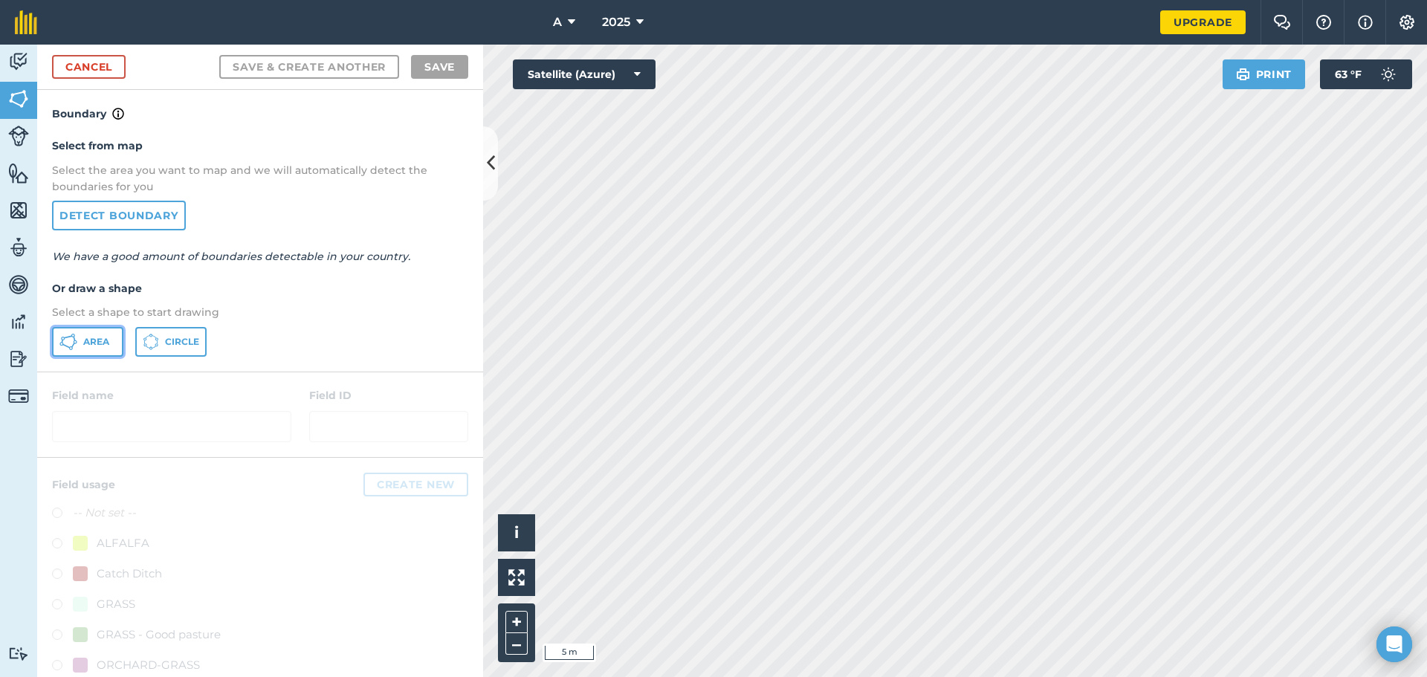
drag, startPoint x: 103, startPoint y: 344, endPoint x: 240, endPoint y: 368, distance: 138.8
click at [108, 343] on span "Area" at bounding box center [96, 342] width 26 height 12
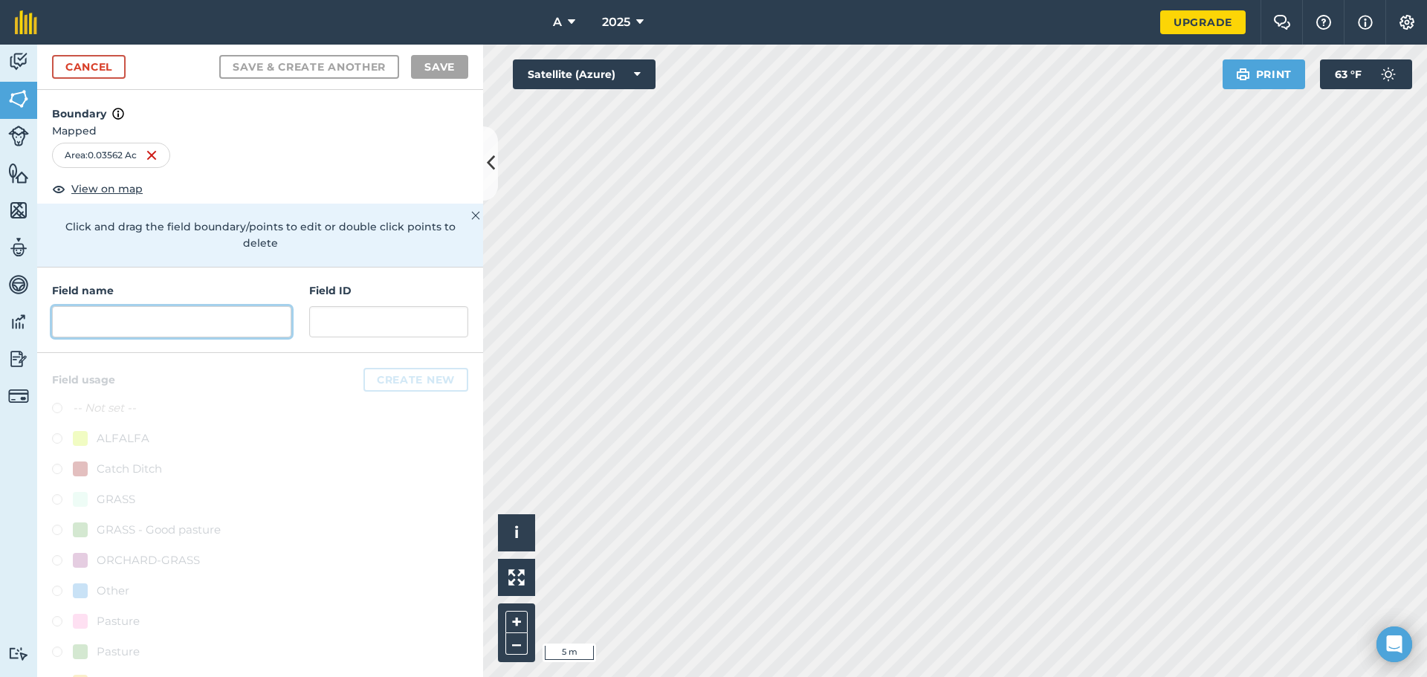
click at [217, 321] on input "text" at bounding box center [171, 321] width 239 height 31
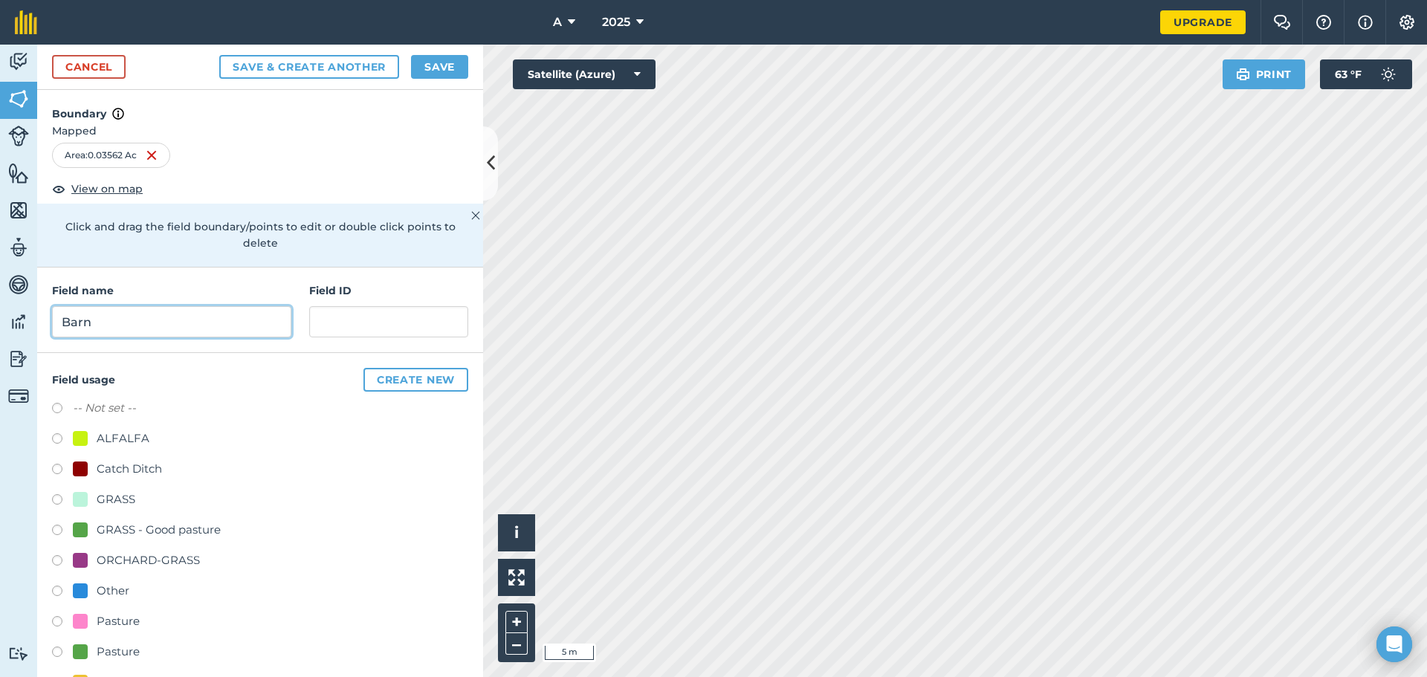
type input "Barn"
click at [93, 598] on div "Other" at bounding box center [101, 591] width 56 height 18
radio input "true"
click at [468, 57] on button "Save" at bounding box center [439, 67] width 57 height 24
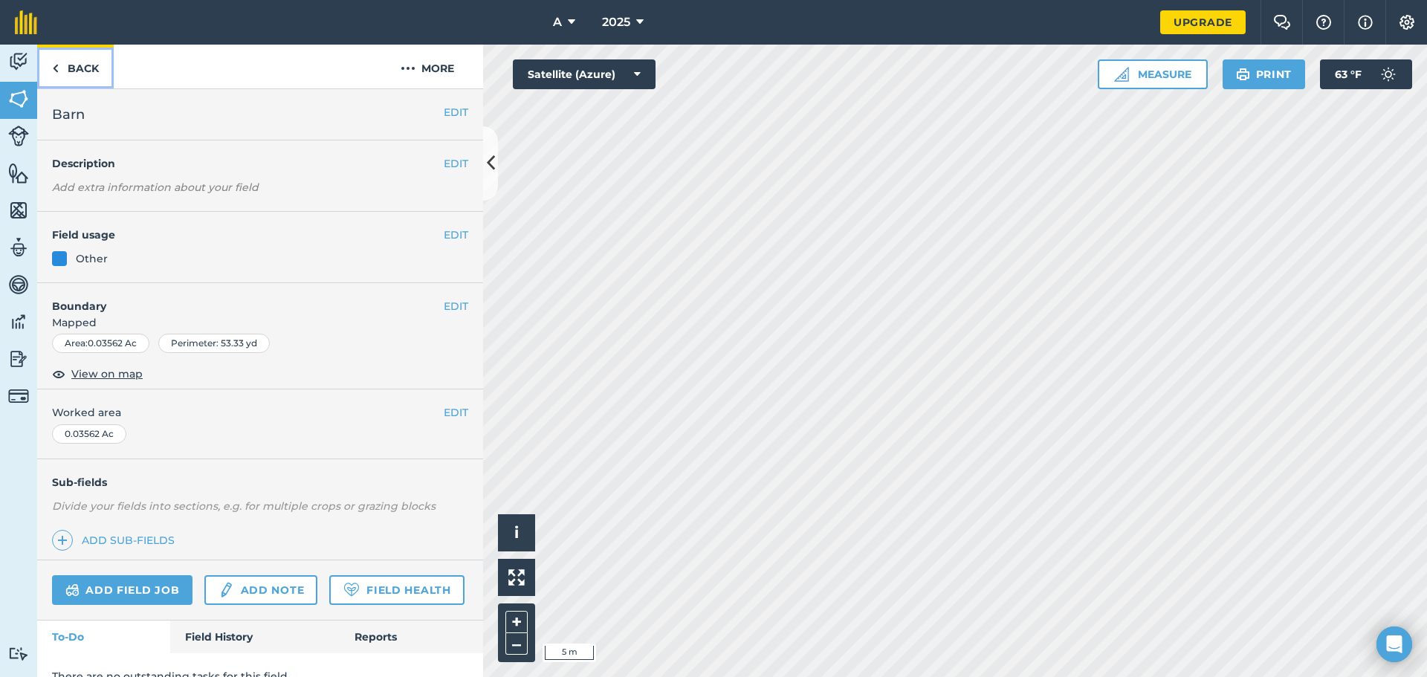
click at [88, 77] on link "Back" at bounding box center [75, 67] width 77 height 44
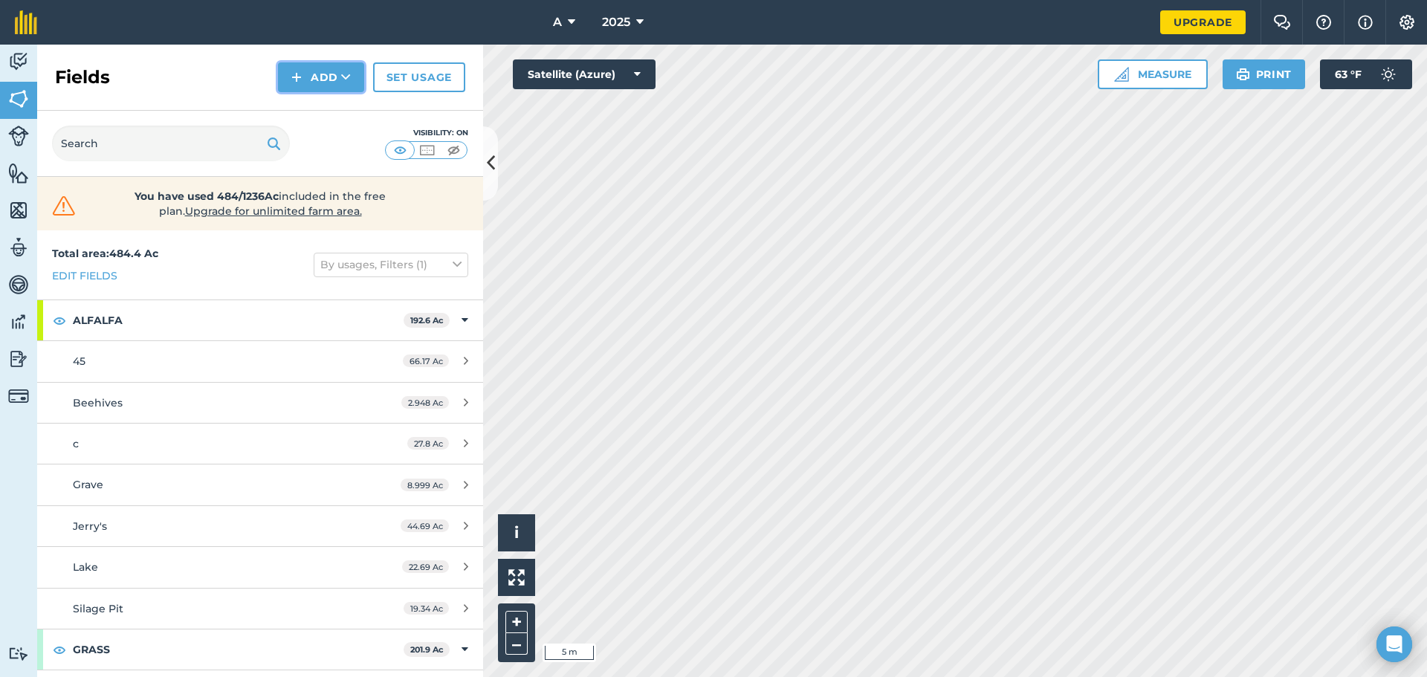
click at [313, 79] on button "Add" at bounding box center [321, 77] width 86 height 30
click at [301, 108] on link "Draw" at bounding box center [321, 110] width 82 height 33
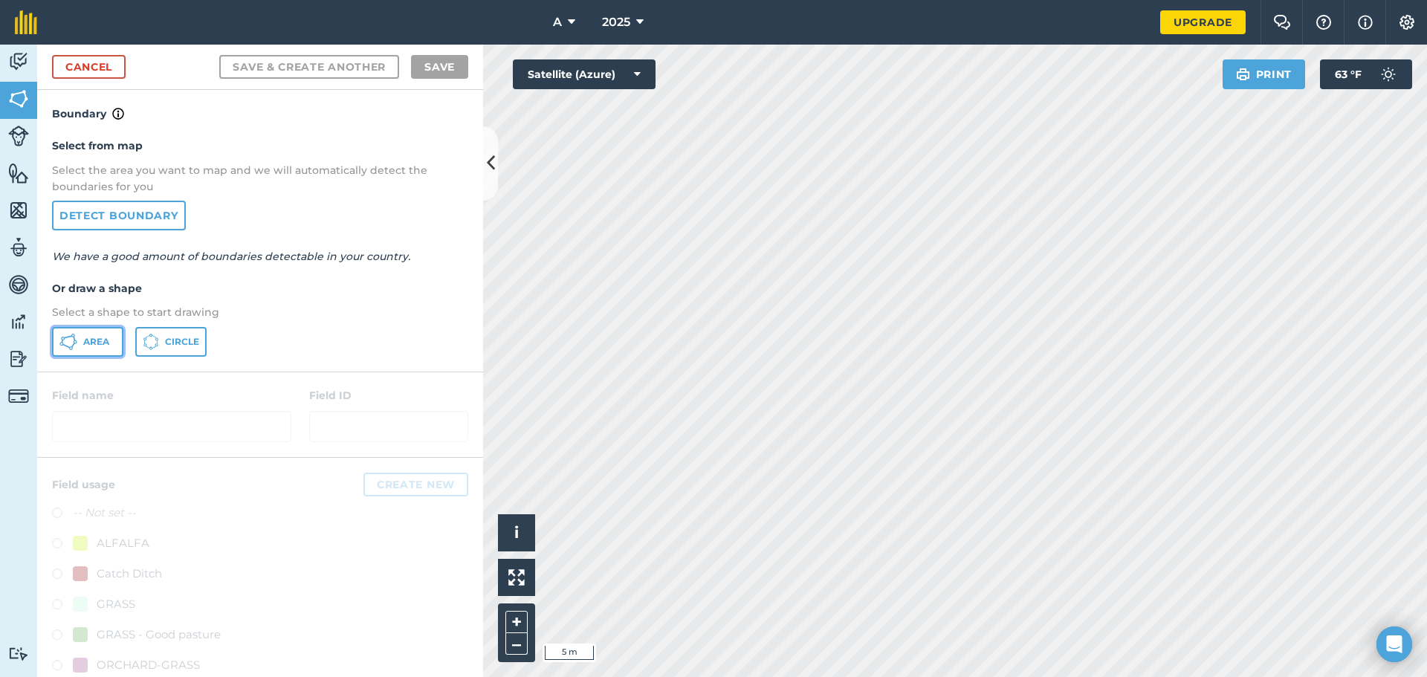
click at [109, 348] on button "Area" at bounding box center [87, 342] width 71 height 30
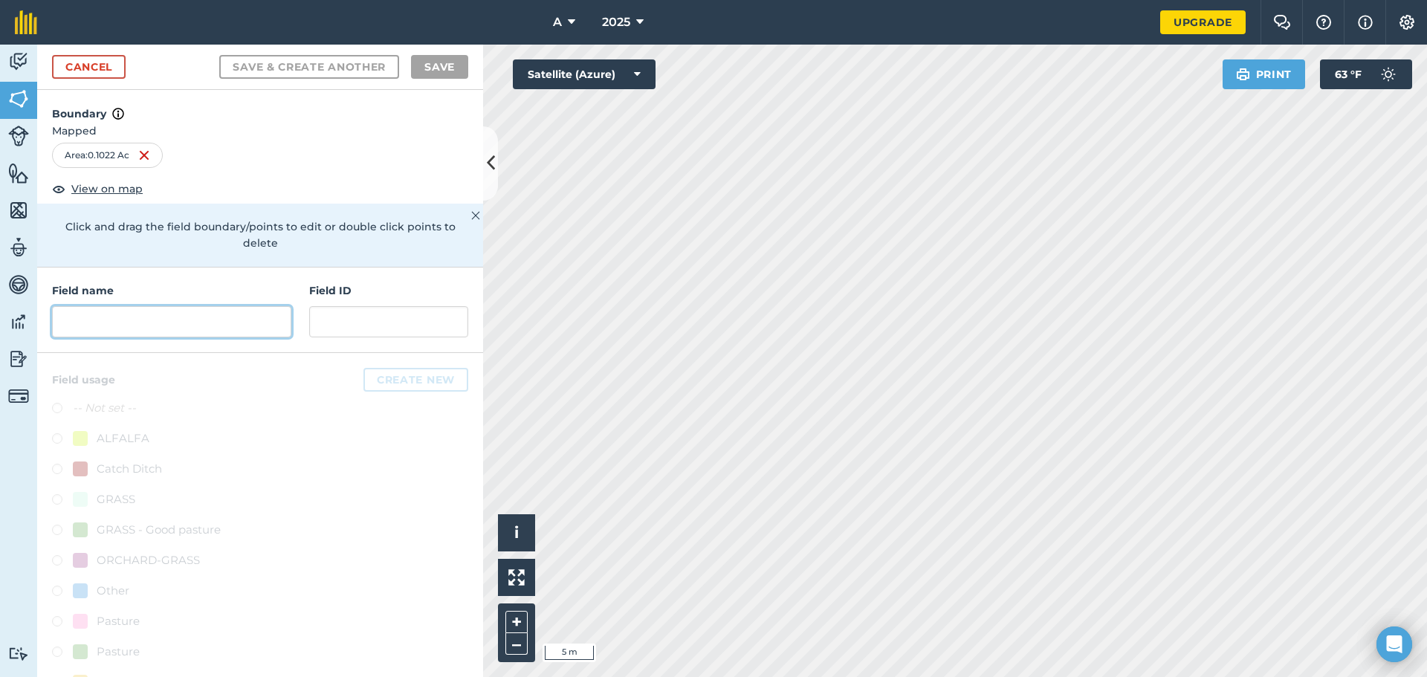
click at [157, 317] on input "text" at bounding box center [171, 321] width 239 height 31
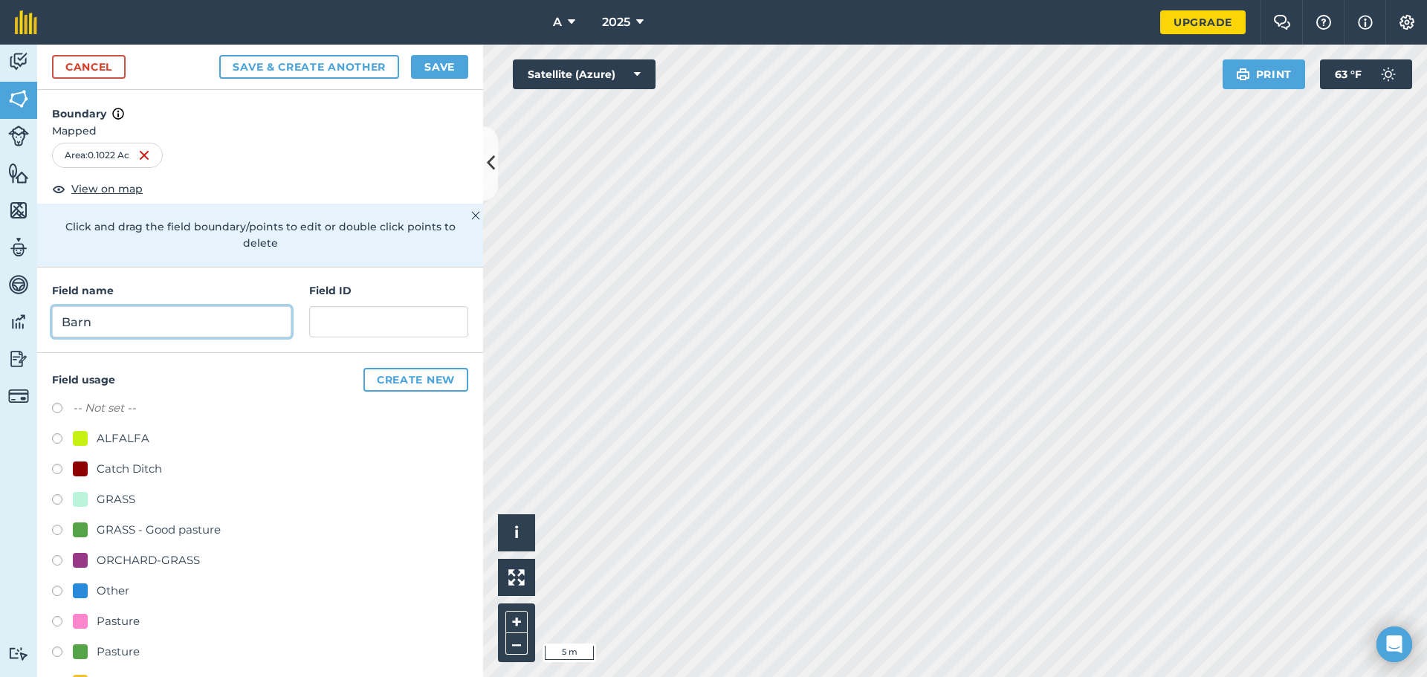
type input "Barn"
click at [93, 587] on div "Other" at bounding box center [101, 591] width 56 height 18
radio input "true"
click at [437, 71] on button "Save" at bounding box center [439, 67] width 57 height 24
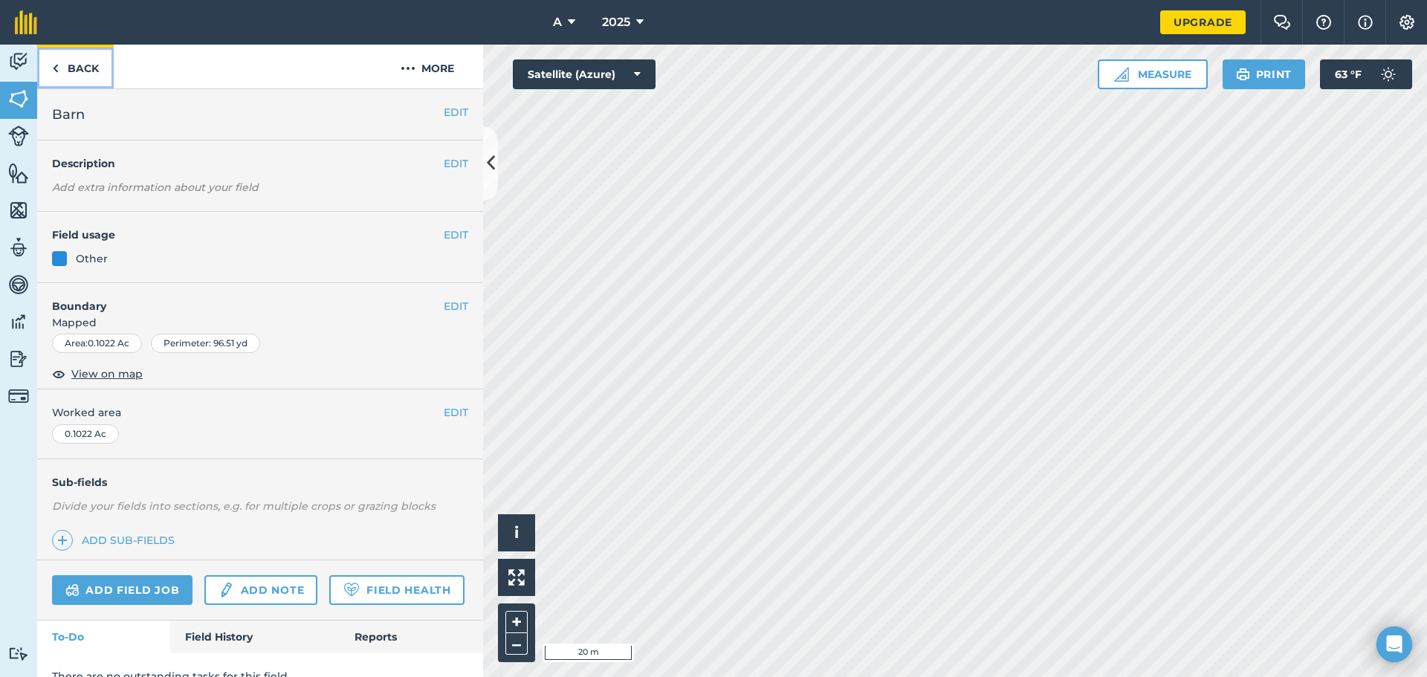
click at [84, 74] on link "Back" at bounding box center [75, 67] width 77 height 44
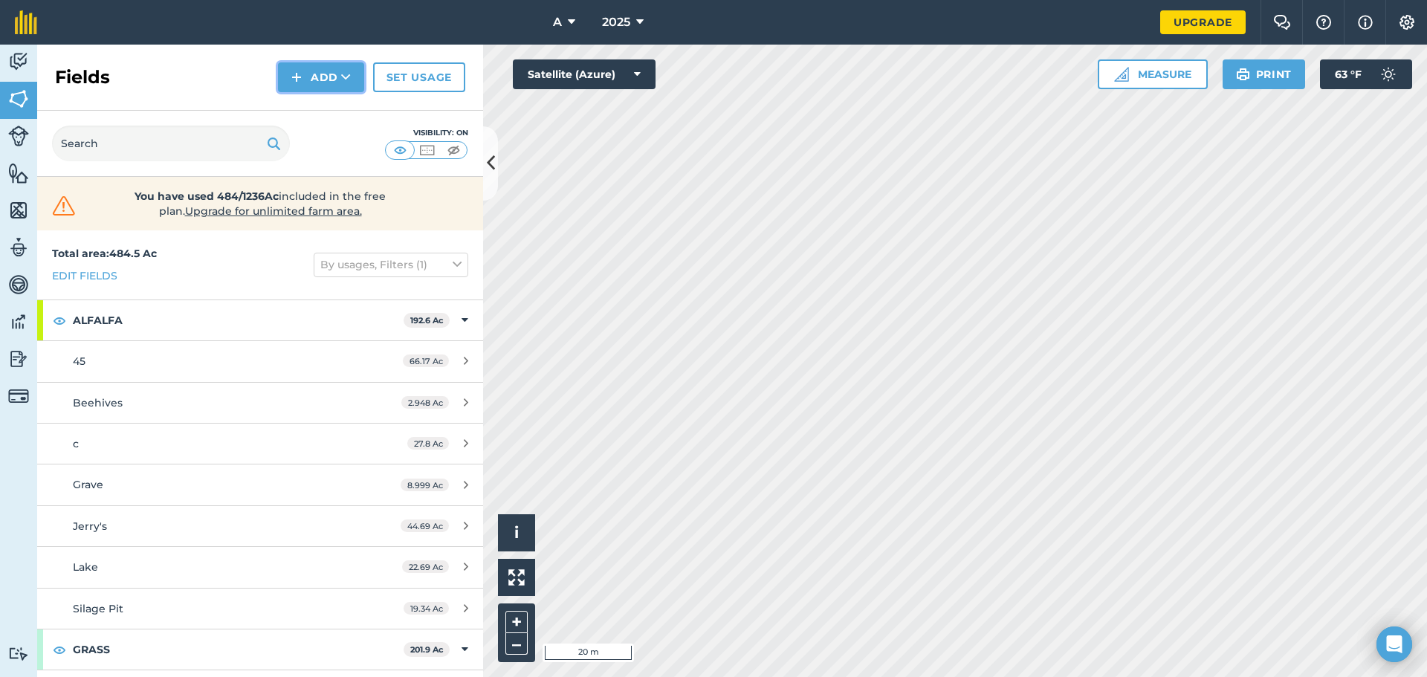
click at [322, 82] on button "Add" at bounding box center [321, 77] width 86 height 30
click at [314, 109] on link "Draw" at bounding box center [321, 110] width 82 height 33
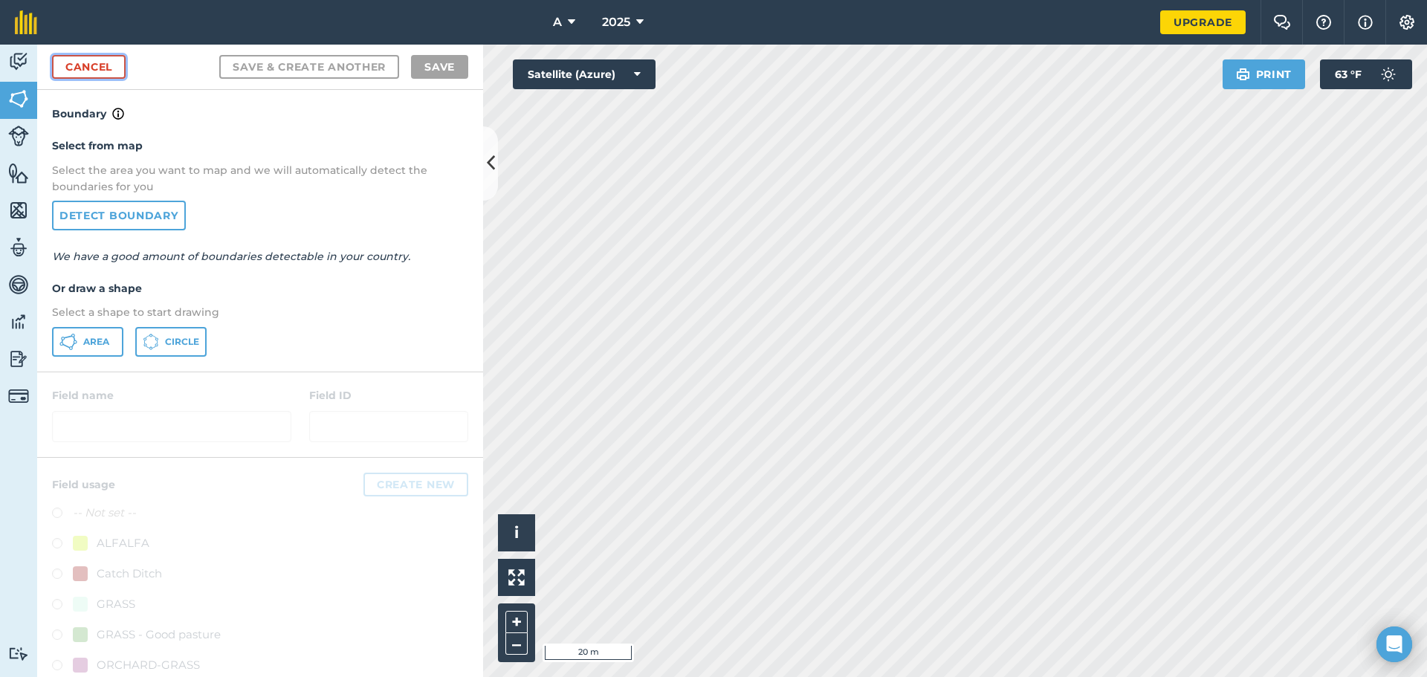
click at [97, 62] on link "Cancel" at bounding box center [89, 67] width 74 height 24
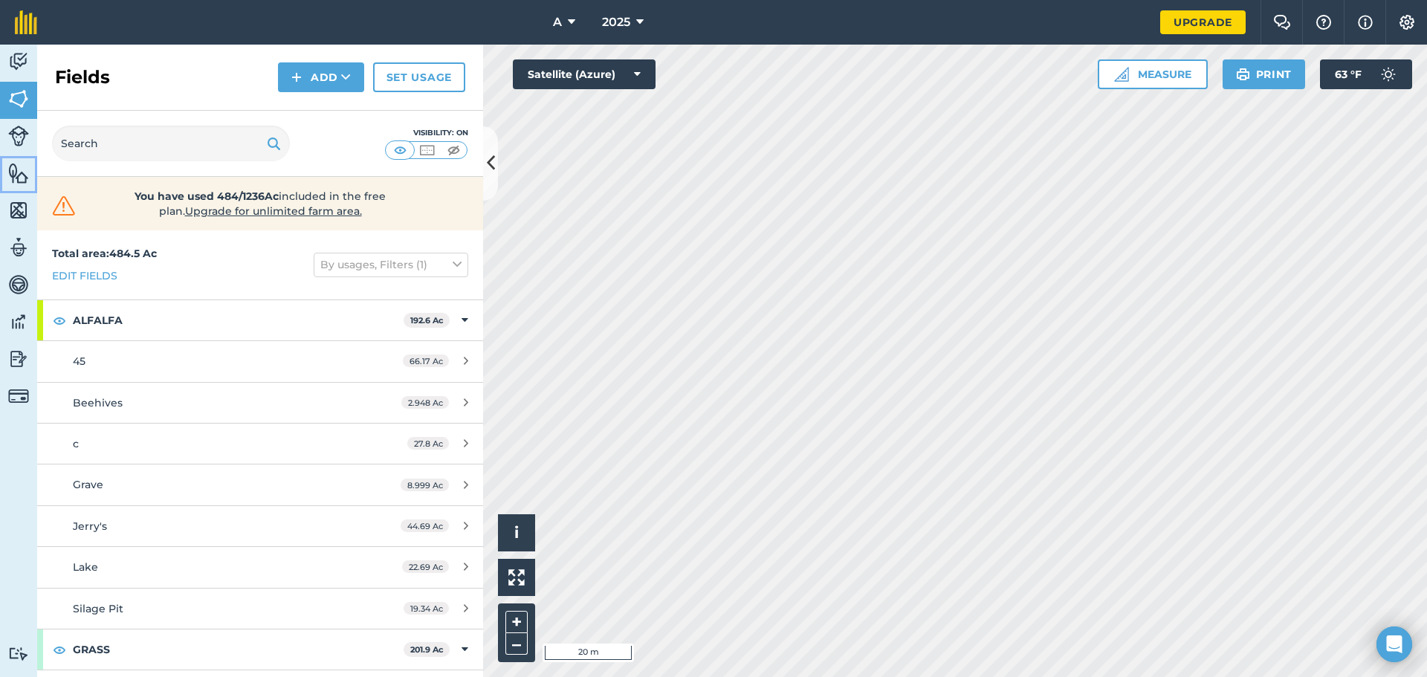
click at [13, 178] on img at bounding box center [18, 173] width 21 height 22
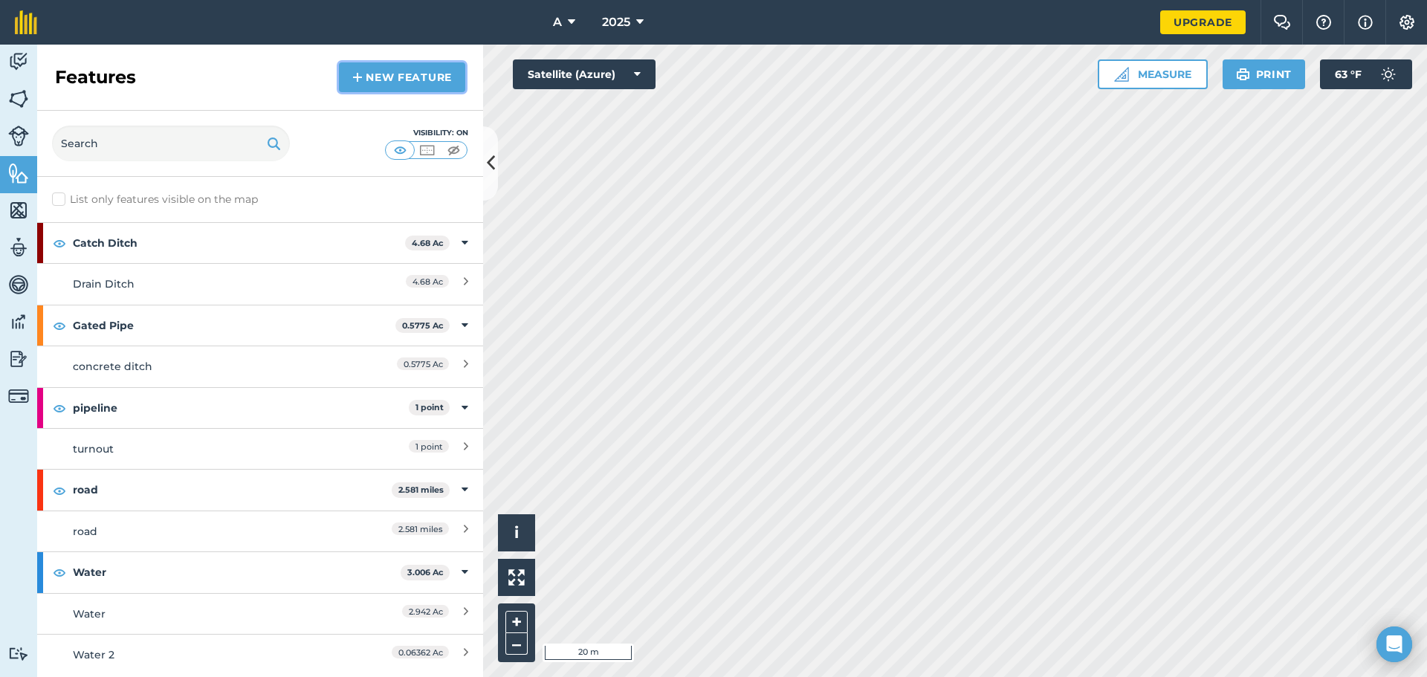
click at [375, 82] on link "New feature" at bounding box center [402, 77] width 126 height 30
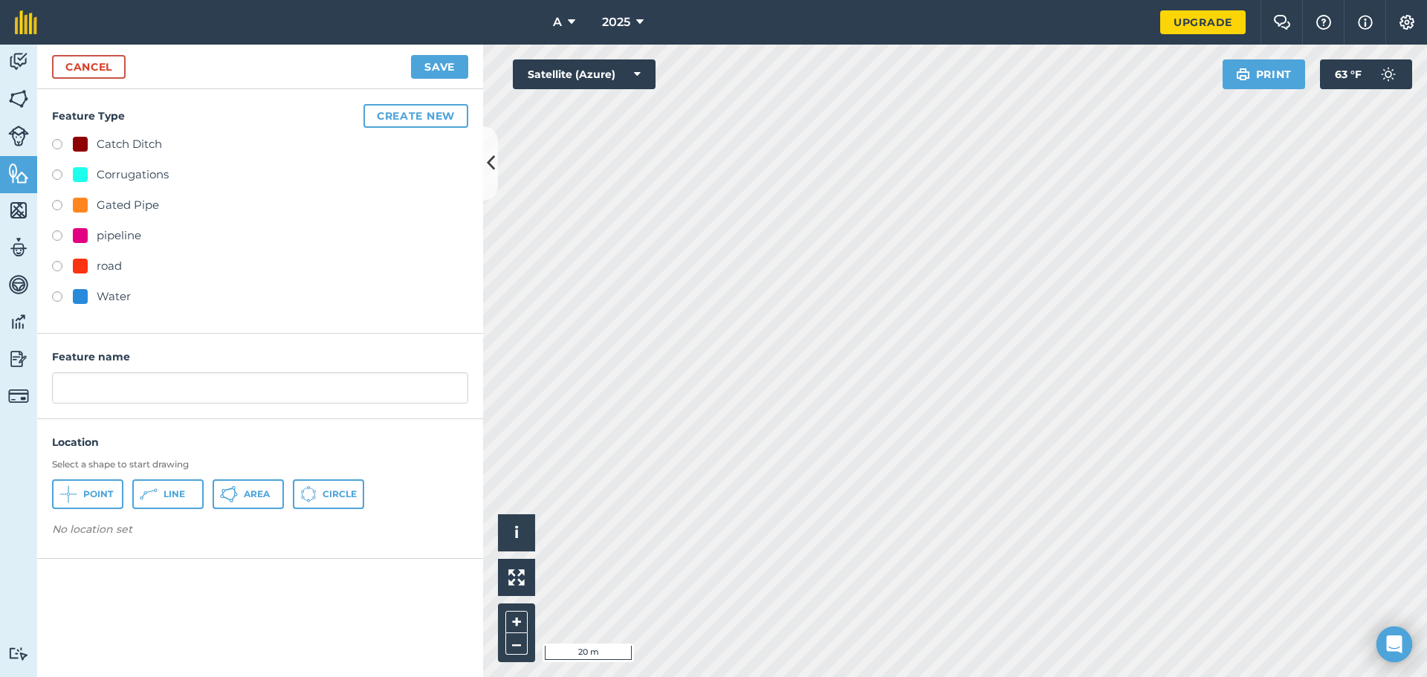
click at [115, 204] on div "Gated Pipe" at bounding box center [128, 205] width 62 height 18
radio input "true"
type input "Gated Pipe"
click at [190, 486] on button "Line" at bounding box center [167, 494] width 71 height 30
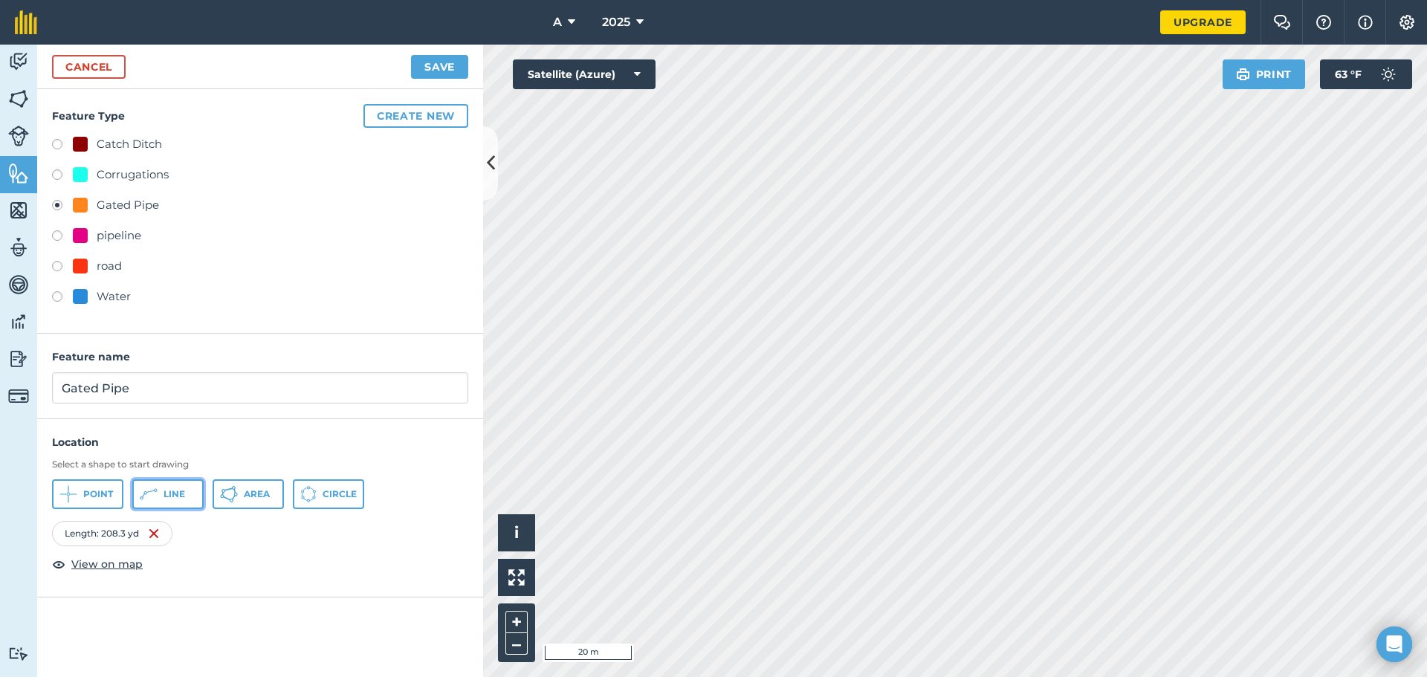
drag, startPoint x: 176, startPoint y: 481, endPoint x: 183, endPoint y: 474, distance: 10.0
click at [176, 477] on div "Select a shape to start drawing Point Line Area Circle" at bounding box center [260, 484] width 416 height 51
drag, startPoint x: 166, startPoint y: 493, endPoint x: 317, endPoint y: 406, distance: 174.8
click at [167, 492] on span "Line" at bounding box center [175, 494] width 22 height 12
click at [166, 496] on span "Line" at bounding box center [175, 494] width 22 height 12
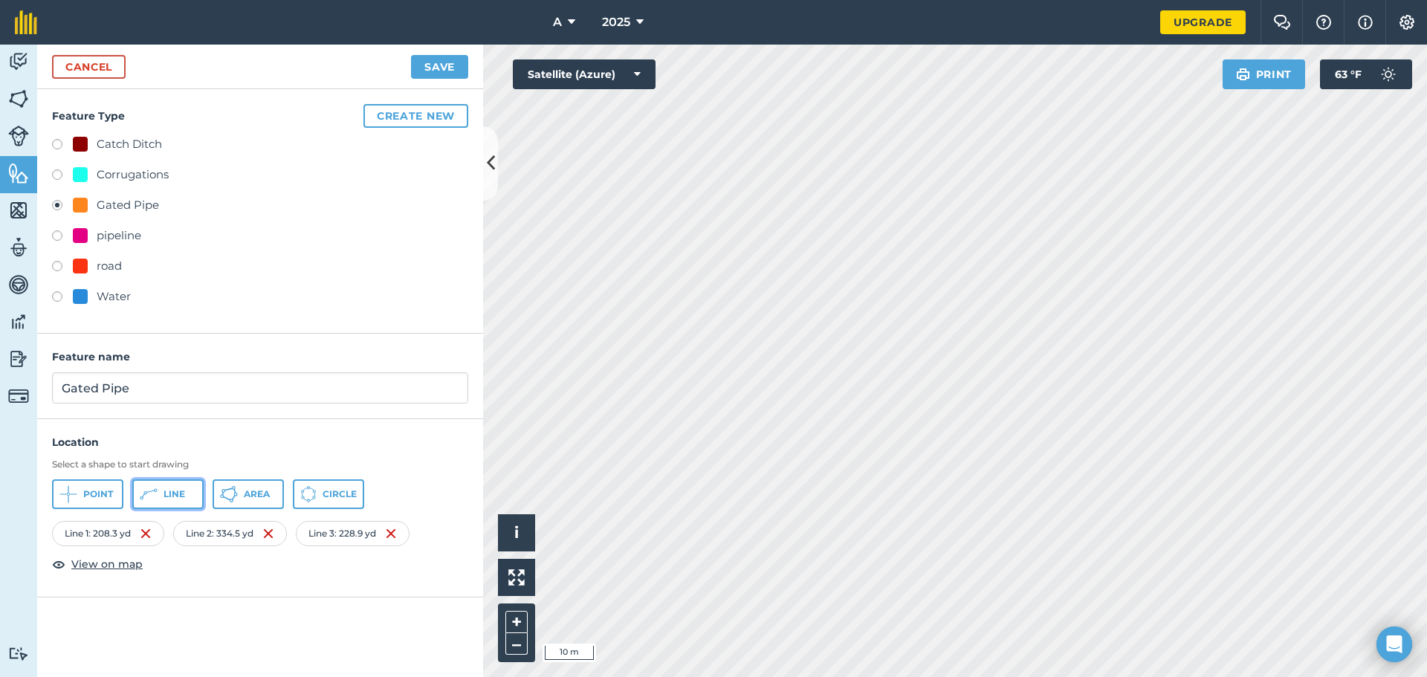
click at [164, 488] on span "Line" at bounding box center [175, 494] width 22 height 12
drag, startPoint x: 172, startPoint y: 481, endPoint x: 616, endPoint y: 450, distance: 445.6
click at [176, 481] on button "Line" at bounding box center [167, 494] width 71 height 30
click at [168, 486] on button "Line" at bounding box center [167, 494] width 71 height 30
drag, startPoint x: 156, startPoint y: 491, endPoint x: 671, endPoint y: 475, distance: 515.4
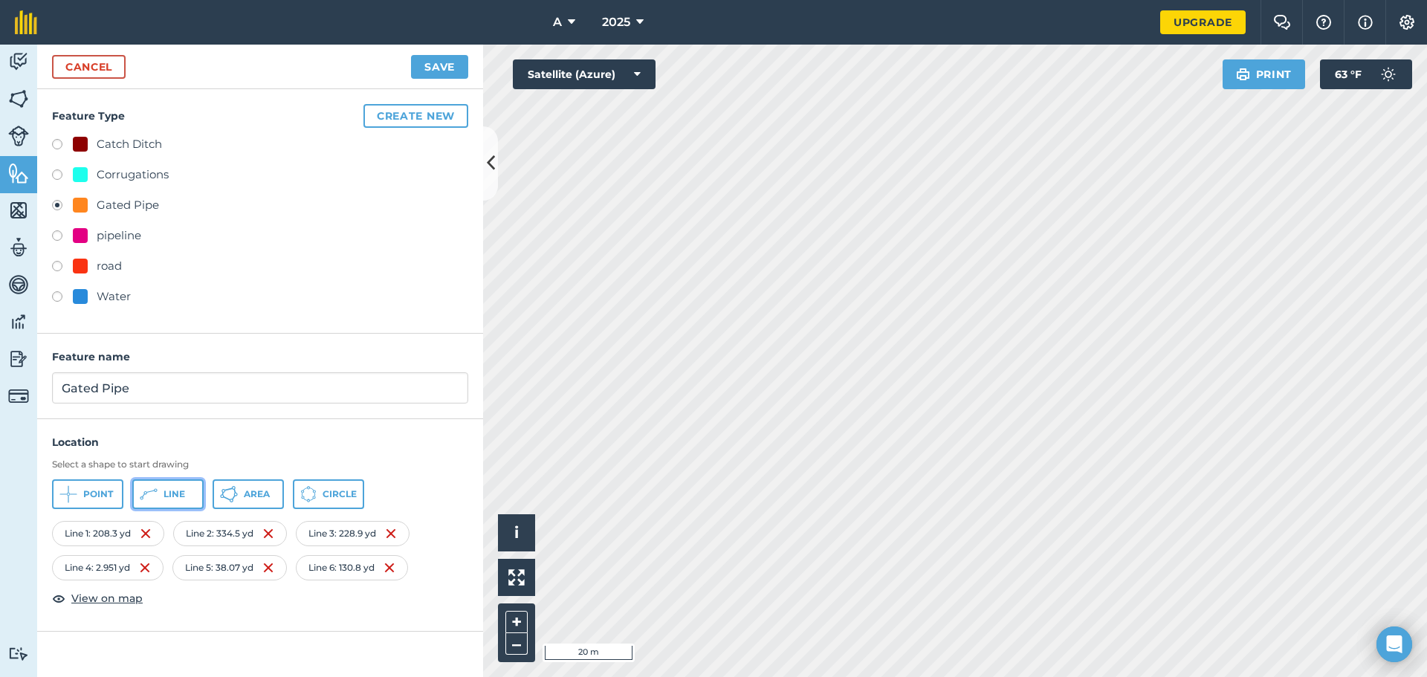
click at [159, 489] on button "Line" at bounding box center [167, 494] width 71 height 30
click at [172, 491] on span "Line" at bounding box center [175, 494] width 22 height 12
drag, startPoint x: 169, startPoint y: 496, endPoint x: 370, endPoint y: 480, distance: 202.1
click at [173, 496] on span "Line" at bounding box center [175, 494] width 22 height 12
click at [181, 505] on button "Line" at bounding box center [167, 494] width 71 height 30
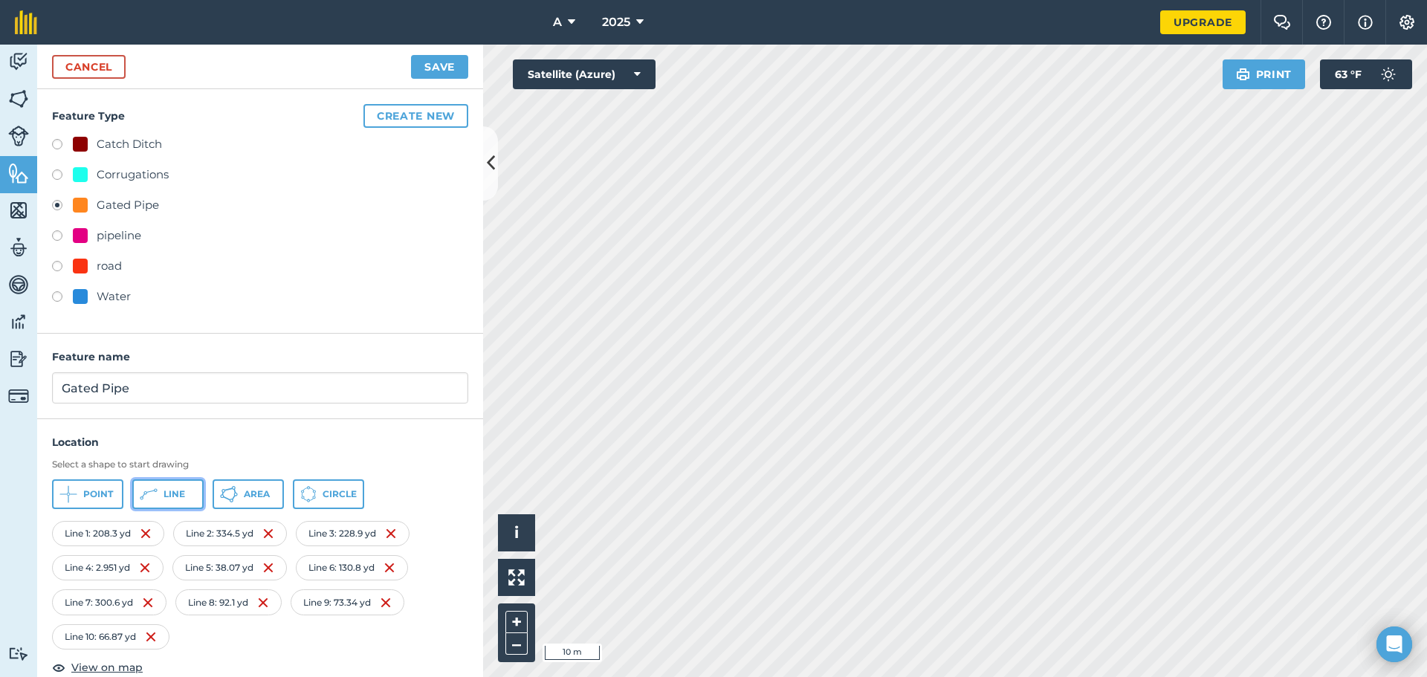
drag, startPoint x: 178, startPoint y: 499, endPoint x: 453, endPoint y: 482, distance: 276.3
click at [178, 499] on span "Line" at bounding box center [175, 494] width 22 height 12
click at [174, 498] on span "Line" at bounding box center [175, 494] width 22 height 12
drag, startPoint x: 172, startPoint y: 500, endPoint x: 321, endPoint y: 424, distance: 167.2
click at [173, 499] on span "Line" at bounding box center [175, 494] width 22 height 12
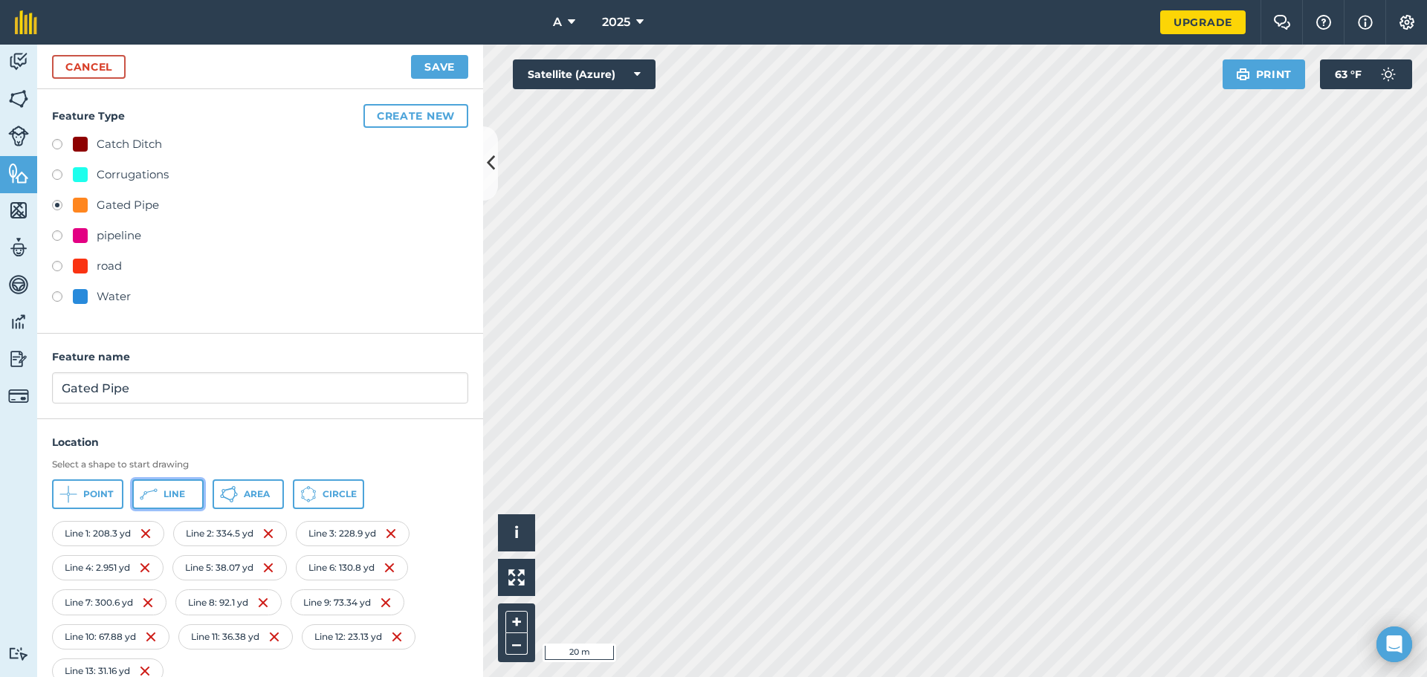
click at [171, 500] on span "Line" at bounding box center [175, 494] width 22 height 12
click at [187, 501] on button "Line" at bounding box center [167, 494] width 71 height 30
click at [432, 73] on button "Save" at bounding box center [439, 67] width 57 height 24
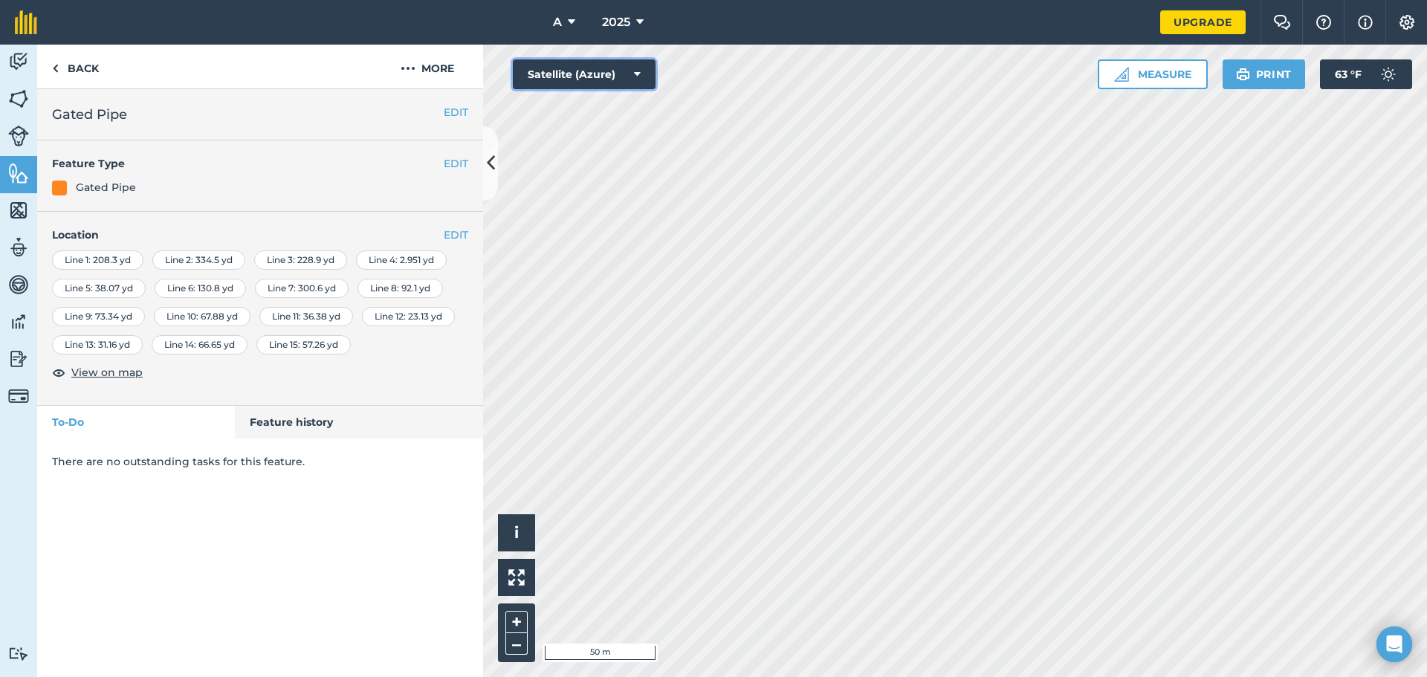
click at [630, 74] on button "Satellite (Azure)" at bounding box center [584, 74] width 143 height 30
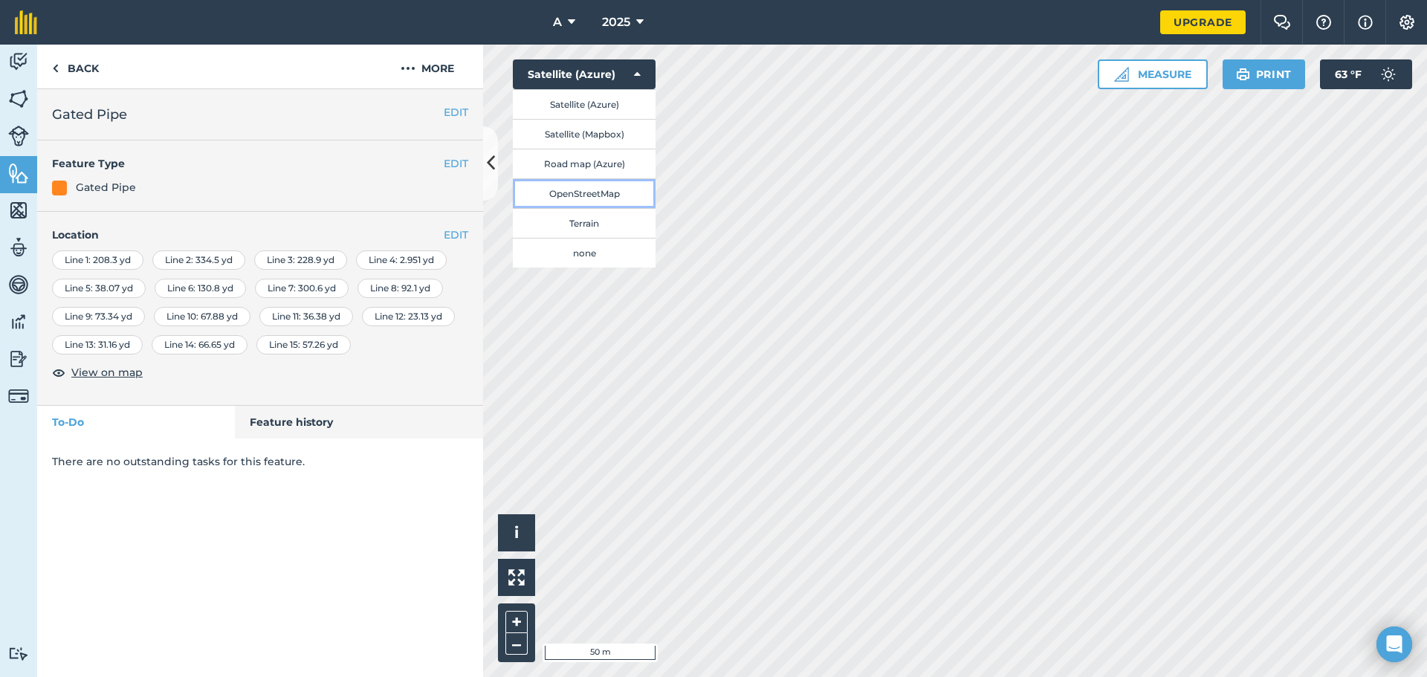
click at [610, 189] on button "OpenStreetMap" at bounding box center [584, 193] width 143 height 30
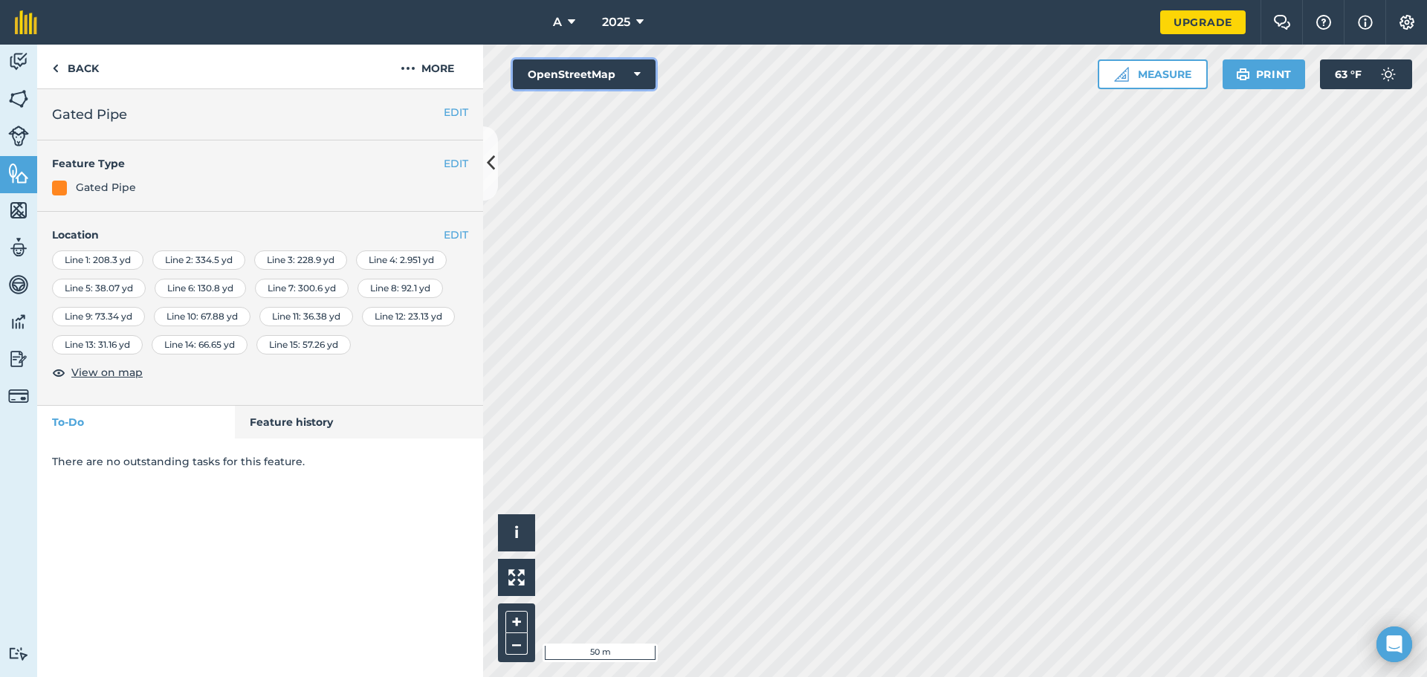
click at [645, 71] on button "OpenStreetMap" at bounding box center [584, 74] width 143 height 30
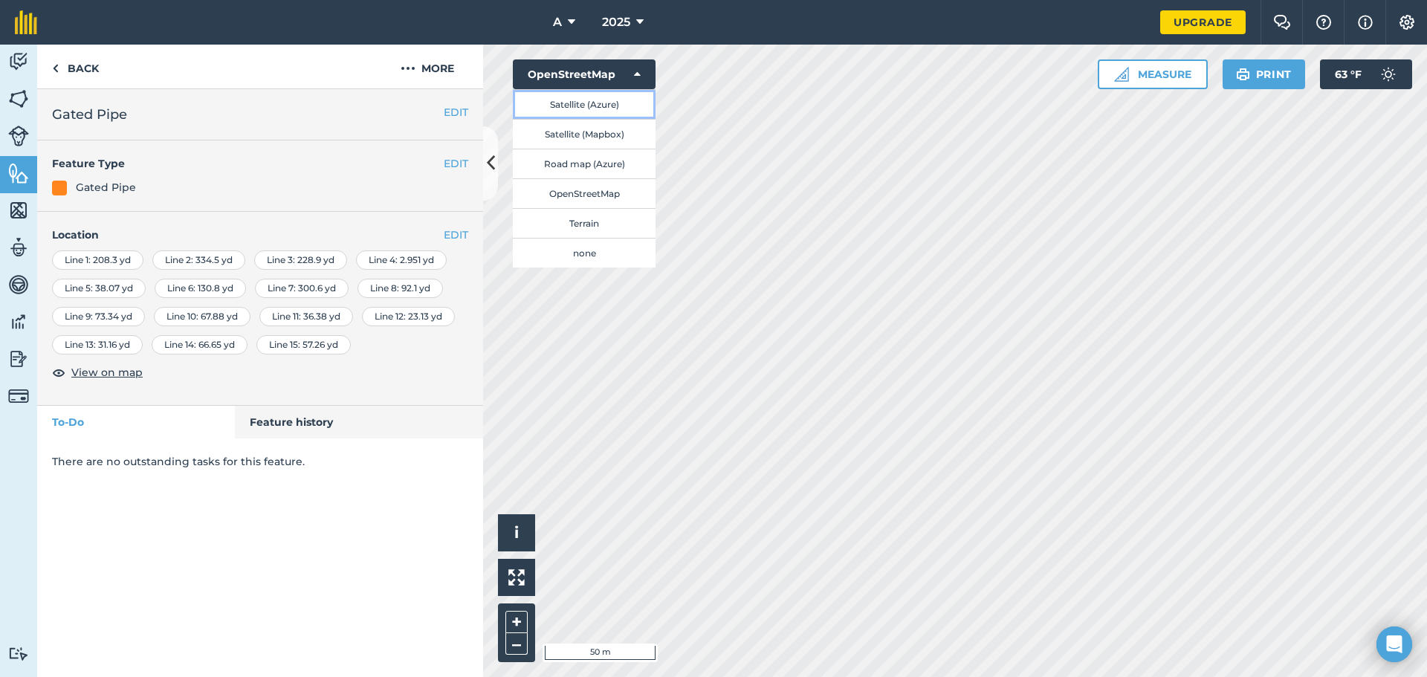
click at [618, 105] on button "Satellite (Azure)" at bounding box center [584, 104] width 143 height 30
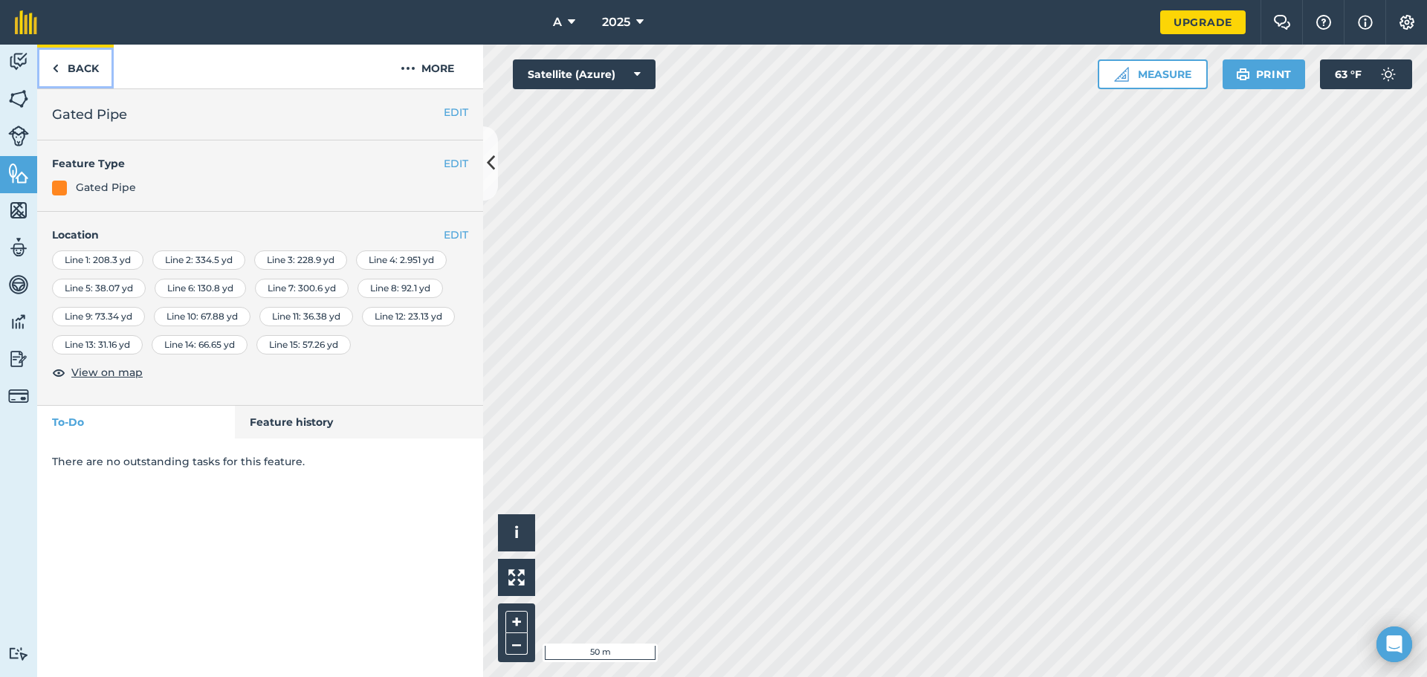
click at [88, 75] on link "Back" at bounding box center [75, 67] width 77 height 44
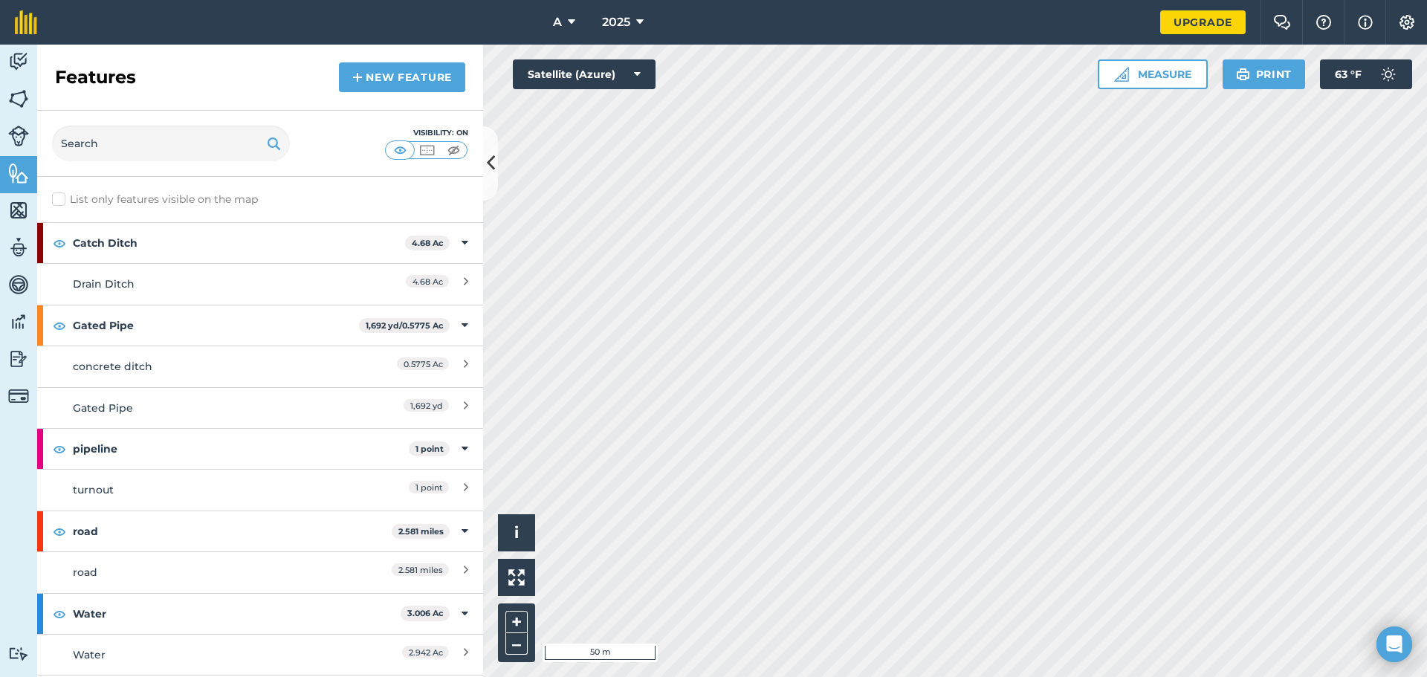
click at [332, 82] on div "Features New feature" at bounding box center [260, 78] width 446 height 66
click at [349, 74] on link "New feature" at bounding box center [402, 77] width 126 height 30
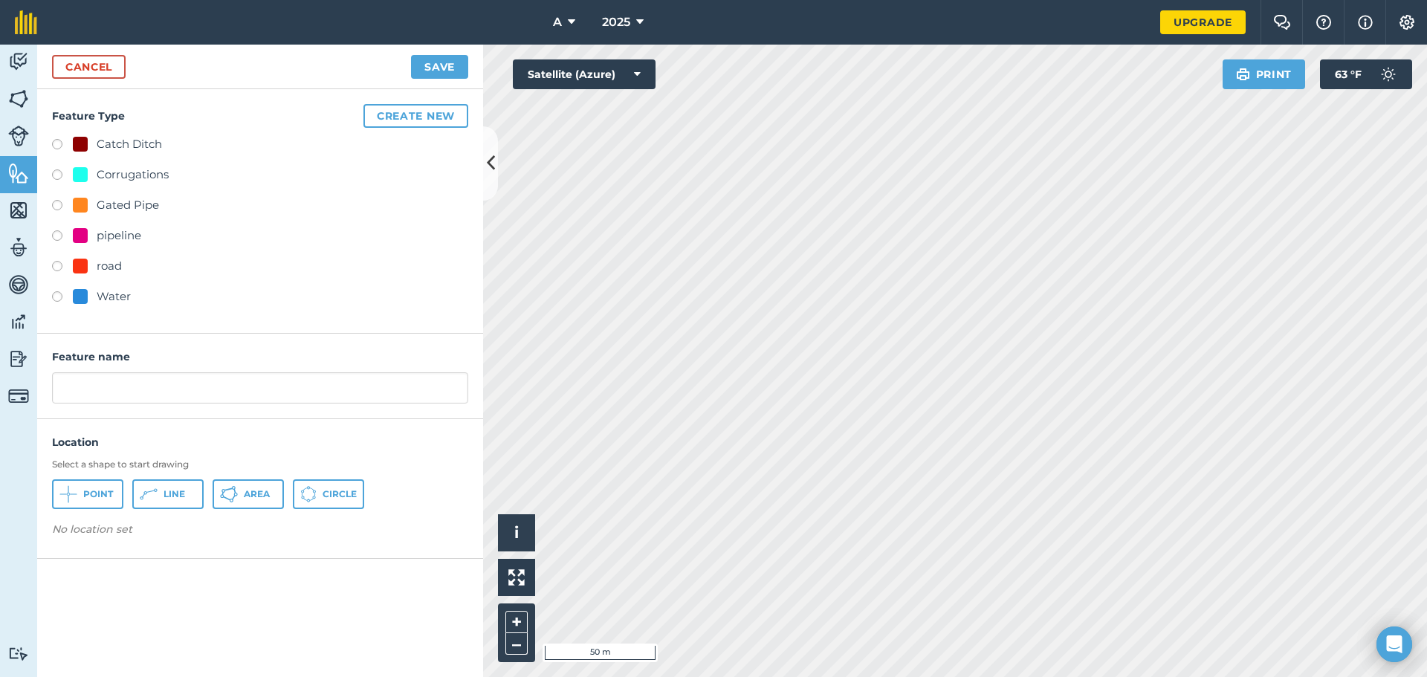
click at [132, 210] on div "Gated Pipe" at bounding box center [128, 205] width 62 height 18
radio input "true"
type input "Gated Pipe 2"
drag, startPoint x: 183, startPoint y: 491, endPoint x: 381, endPoint y: 458, distance: 200.5
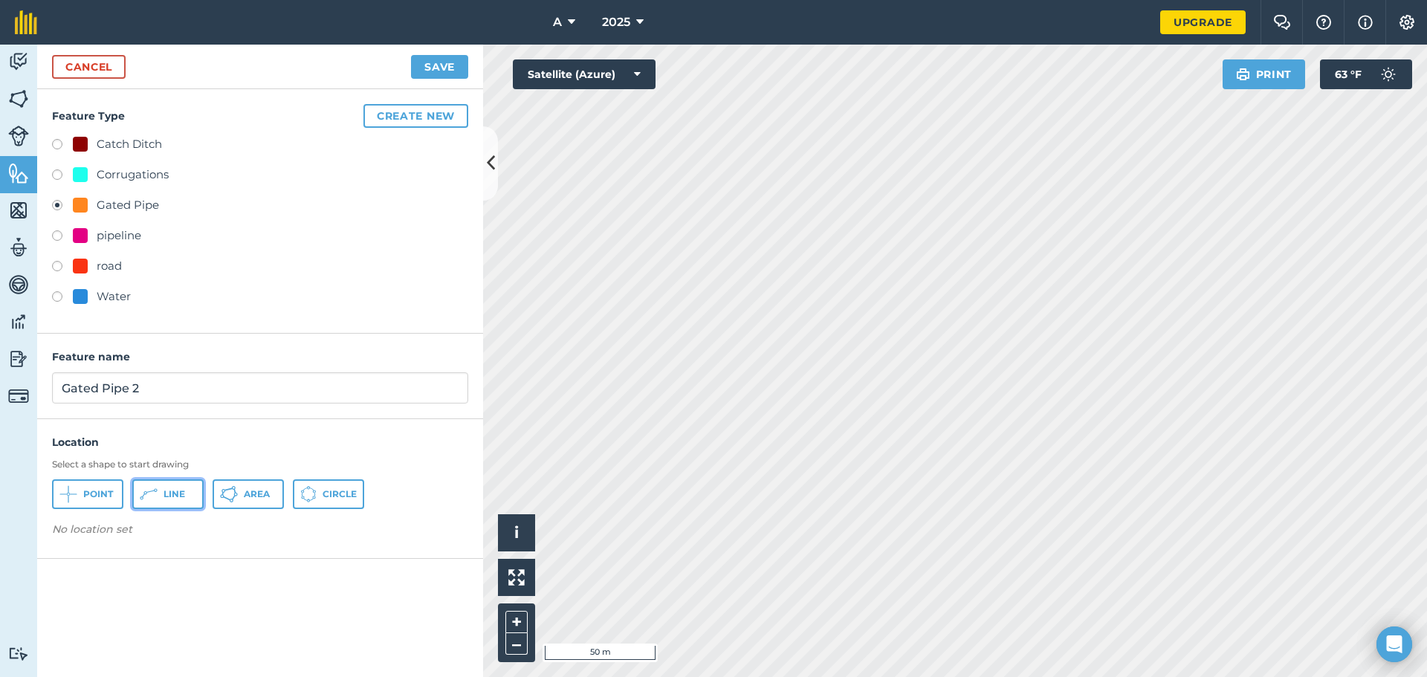
click at [184, 491] on span "Line" at bounding box center [175, 494] width 22 height 12
click at [427, 63] on button "Save" at bounding box center [439, 67] width 57 height 24
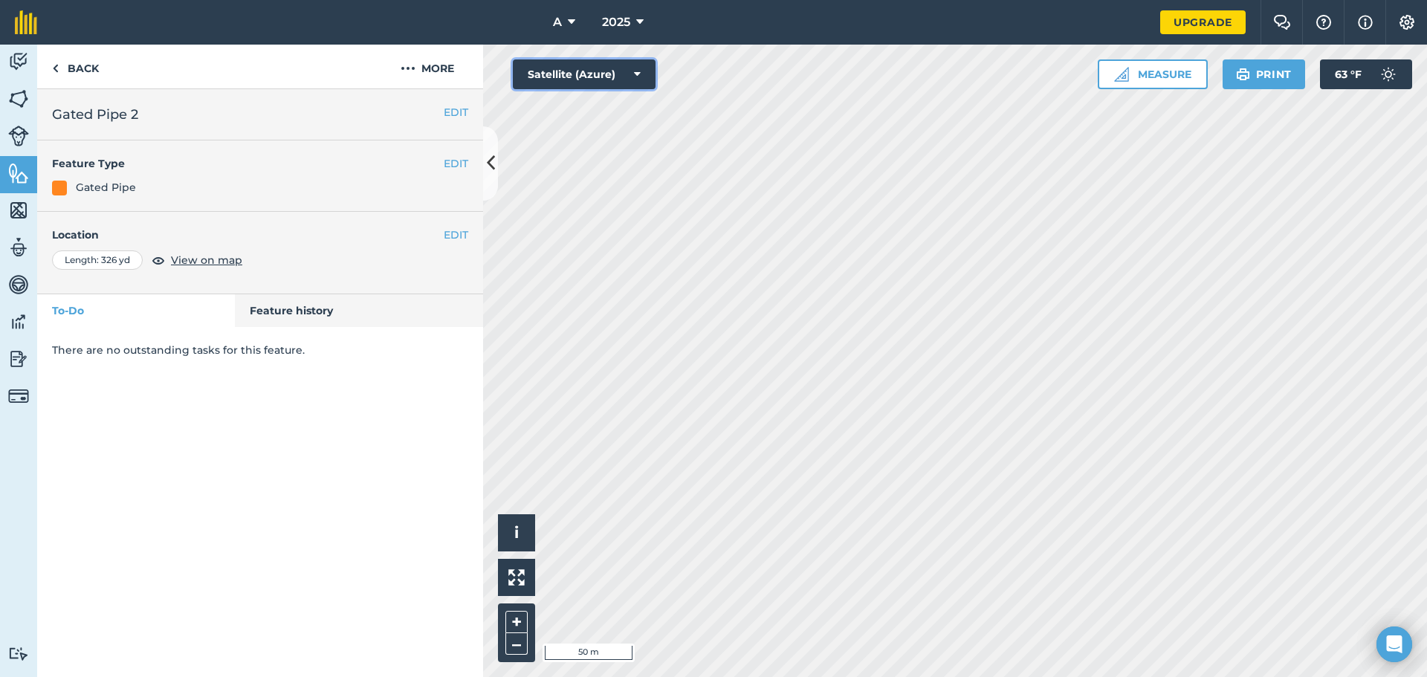
click at [642, 68] on button "Satellite (Azure)" at bounding box center [584, 74] width 143 height 30
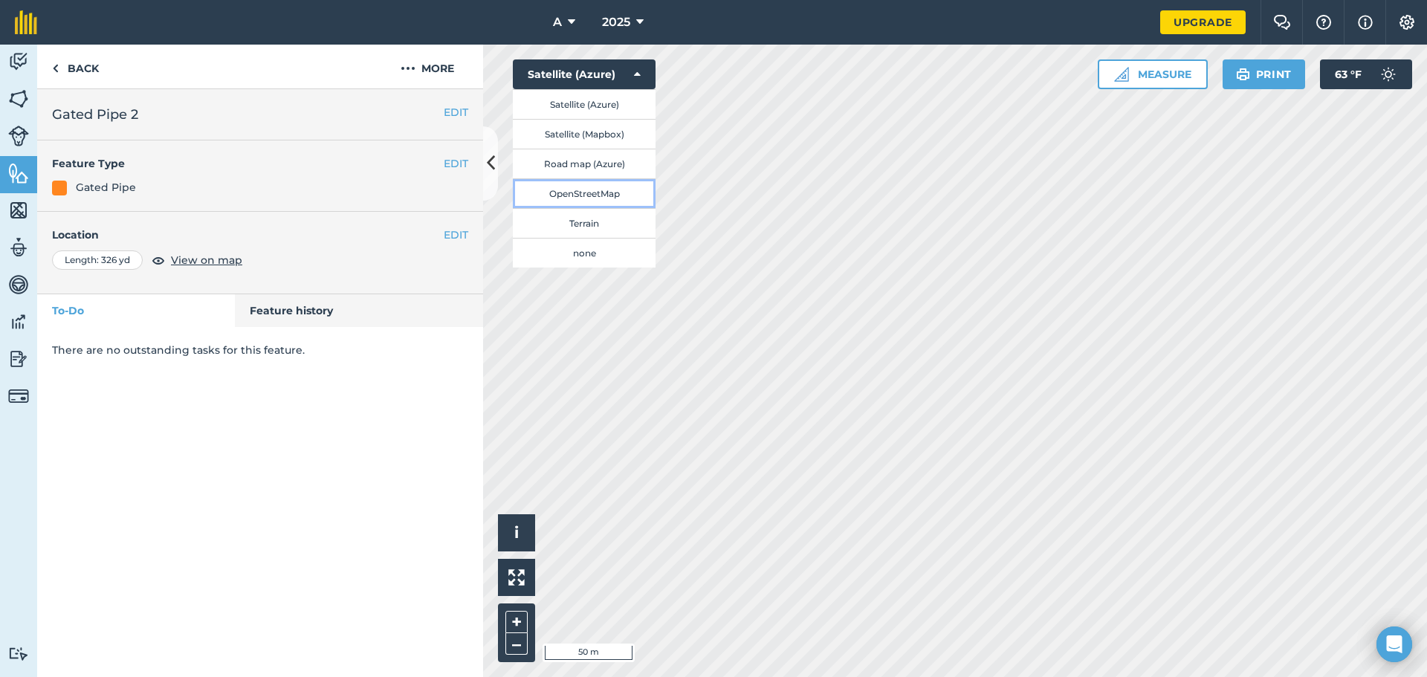
click at [619, 201] on button "OpenStreetMap" at bounding box center [584, 193] width 143 height 30
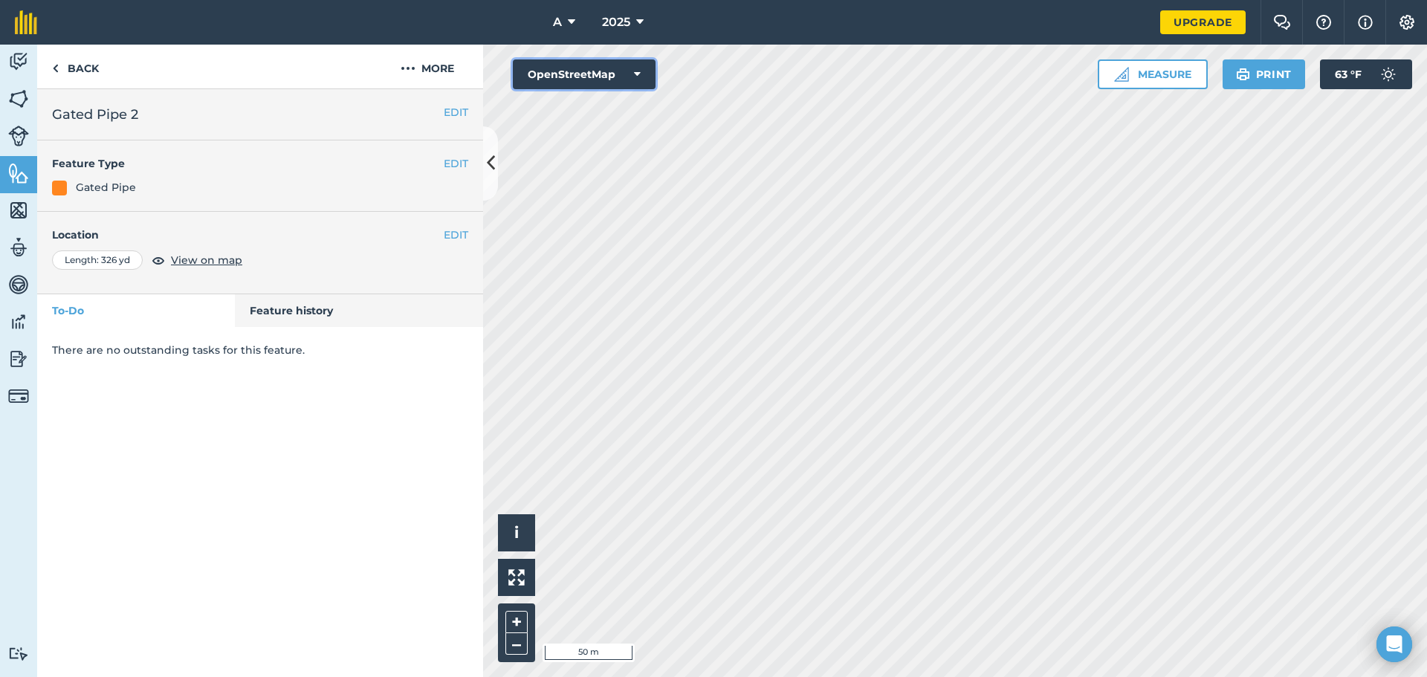
click at [632, 70] on button "OpenStreetMap" at bounding box center [584, 74] width 143 height 30
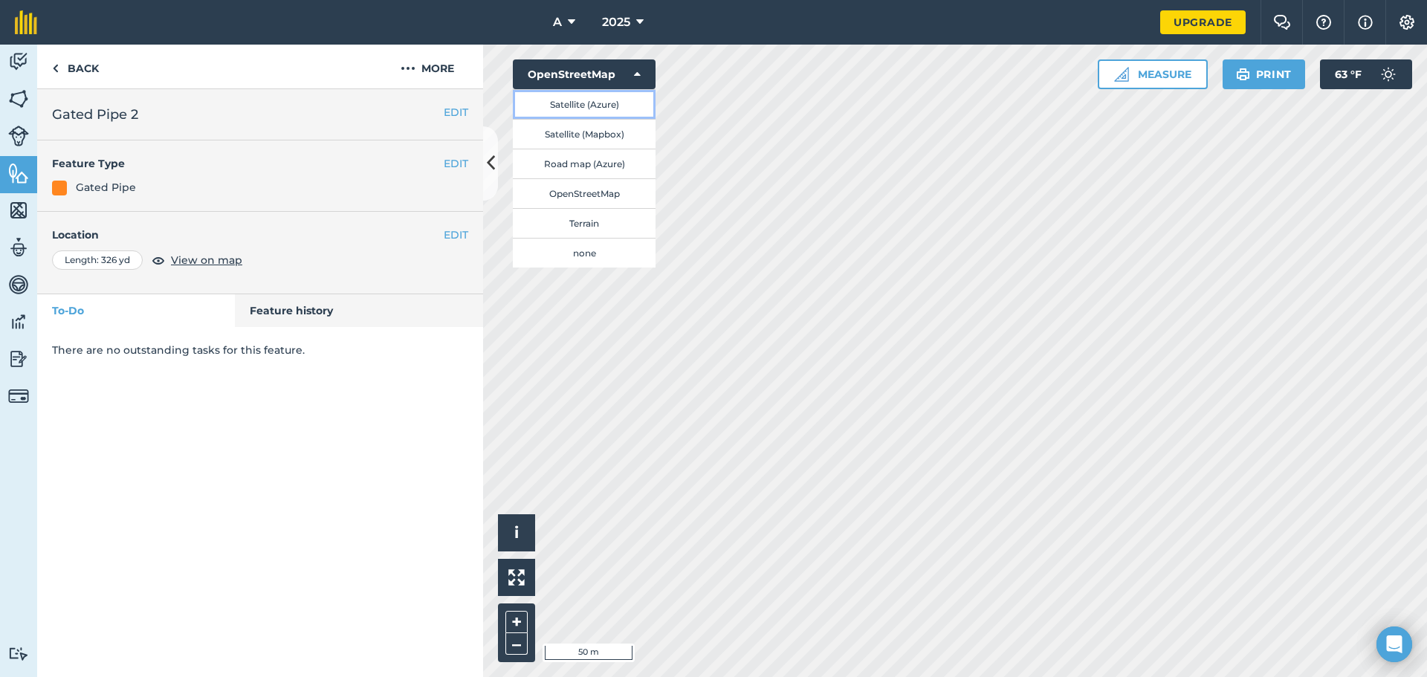
click at [610, 104] on button "Satellite (Azure)" at bounding box center [584, 104] width 143 height 30
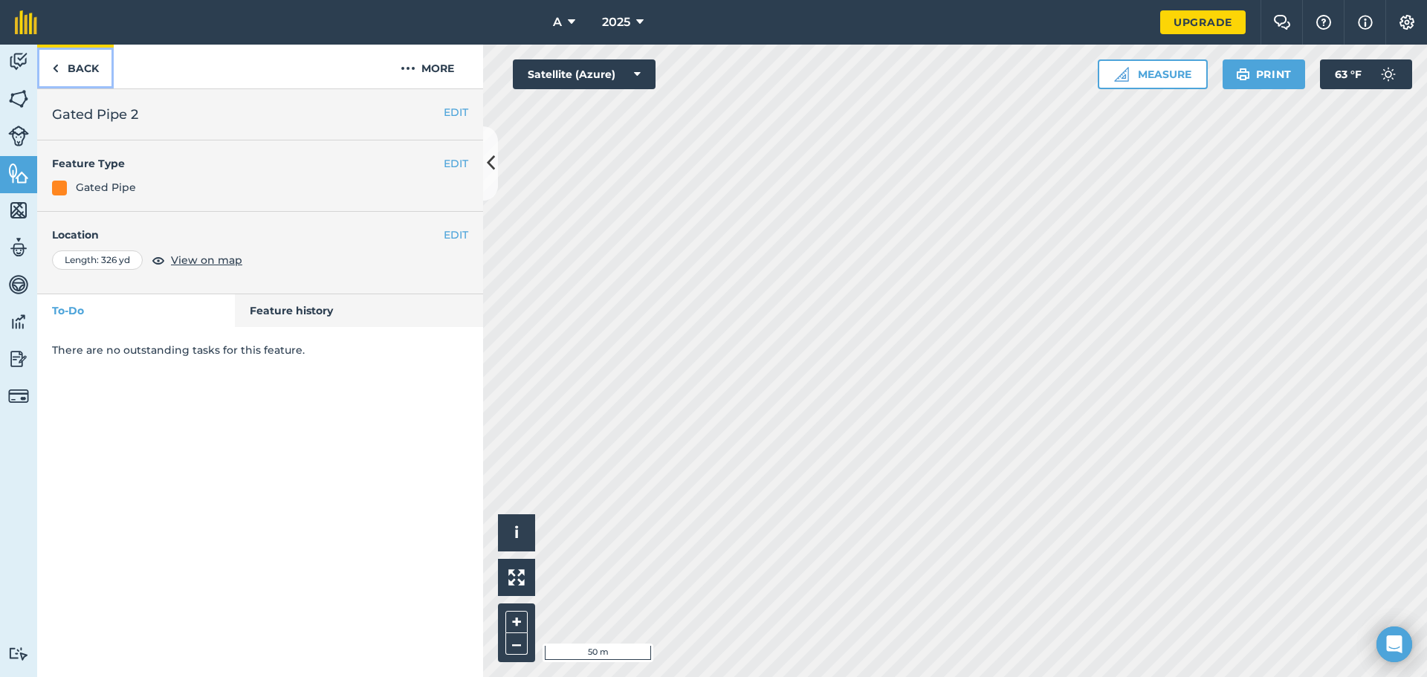
click at [70, 79] on link "Back" at bounding box center [75, 67] width 77 height 44
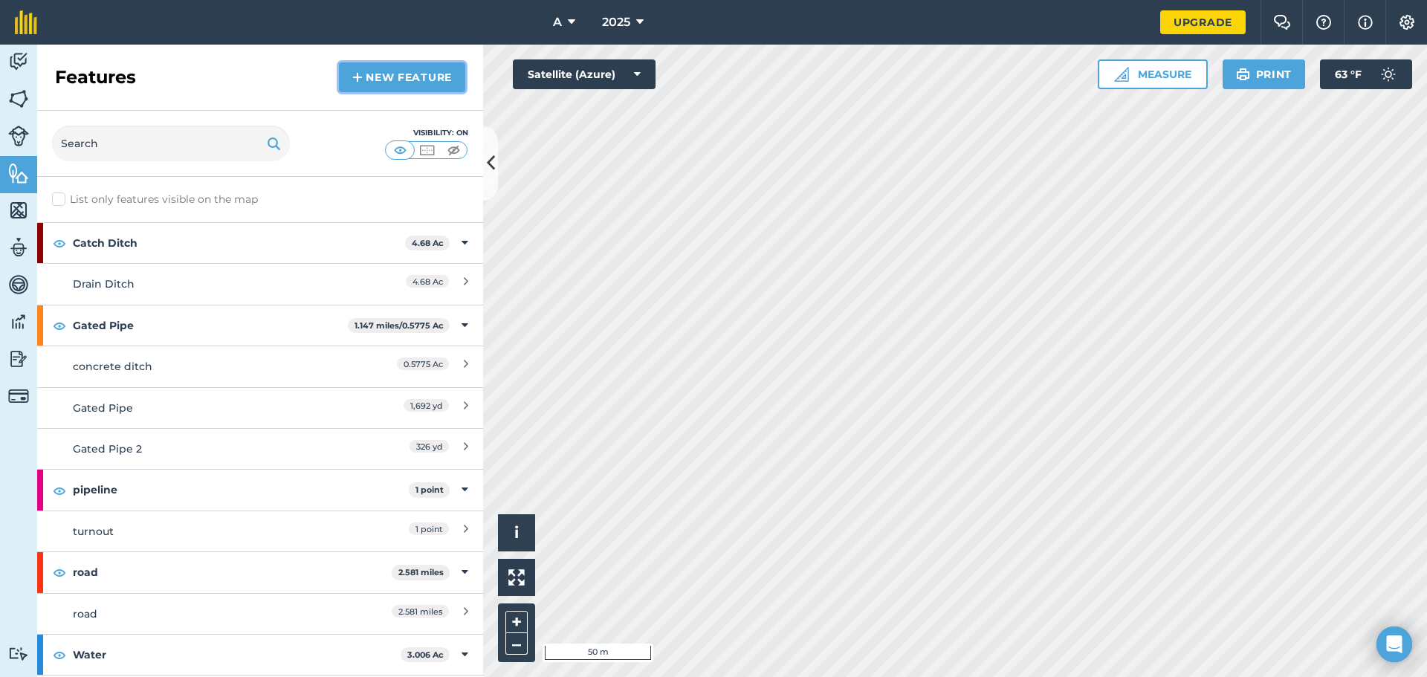
click at [351, 75] on link "New feature" at bounding box center [402, 77] width 126 height 30
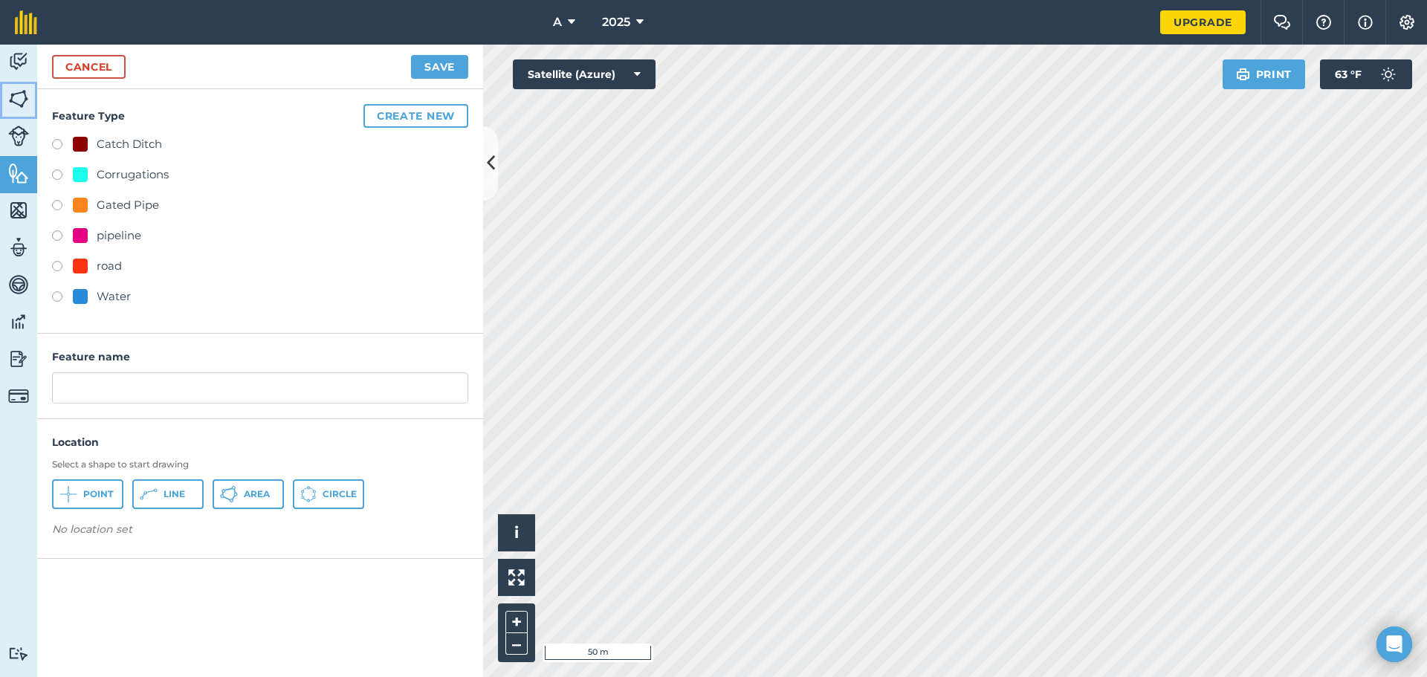
click at [7, 95] on link "Fields" at bounding box center [18, 100] width 37 height 37
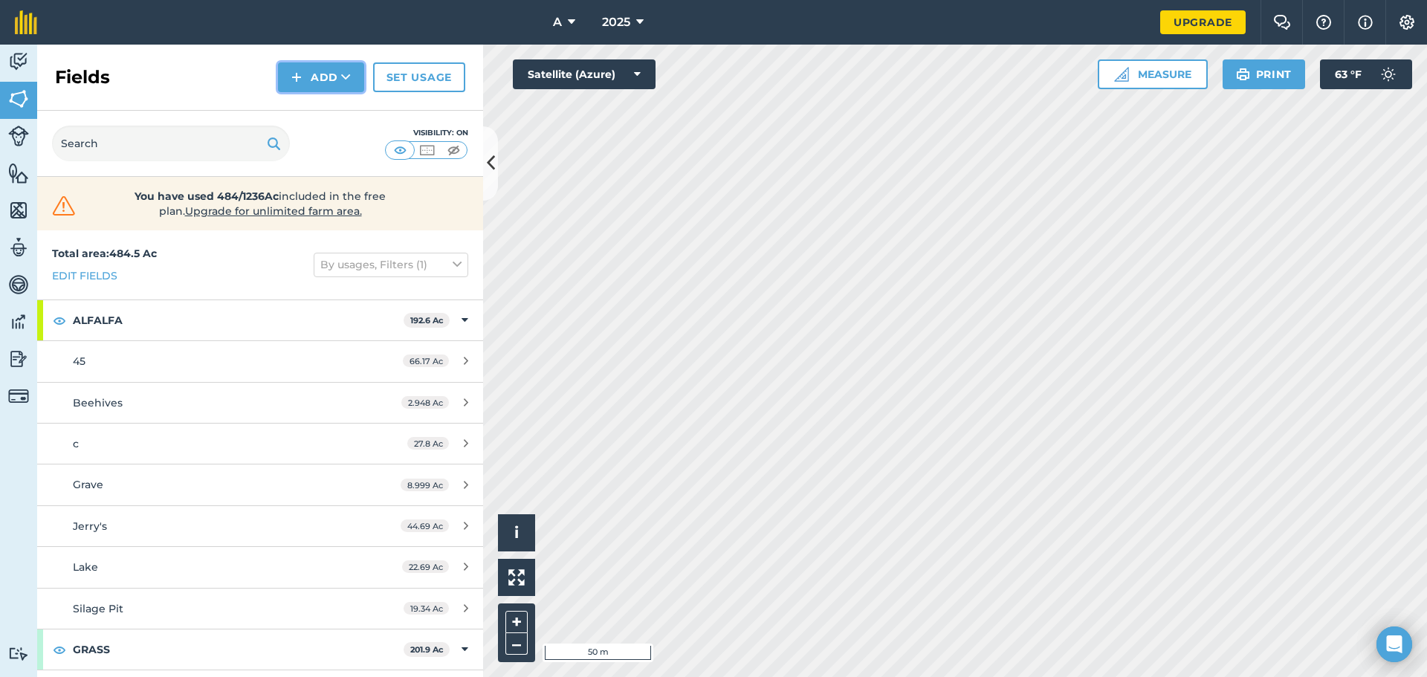
click at [349, 67] on button "Add" at bounding box center [321, 77] width 86 height 30
click at [20, 170] on img at bounding box center [18, 173] width 21 height 22
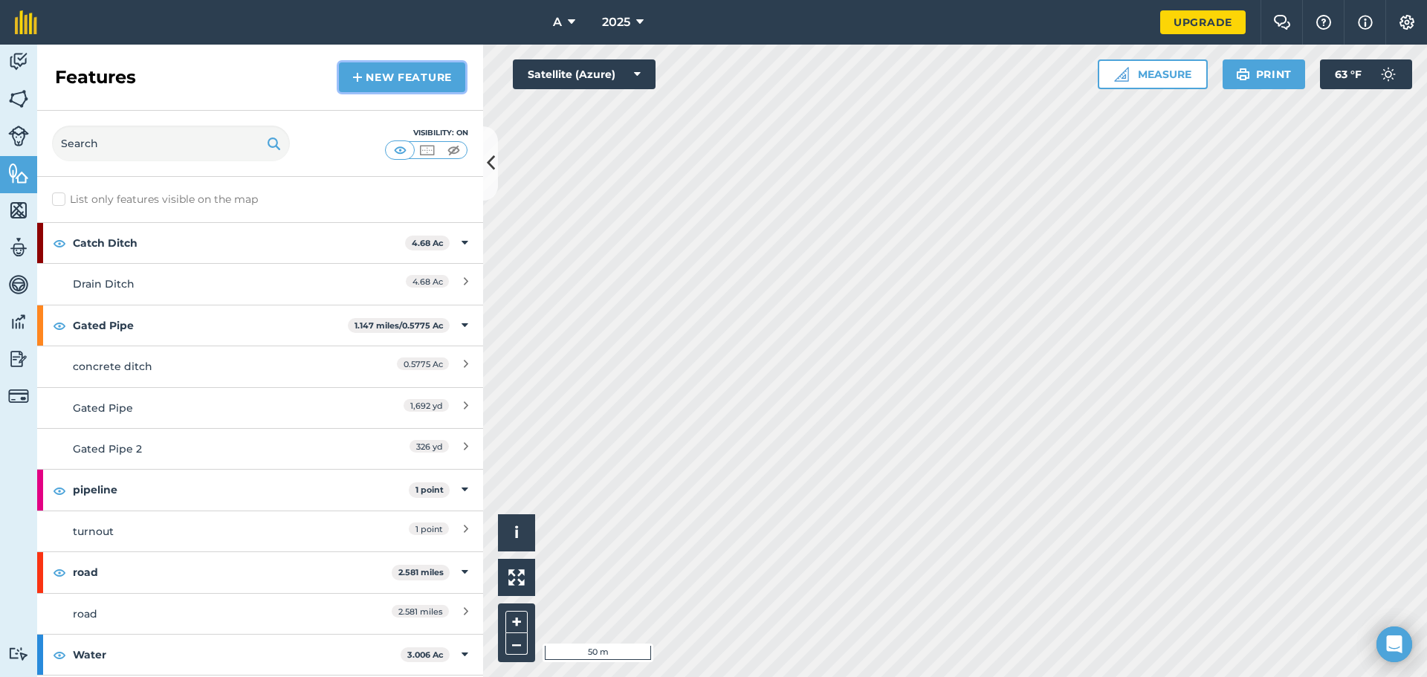
click at [369, 69] on link "New feature" at bounding box center [402, 77] width 126 height 30
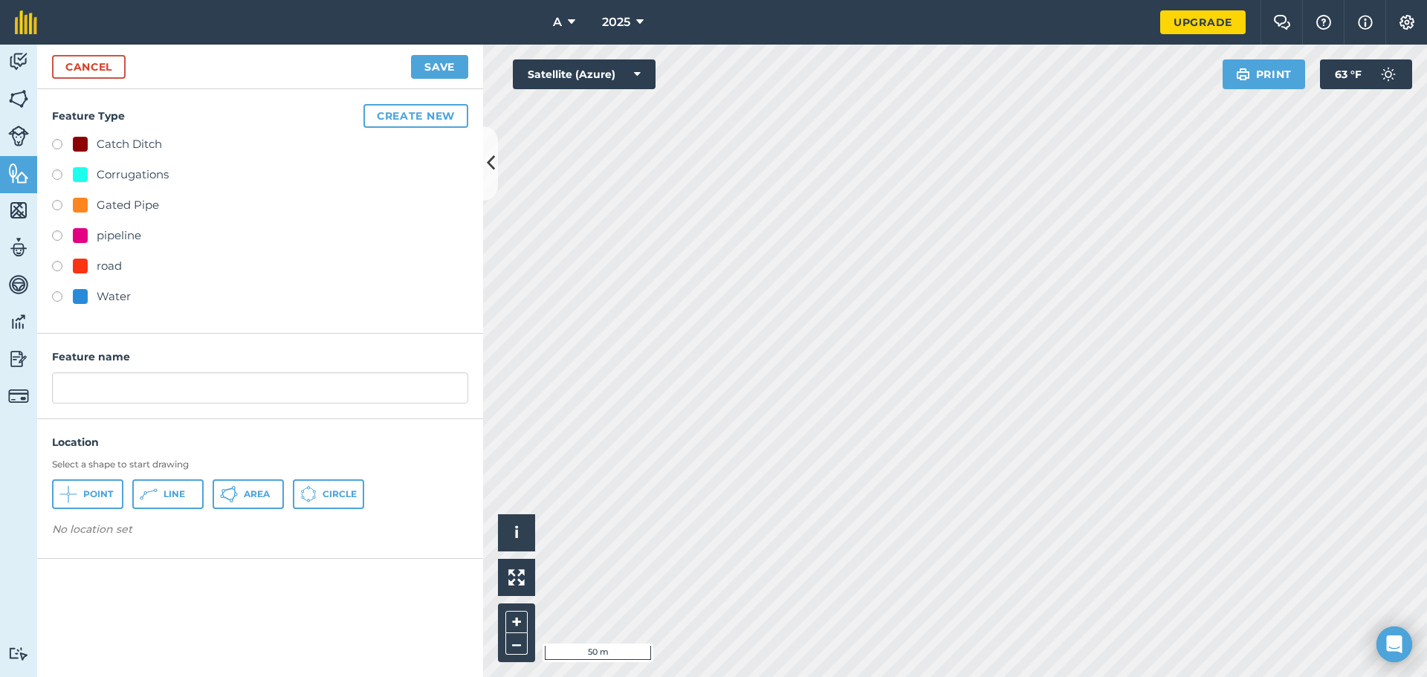
click at [128, 198] on div "Gated Pipe" at bounding box center [128, 205] width 62 height 18
radio input "true"
type input "Gated Pipe 3"
click at [181, 499] on span "Line" at bounding box center [175, 494] width 22 height 12
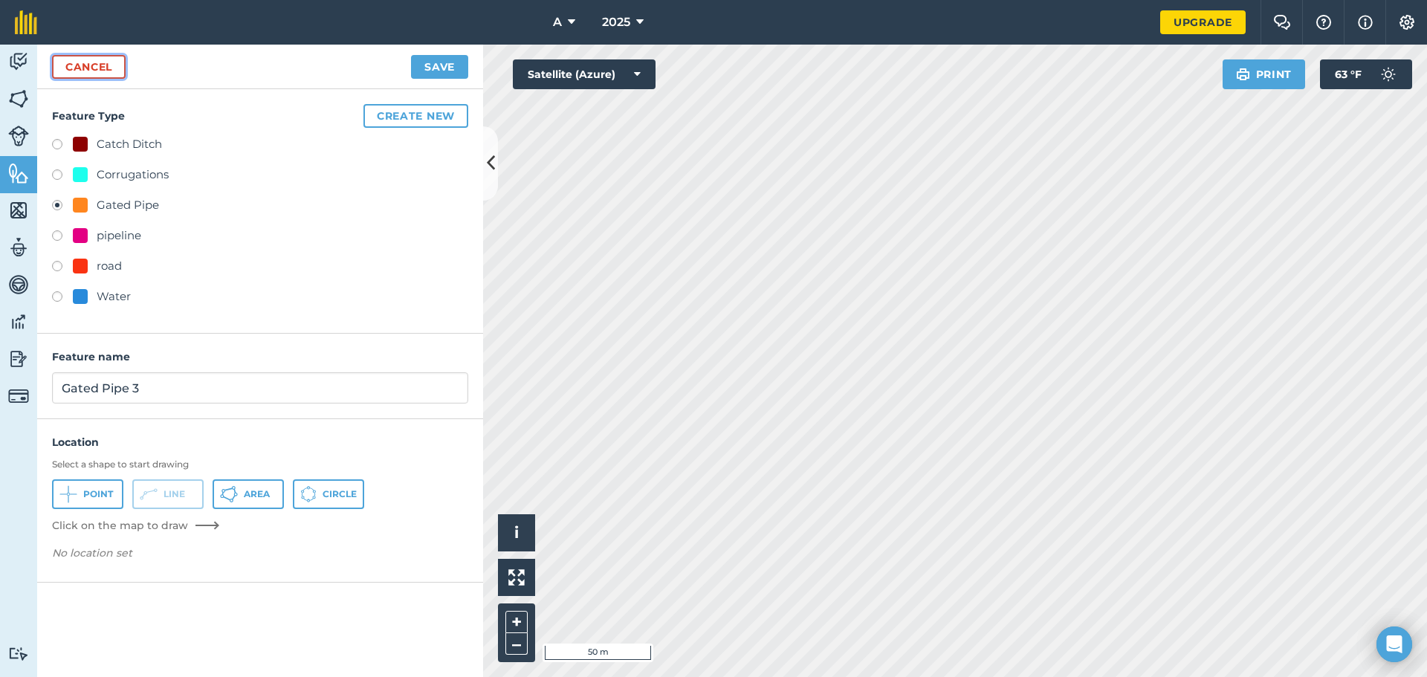
click at [110, 71] on link "Cancel" at bounding box center [89, 67] width 74 height 24
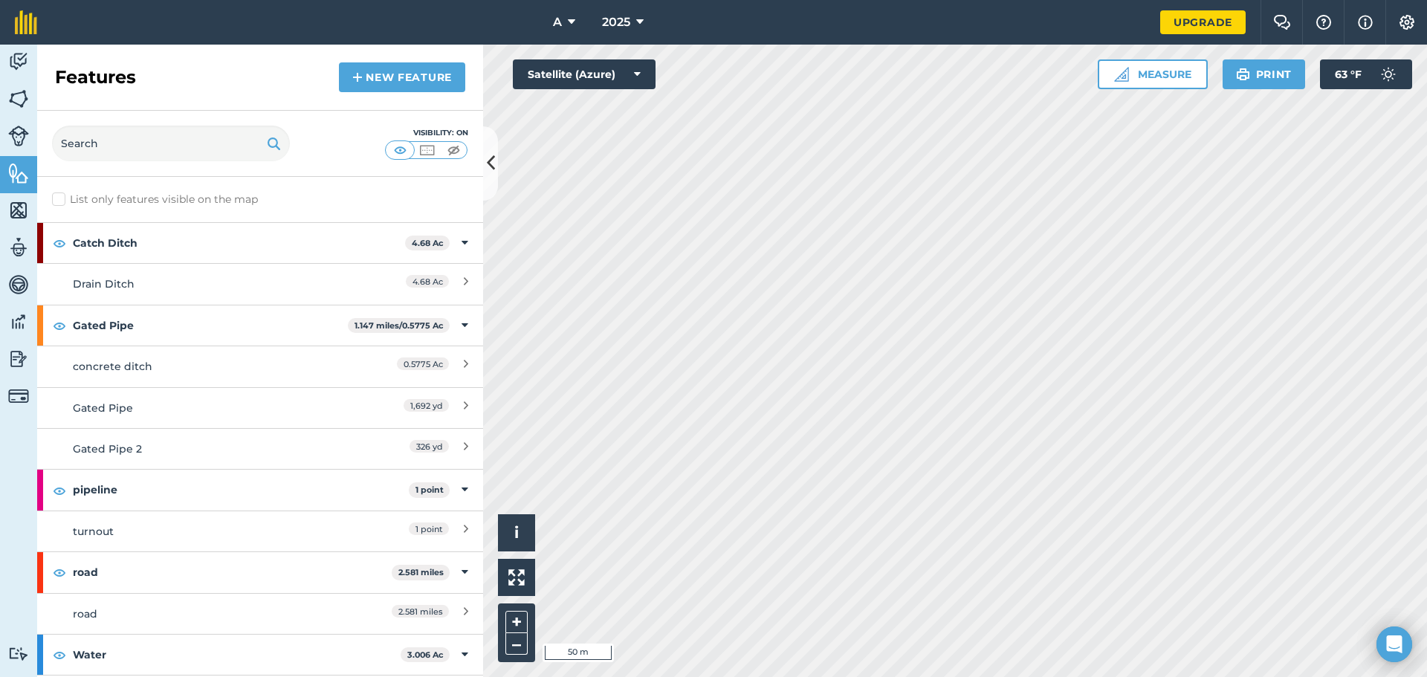
click at [973, 17] on div "A 2025 Upgrade Farm Chat Help Info Settings Map printing is not available on ou…" at bounding box center [713, 338] width 1427 height 677
click at [414, 78] on link "New feature" at bounding box center [402, 77] width 126 height 30
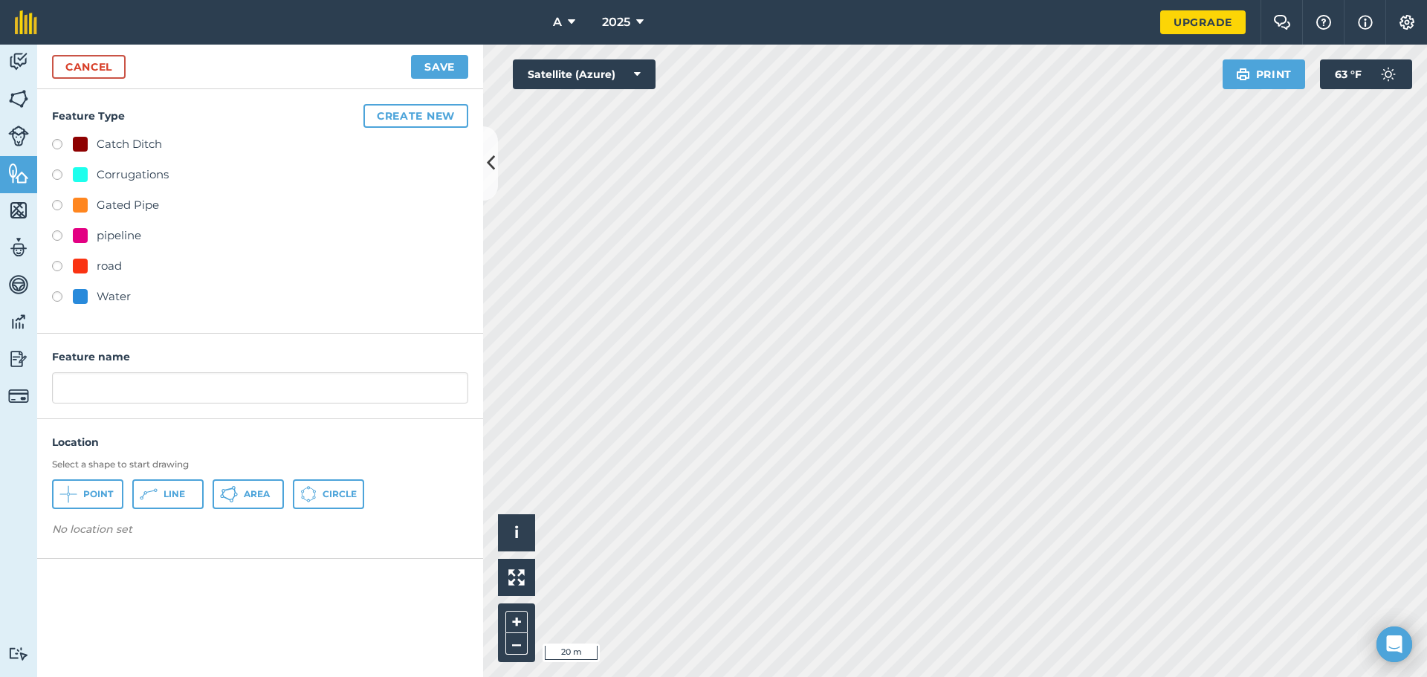
click at [103, 198] on div "Gated Pipe" at bounding box center [128, 205] width 62 height 18
radio input "true"
type input "Gated Pipe 3"
click at [171, 504] on button "Line" at bounding box center [167, 494] width 71 height 30
